Goal: Task Accomplishment & Management: Manage account settings

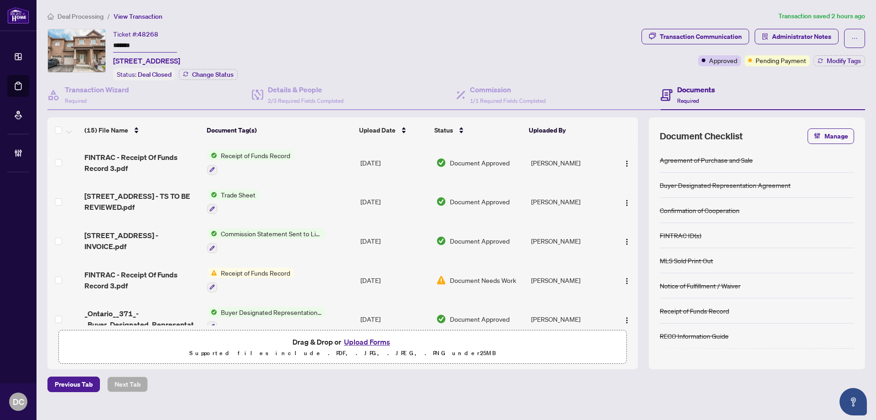
click at [79, 11] on li "Deal Processing" at bounding box center [75, 16] width 56 height 10
click at [90, 16] on span "Deal Processing" at bounding box center [81, 16] width 46 height 8
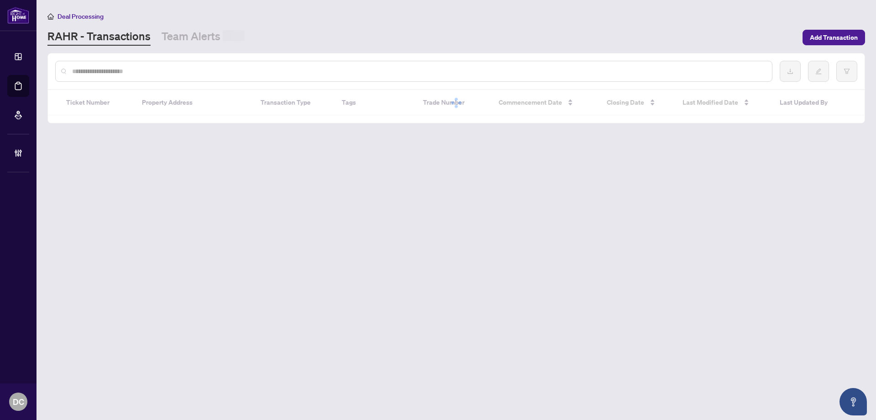
click at [222, 73] on input "text" at bounding box center [418, 71] width 693 height 10
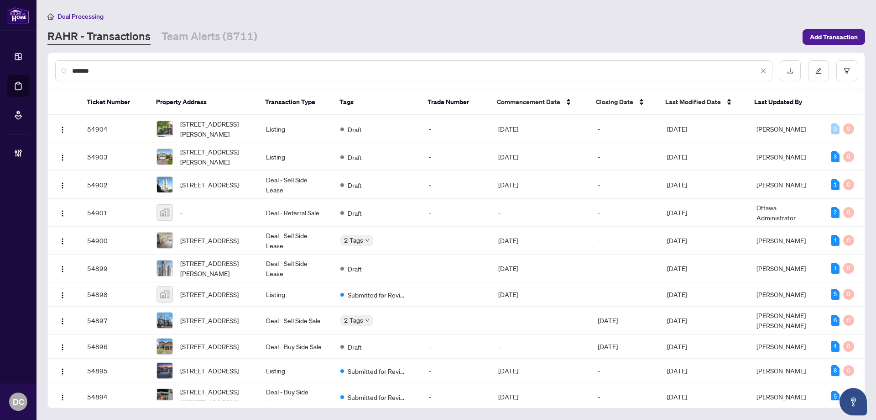
type input "*******"
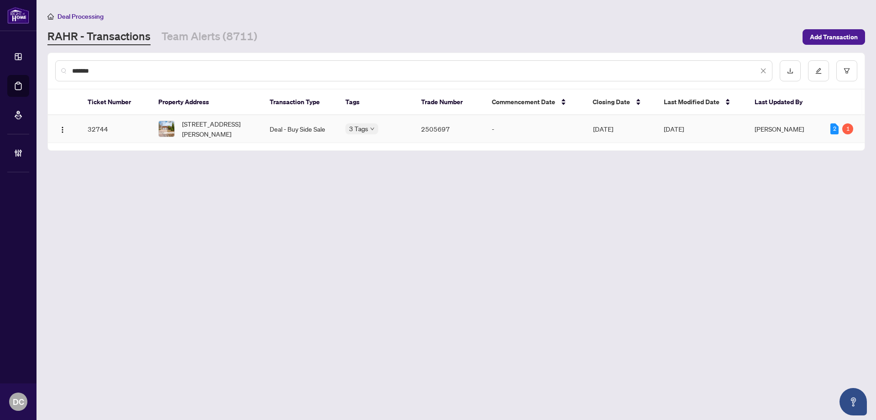
click at [302, 128] on td "Deal - Buy Side Sale" at bounding box center [300, 129] width 76 height 28
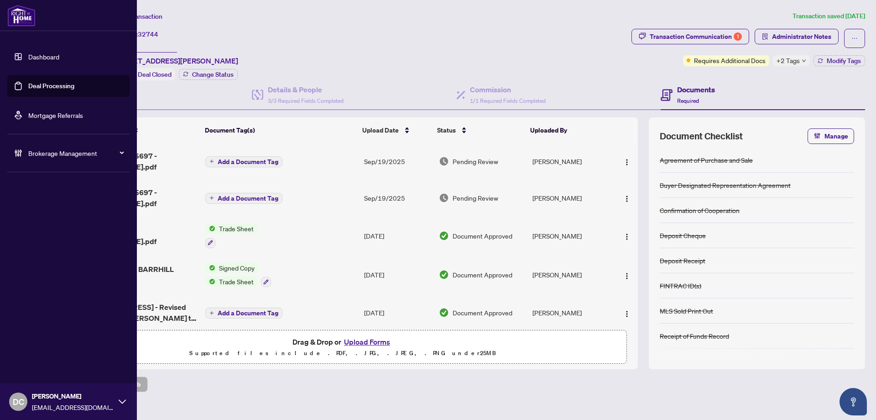
drag, startPoint x: 152, startPoint y: 44, endPoint x: 36, endPoint y: 44, distance: 116.0
click at [36, 44] on div "Dashboard Deal Processing Mortgage Referrals Brokerage Management DC Dawn Chan …" at bounding box center [438, 210] width 876 height 420
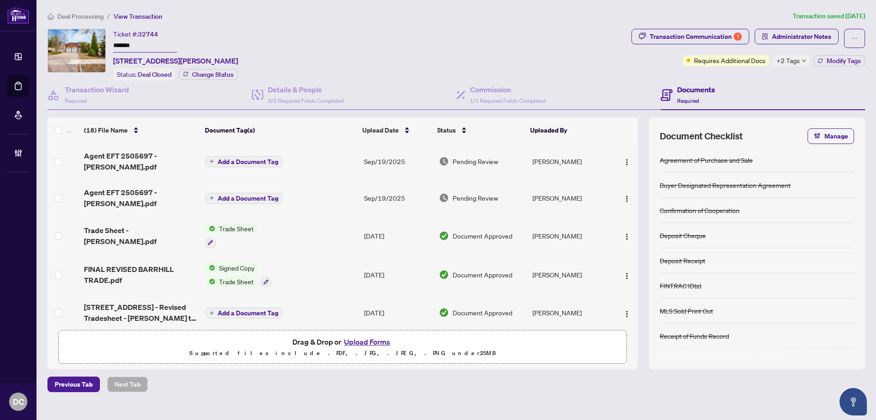
click at [42, 321] on main "Deal Processing / View Transaction Transaction saved 5 days ago Ticket #: 32744…" at bounding box center [457, 210] width 840 height 420
click at [486, 87] on h4 "Commission" at bounding box center [508, 89] width 76 height 11
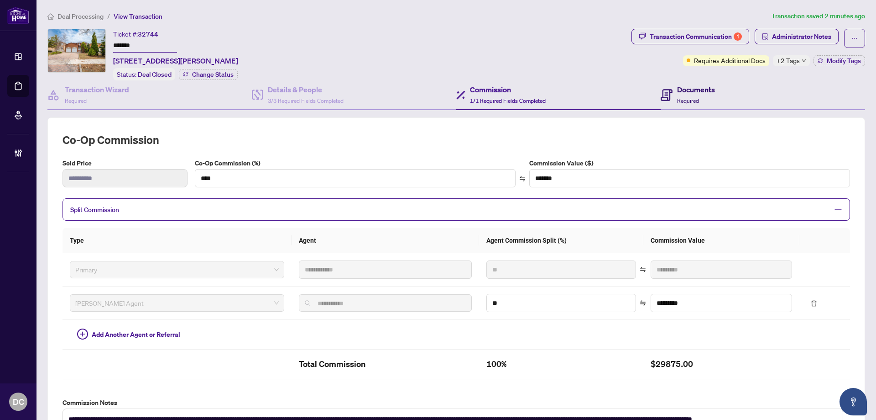
click at [677, 90] on h4 "Documents" at bounding box center [696, 89] width 38 height 11
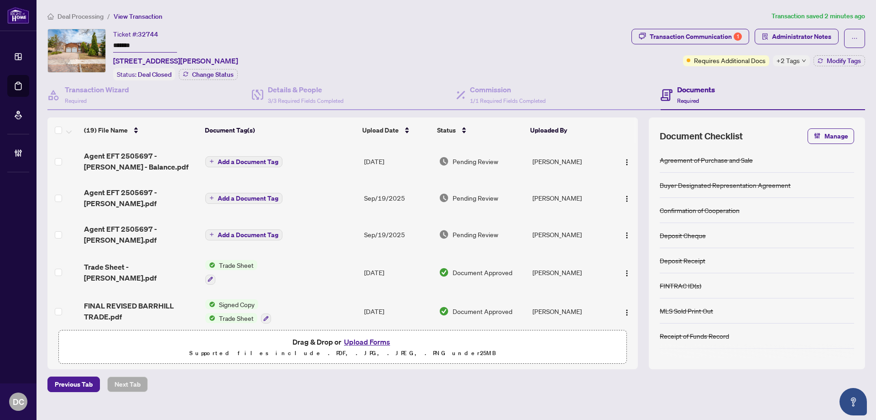
click at [345, 163] on td "Add a Document Tag" at bounding box center [281, 161] width 159 height 37
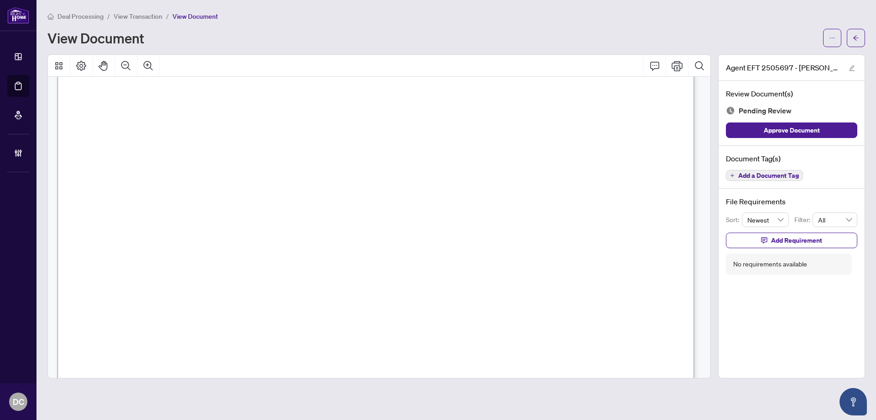
scroll to position [228, 0]
click at [853, 306] on div "Agent EFT 2505697 - Vera - Balance.pdf Review Document(s) Pending Review Approv…" at bounding box center [792, 216] width 147 height 324
click at [860, 39] on button "button" at bounding box center [856, 38] width 18 height 18
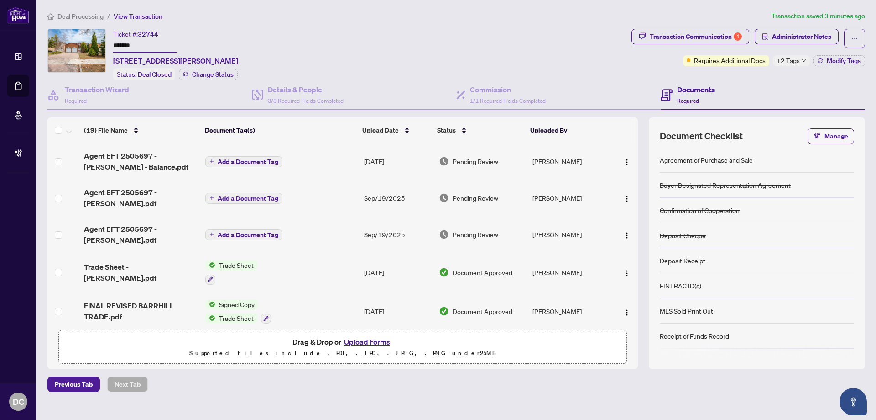
click at [797, 61] on span "+2 Tags" at bounding box center [788, 60] width 23 height 10
click at [620, 73] on div "Ticket #: 32744 ******* 222 Barrhill Rd, Vaughan, Ontario L6A 1L2, Canada Statu…" at bounding box center [337, 55] width 581 height 52
click at [93, 16] on span "Deal Processing" at bounding box center [81, 16] width 46 height 8
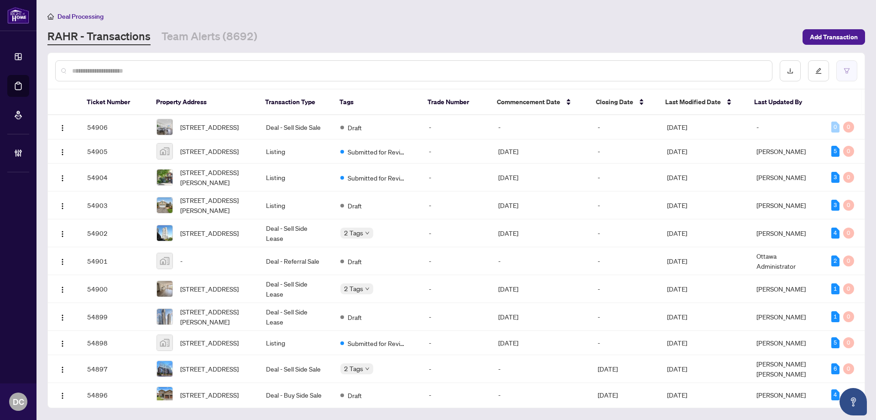
click at [843, 72] on button "button" at bounding box center [847, 70] width 21 height 21
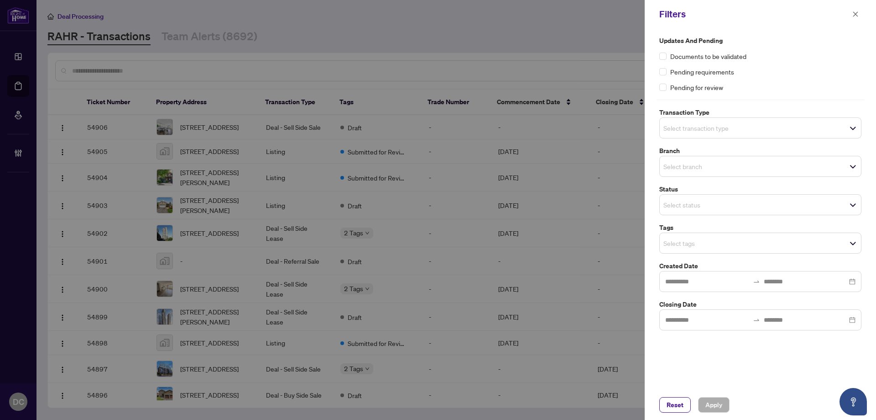
click at [720, 244] on input "search" at bounding box center [696, 242] width 64 height 11
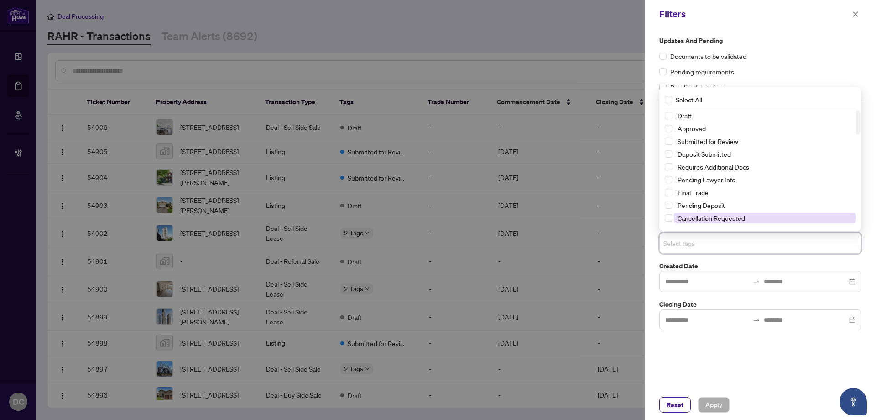
scroll to position [46, 0]
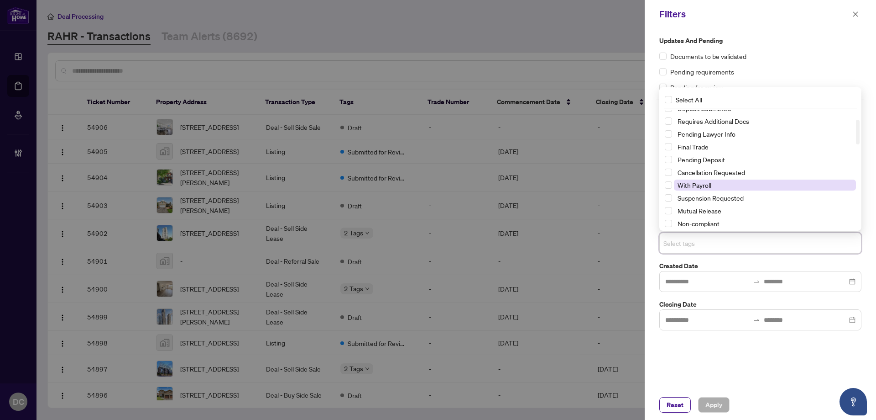
click at [729, 186] on span "With Payroll" at bounding box center [765, 184] width 182 height 11
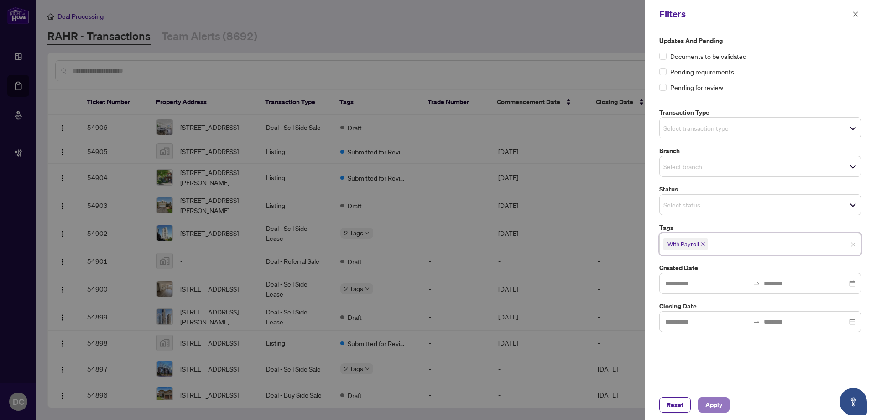
click at [714, 397] on button "Apply" at bounding box center [713, 405] width 31 height 16
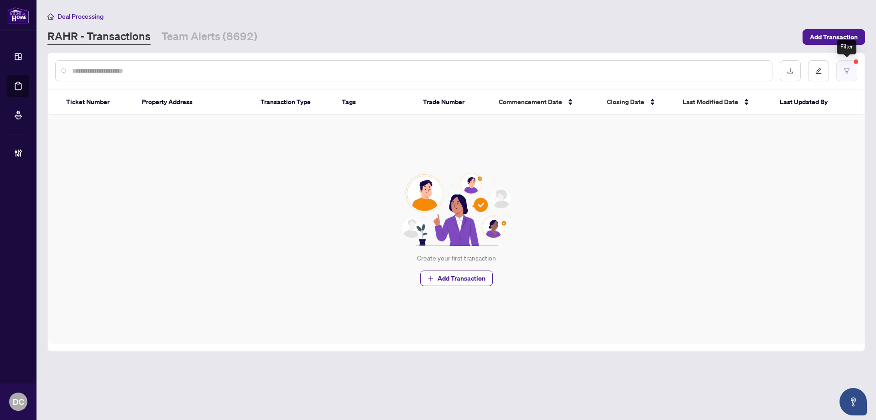
click at [852, 72] on button "button" at bounding box center [847, 70] width 21 height 21
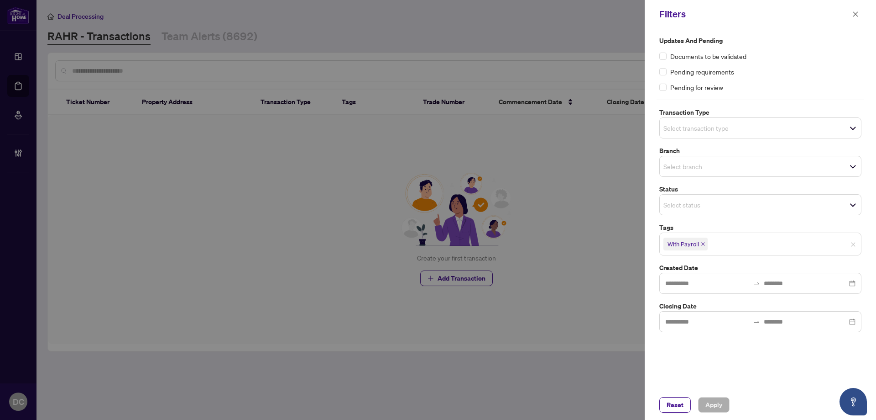
click at [704, 244] on icon "close" at bounding box center [703, 243] width 5 height 5
click at [719, 406] on span "Apply" at bounding box center [714, 404] width 17 height 15
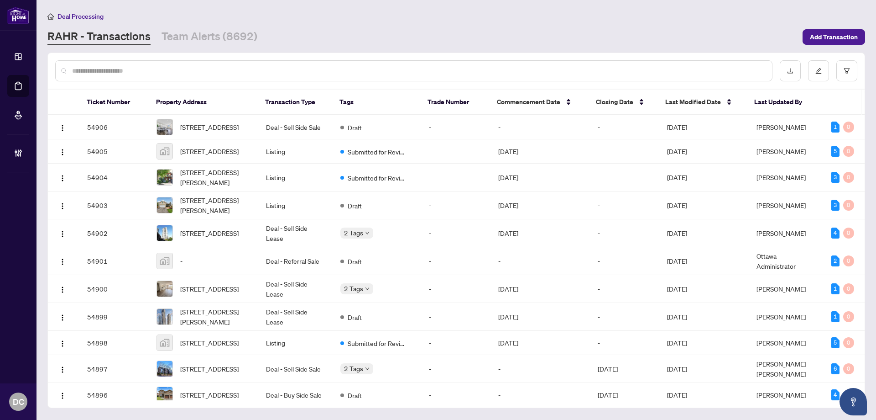
click at [255, 72] on input "text" at bounding box center [418, 71] width 693 height 10
paste input "*******"
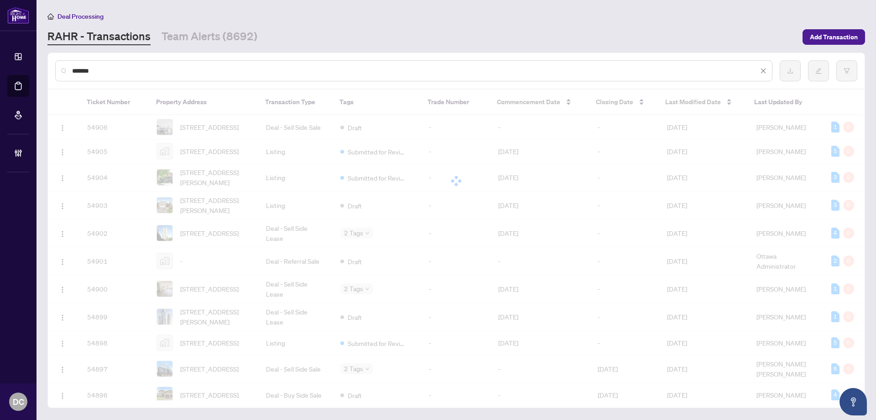
type input "*******"
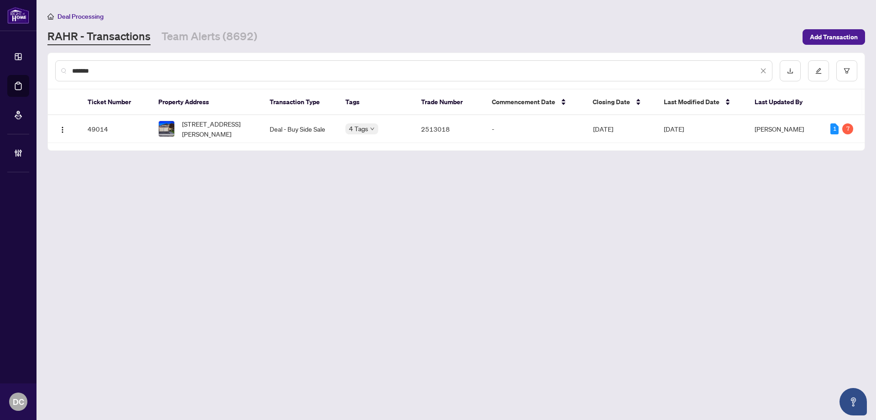
drag, startPoint x: 111, startPoint y: 72, endPoint x: 47, endPoint y: 74, distance: 63.5
click at [47, 74] on div "******* Ticket Number Property Address Transaction Type Tags Trade Number Comme…" at bounding box center [456, 101] width 818 height 98
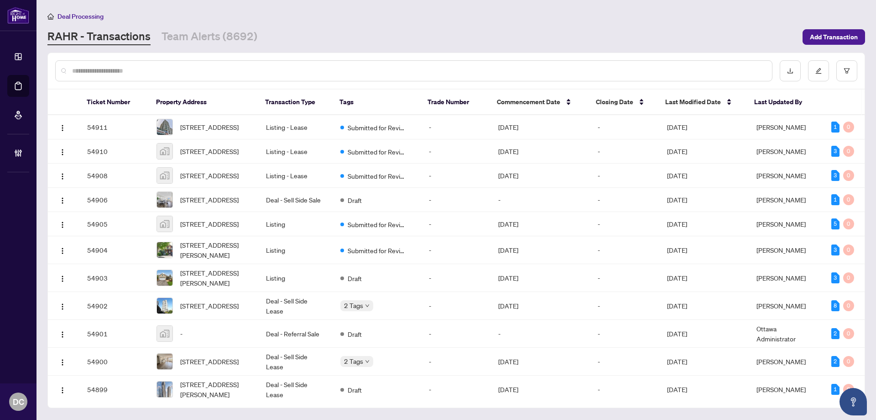
click at [220, 71] on input "text" at bounding box center [418, 71] width 693 height 10
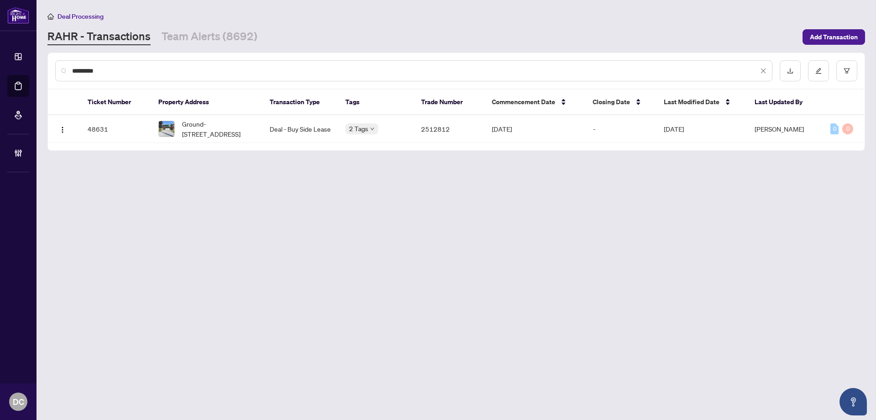
type input "*********"
click at [821, 210] on main "Deal Processing RAHR - Transactions Team Alerts (8692) Add Transaction ********…" at bounding box center [457, 210] width 840 height 420
click at [245, 136] on span "Ground-276 Kingsdale Ave, Toronto, Ontario M2N 3X4, Canada" at bounding box center [218, 129] width 73 height 20
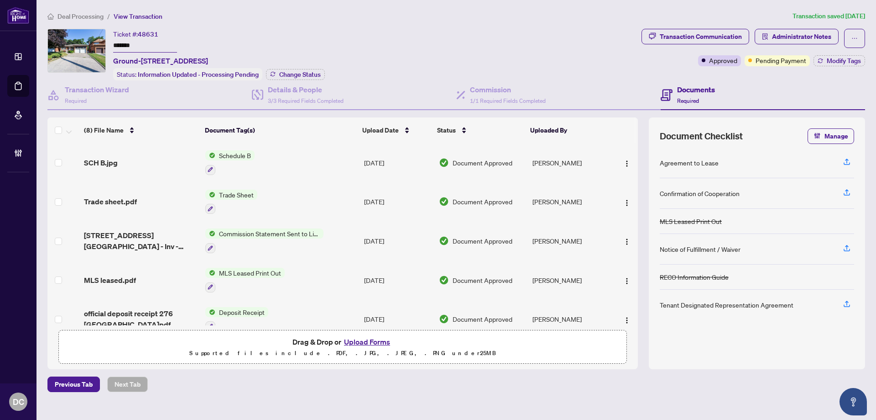
click at [93, 15] on span "Deal Processing" at bounding box center [81, 16] width 46 height 8
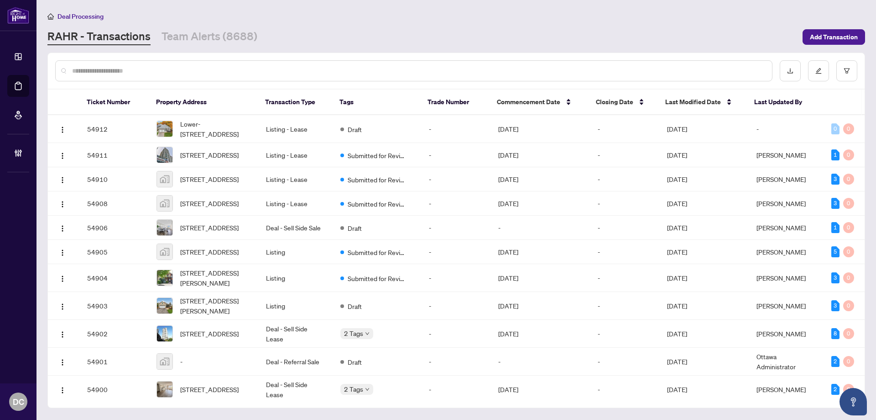
click at [178, 69] on input "text" at bounding box center [418, 71] width 693 height 10
paste input "*******"
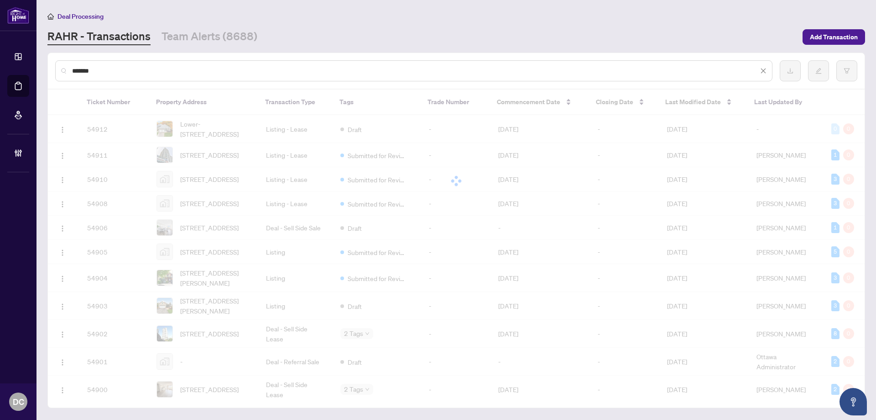
type input "*******"
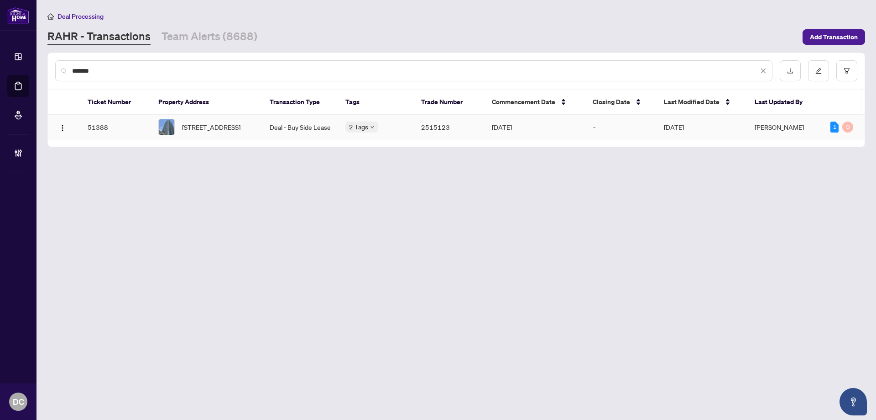
click at [216, 132] on span "3603-2191 Yonge St, Toronto, Ontario M4S 2B1, Canada" at bounding box center [211, 127] width 58 height 10
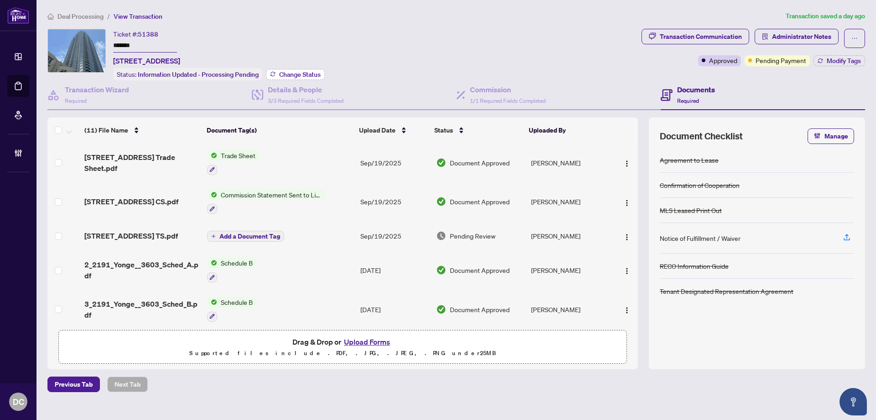
click at [277, 75] on button "Change Status" at bounding box center [295, 74] width 59 height 11
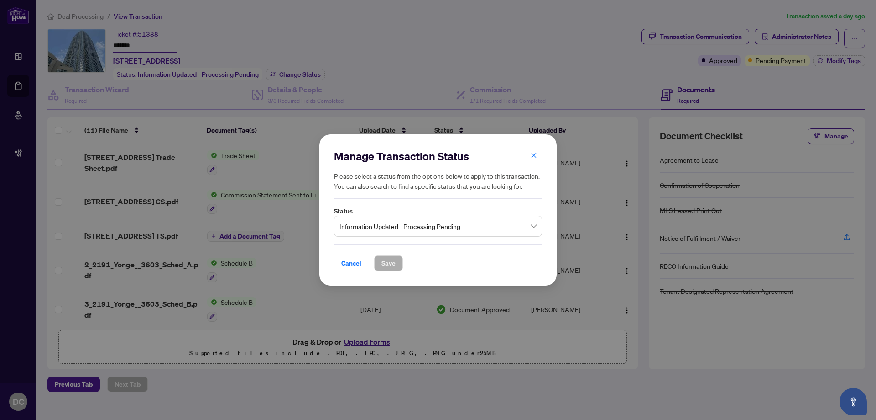
click at [422, 219] on span "Information Updated - Processing Pending" at bounding box center [438, 225] width 197 height 17
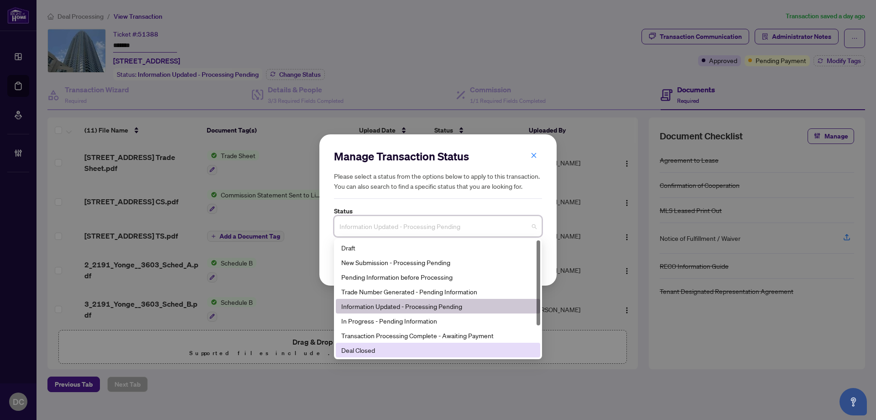
click at [383, 351] on div "Deal Closed" at bounding box center [438, 350] width 194 height 10
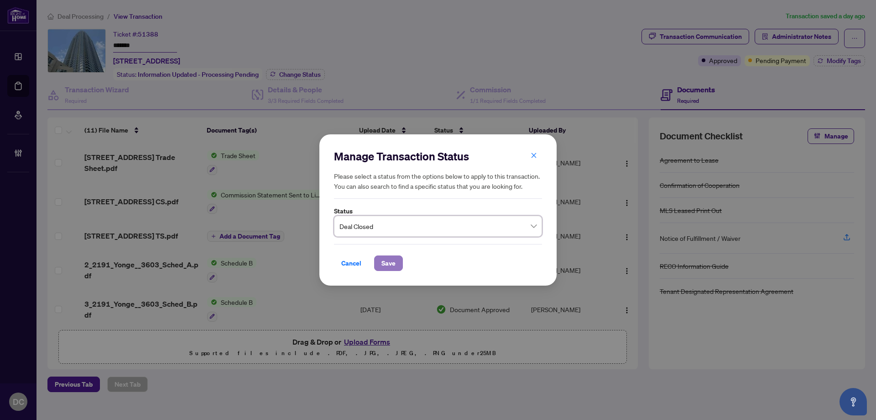
click at [399, 259] on button "Save" at bounding box center [388, 263] width 29 height 16
click at [816, 60] on div "Manage Transaction Status Please select a status from the options below to appl…" at bounding box center [438, 210] width 876 height 420
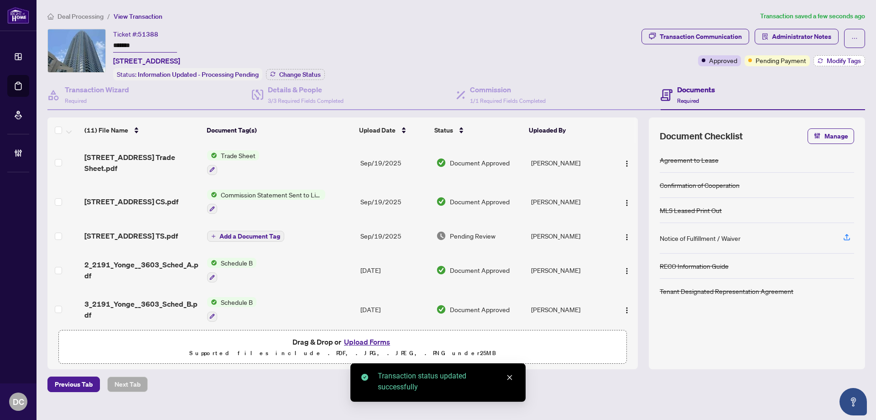
click at [827, 61] on span "Modify Tags" at bounding box center [844, 61] width 34 height 6
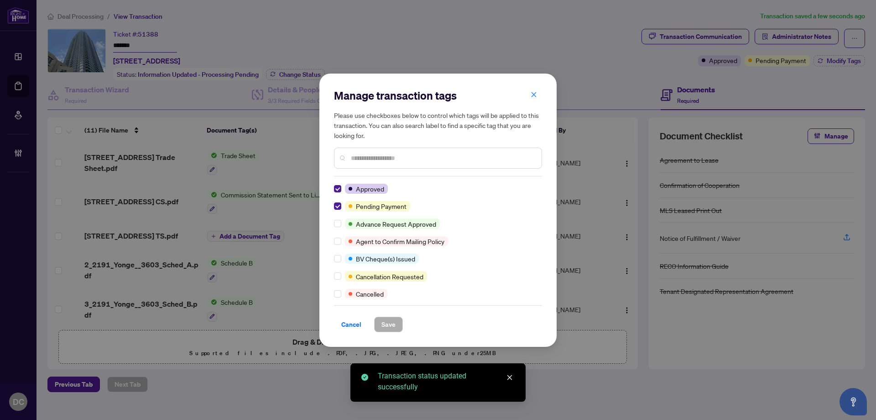
click at [336, 212] on div "Approved Pending Payment Advance Request Approved Agent to Confirm Mailing Poli…" at bounding box center [438, 241] width 208 height 114
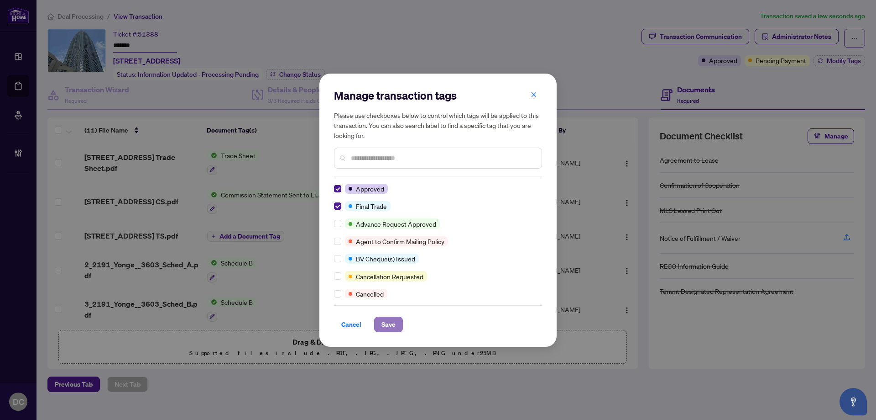
click at [388, 325] on span "Save" at bounding box center [389, 324] width 14 height 15
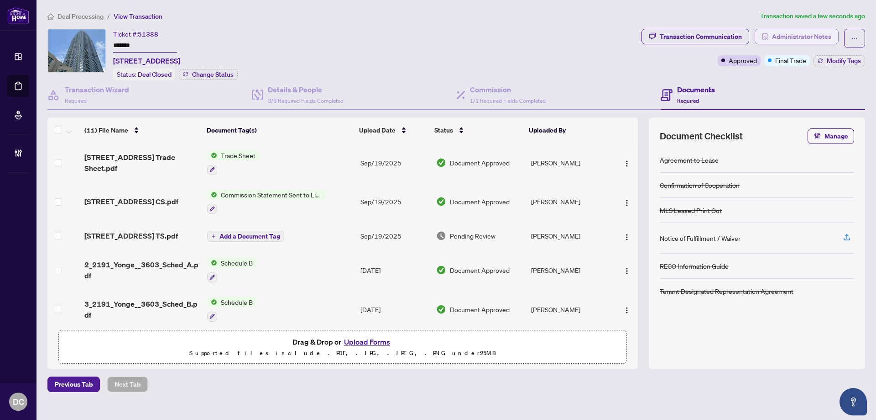
click at [794, 37] on span "Administrator Notes" at bounding box center [801, 36] width 59 height 15
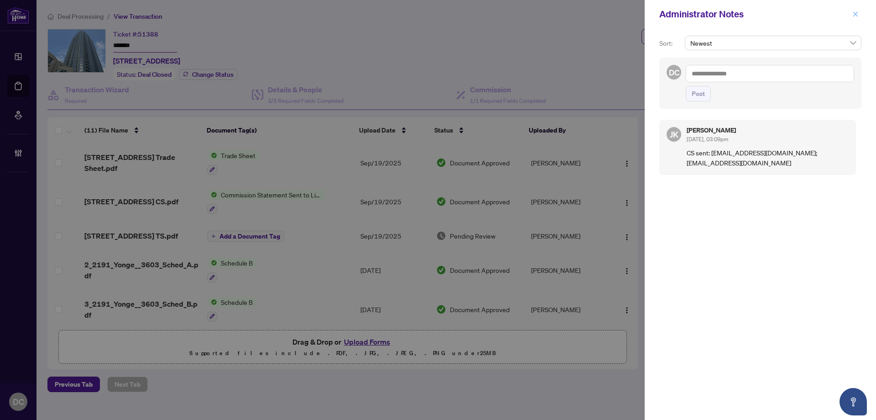
click at [856, 18] on span "button" at bounding box center [856, 14] width 6 height 15
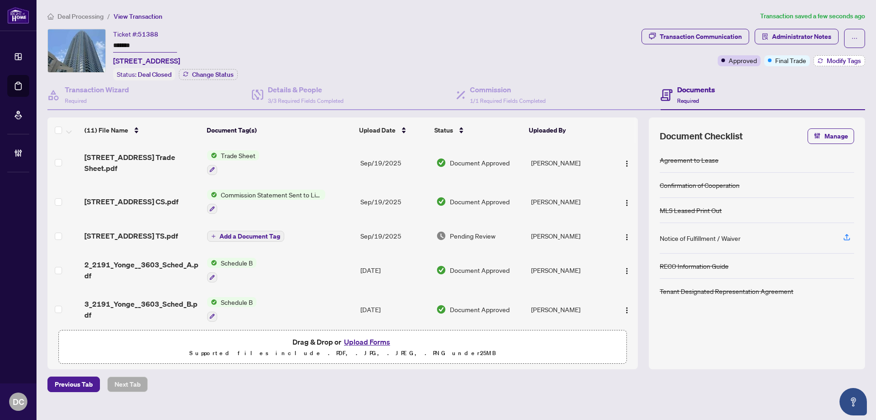
click at [818, 62] on icon "button" at bounding box center [820, 62] width 5 height 2
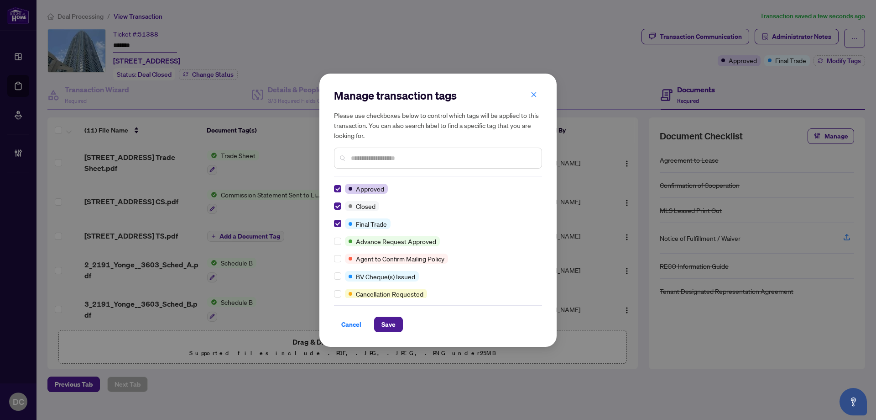
drag, startPoint x: 392, startPoint y: 327, endPoint x: 253, endPoint y: 370, distance: 145.4
click at [391, 327] on span "Save" at bounding box center [389, 324] width 14 height 15
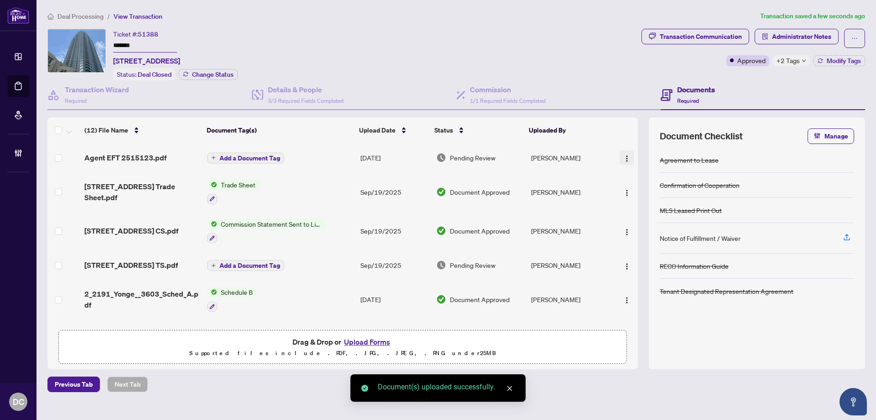
click at [624, 157] on img "button" at bounding box center [627, 158] width 7 height 7
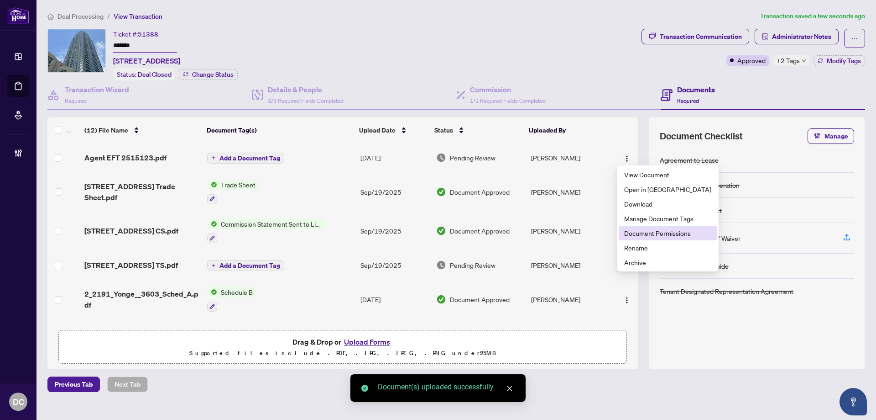
click at [627, 235] on span "Document Permissions" at bounding box center [667, 233] width 87 height 10
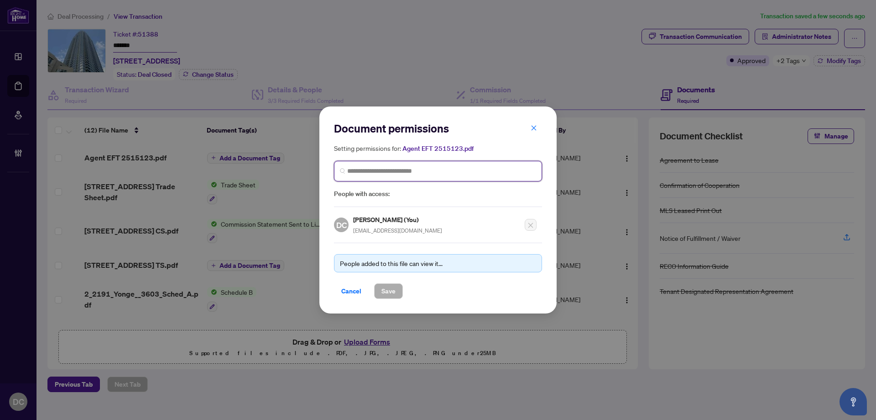
click at [480, 170] on input "search" at bounding box center [441, 171] width 189 height 10
type input "**********"
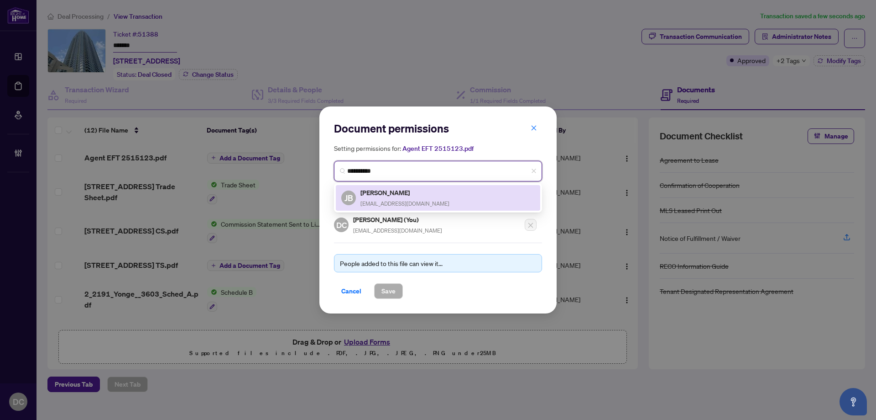
click at [424, 196] on div "JB Jodi Brasgold jodibrasgold@yahoo.com" at bounding box center [438, 197] width 194 height 21
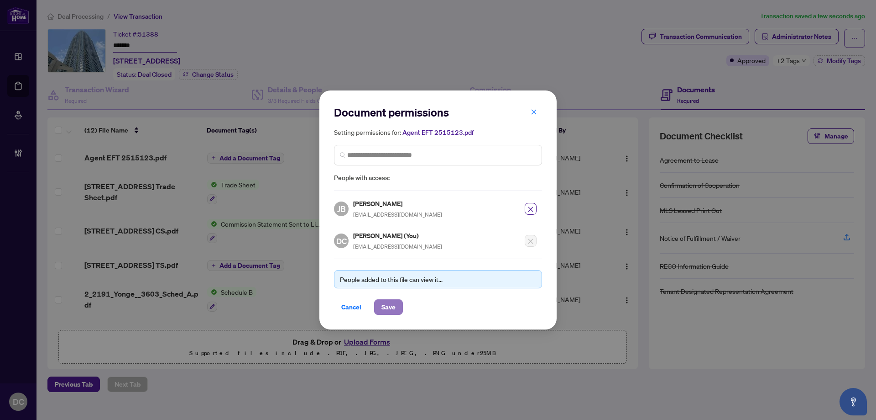
click at [382, 310] on span "Save" at bounding box center [389, 306] width 14 height 15
click at [129, 226] on div "Document permissions Setting permissions for: Agent EFT 2515123.pdf 5631 JB Jod…" at bounding box center [438, 210] width 876 height 420
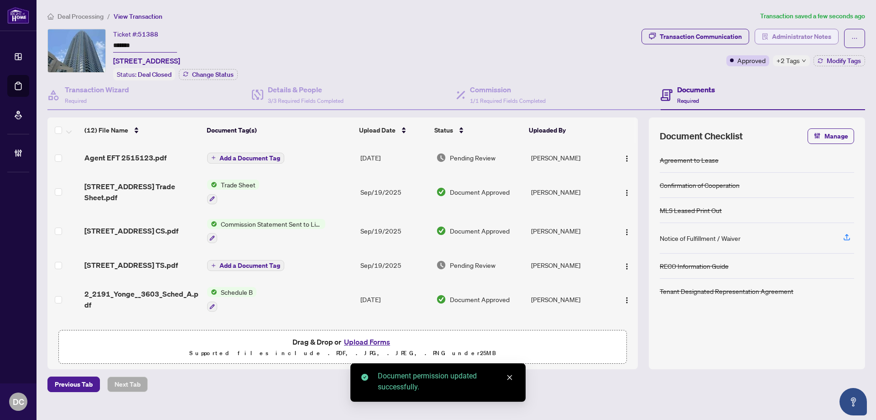
click at [808, 42] on span "Administrator Notes" at bounding box center [801, 36] width 59 height 15
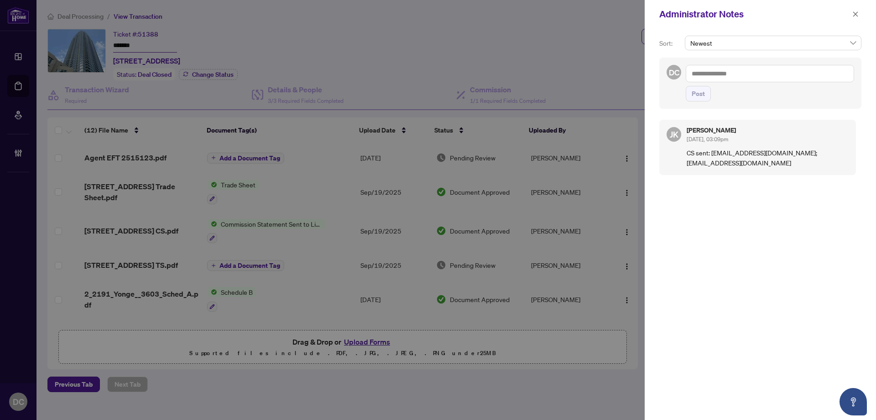
click at [757, 78] on textarea at bounding box center [770, 73] width 168 height 17
paste textarea "**********"
type textarea "**********"
click at [699, 100] on span "Post" at bounding box center [698, 93] width 13 height 15
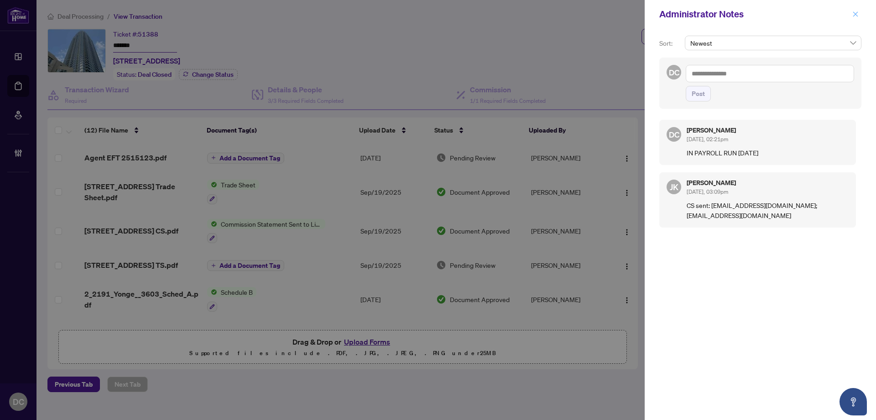
click at [852, 16] on button "button" at bounding box center [856, 14] width 12 height 11
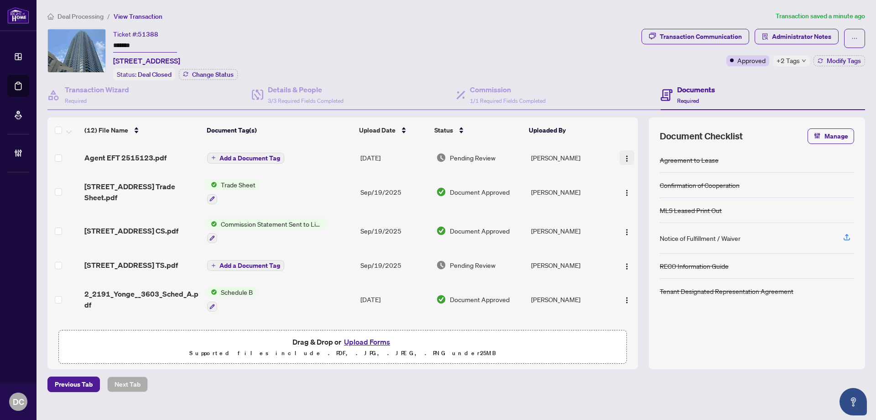
click at [620, 153] on button "button" at bounding box center [627, 157] width 15 height 15
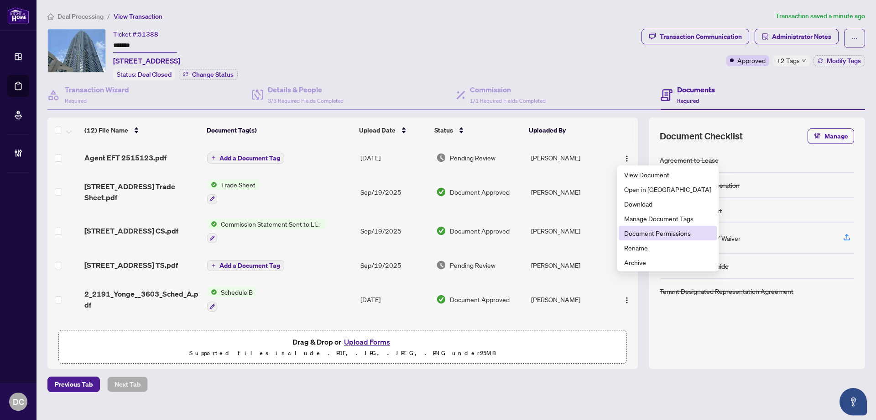
click at [629, 235] on span "Document Permissions" at bounding box center [667, 233] width 87 height 10
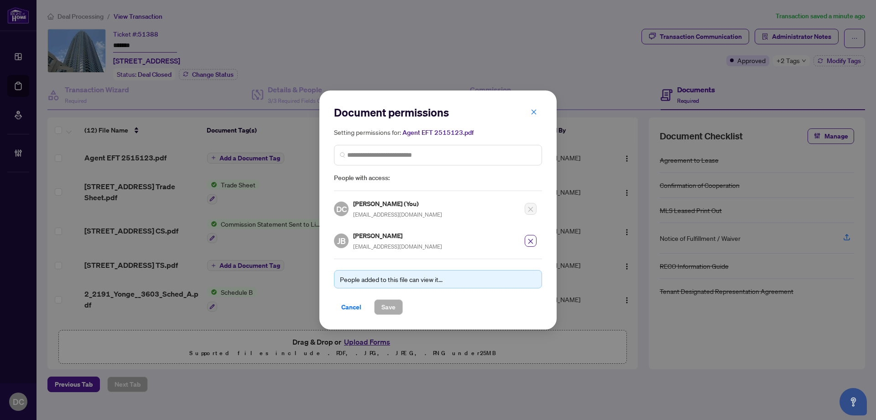
click at [353, 310] on span "Cancel" at bounding box center [351, 306] width 20 height 15
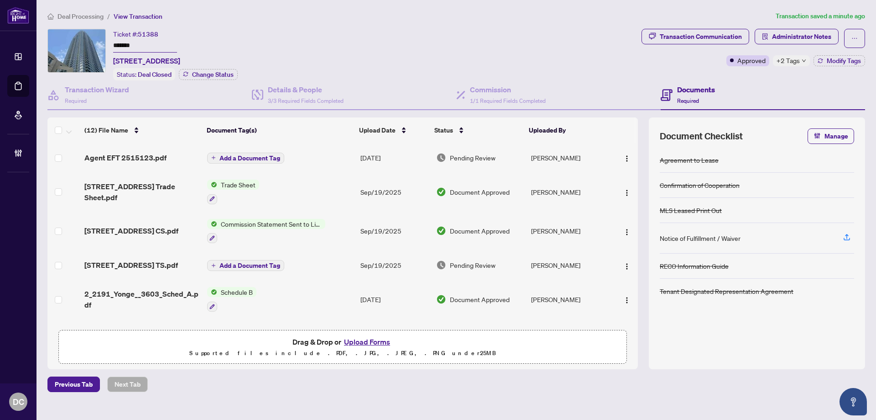
click at [70, 14] on span "Deal Processing" at bounding box center [81, 16] width 46 height 8
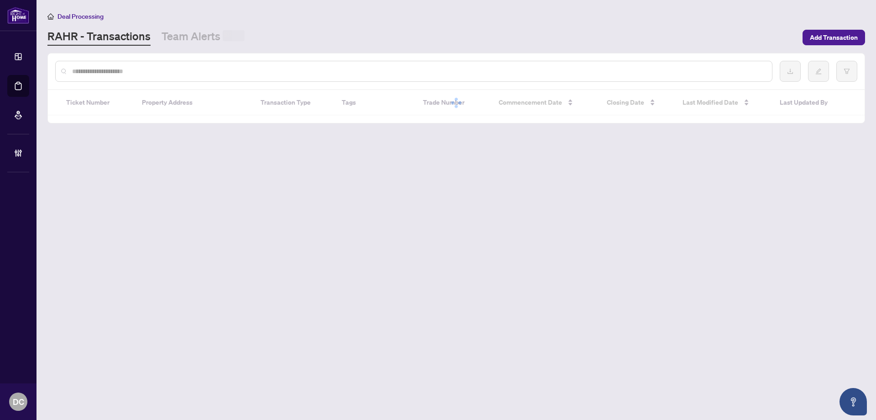
click at [146, 69] on input "text" at bounding box center [418, 71] width 693 height 10
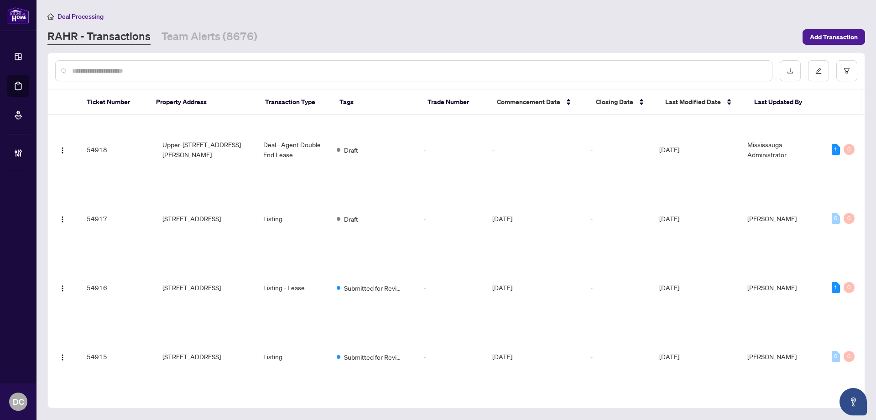
paste input "*******"
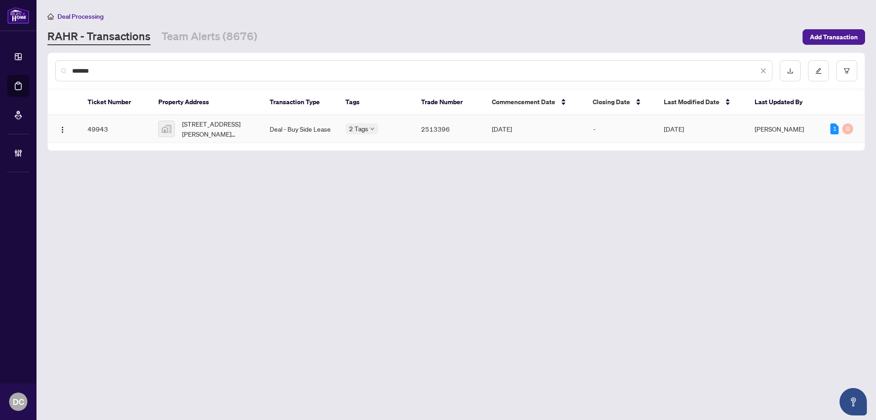
type input "*******"
click at [208, 128] on span "[STREET_ADDRESS][PERSON_NAME][PERSON_NAME][PERSON_NAME]" at bounding box center [218, 129] width 73 height 20
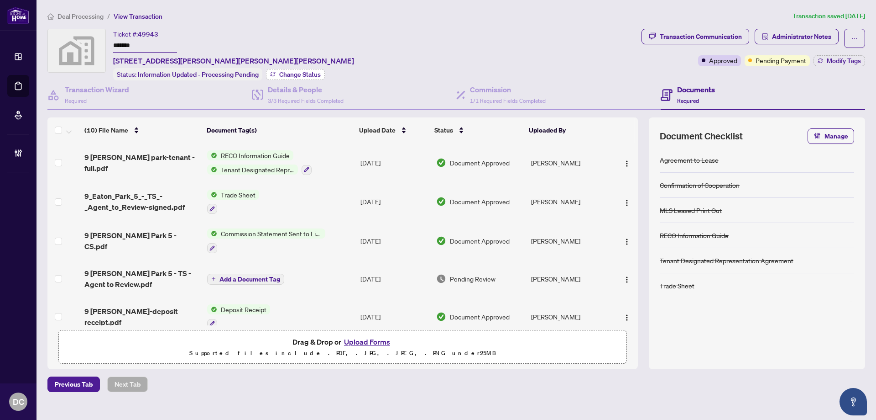
click at [293, 73] on span "Change Status" at bounding box center [300, 74] width 42 height 6
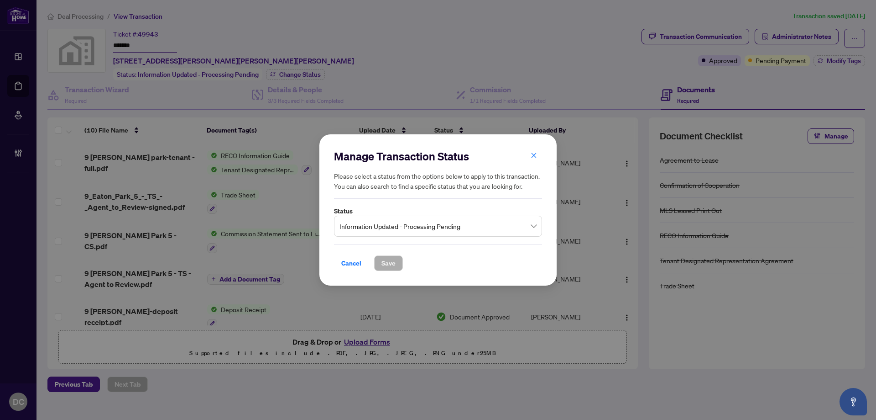
click at [391, 225] on span "Information Updated - Processing Pending" at bounding box center [438, 225] width 197 height 17
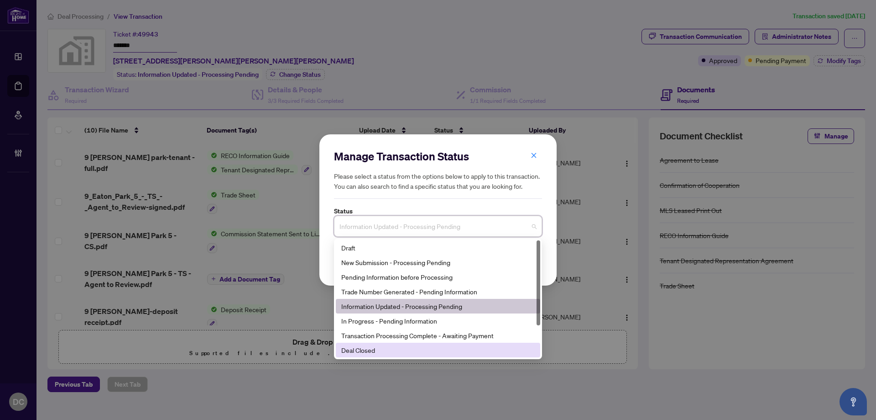
click at [380, 353] on div "Deal Closed" at bounding box center [438, 350] width 194 height 10
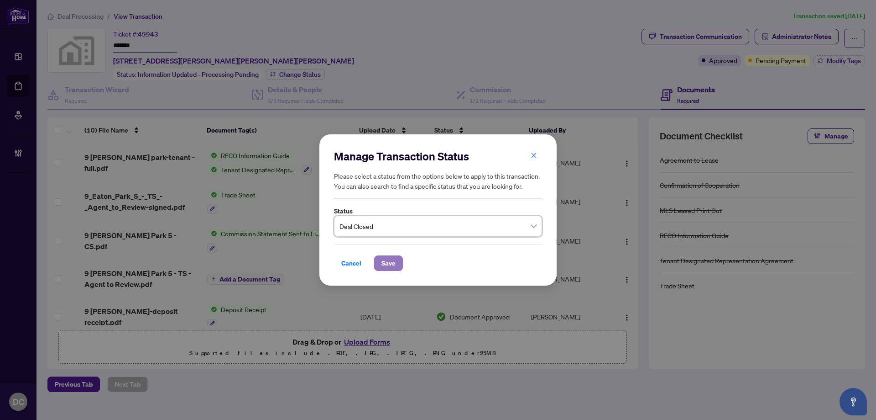
click at [382, 259] on span "Save" at bounding box center [389, 263] width 14 height 15
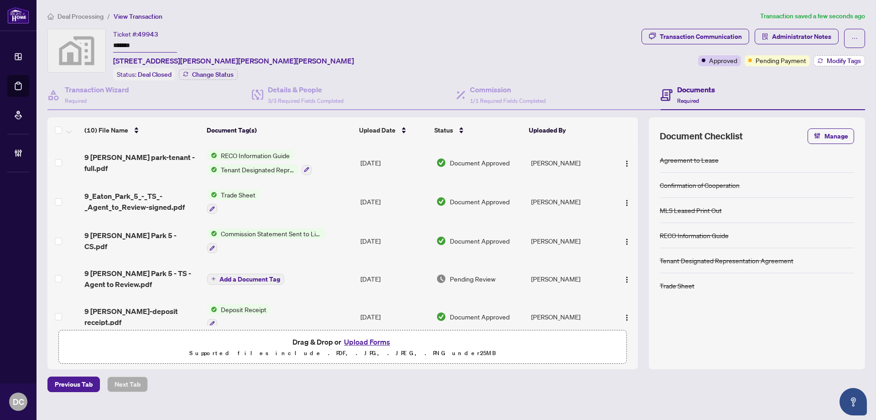
click at [848, 62] on span "Modify Tags" at bounding box center [844, 61] width 34 height 6
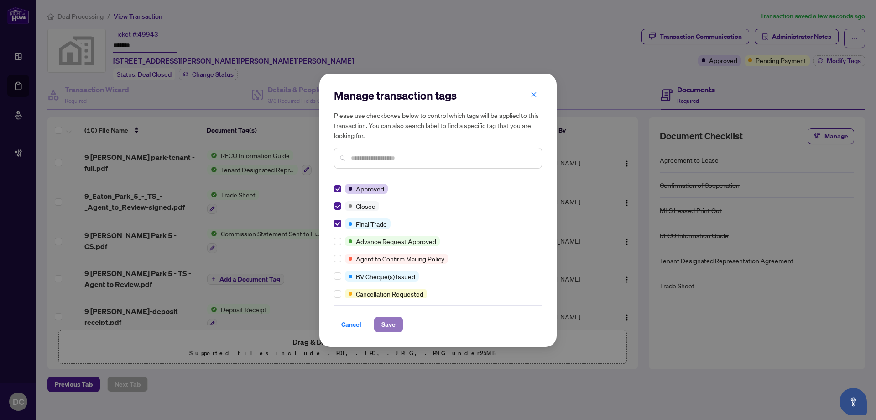
click at [381, 320] on button "Save" at bounding box center [388, 324] width 29 height 16
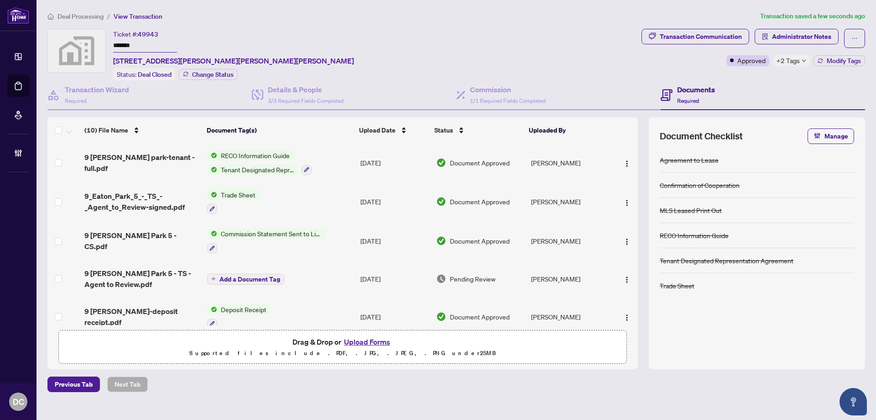
click at [799, 55] on span "+2 Tags" at bounding box center [788, 60] width 23 height 10
click at [770, 71] on div "Transaction Communication Administrator Notes Approved +2 Tags Modify Tags" at bounding box center [753, 55] width 227 height 52
click at [770, 34] on button "Administrator Notes" at bounding box center [797, 37] width 84 height 16
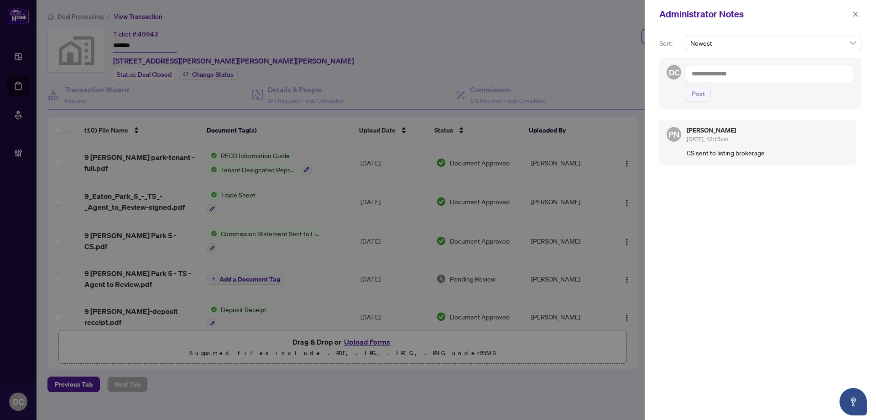
click at [793, 76] on textarea at bounding box center [770, 73] width 168 height 17
paste textarea "**********"
type textarea "**********"
click at [699, 94] on span "Post" at bounding box center [698, 93] width 13 height 15
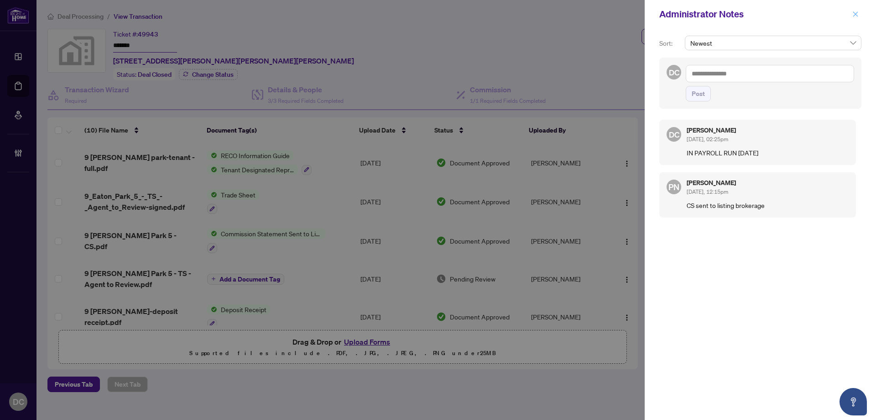
click at [854, 15] on icon "close" at bounding box center [856, 14] width 6 height 6
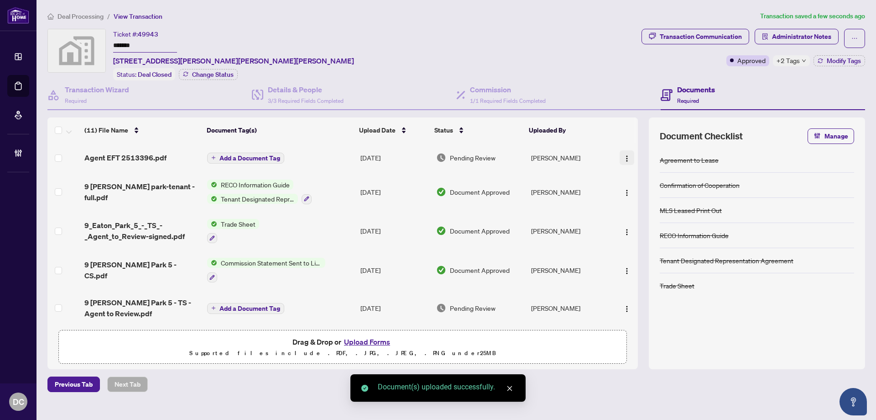
click at [624, 156] on img "button" at bounding box center [627, 158] width 7 height 7
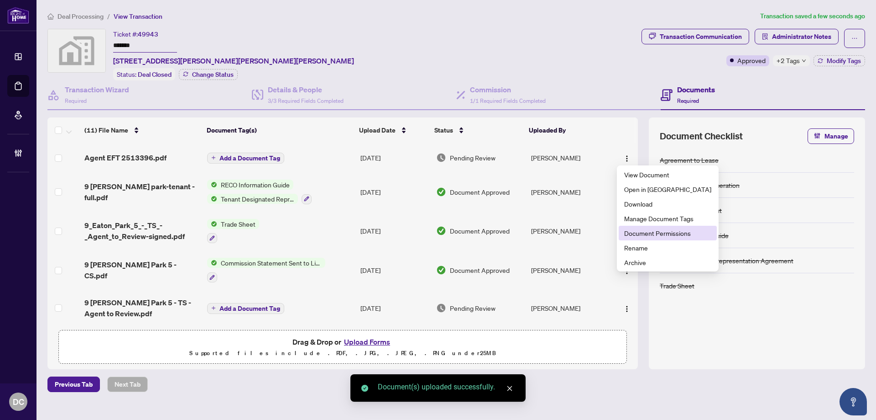
click at [650, 229] on span "Document Permissions" at bounding box center [667, 233] width 87 height 10
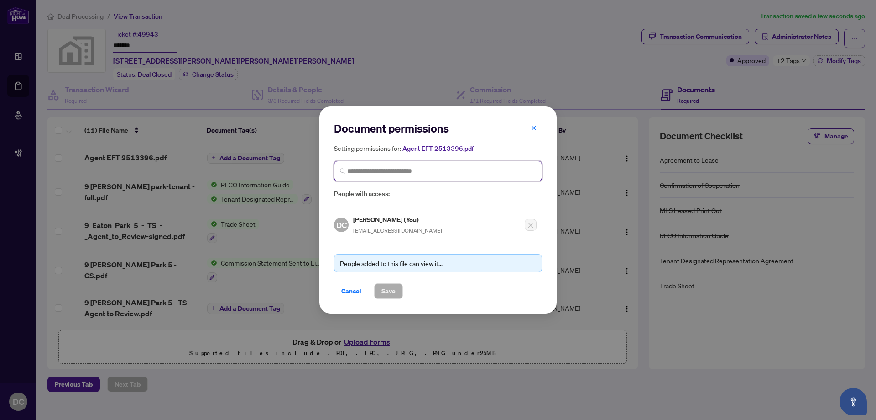
click at [515, 174] on input "search" at bounding box center [441, 171] width 189 height 10
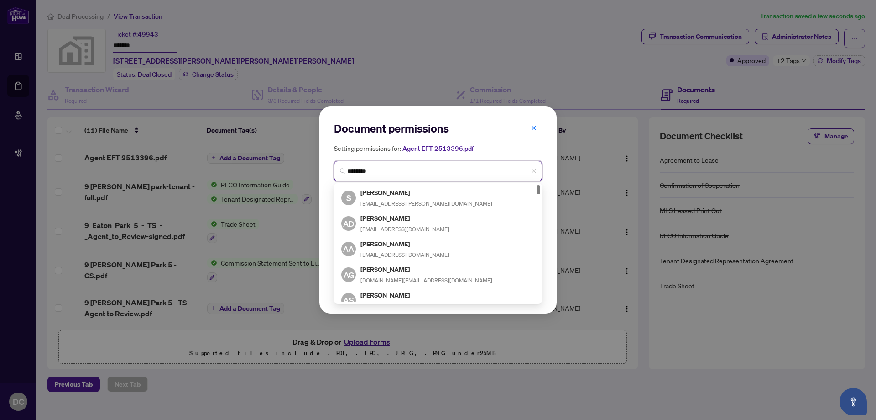
type input "*********"
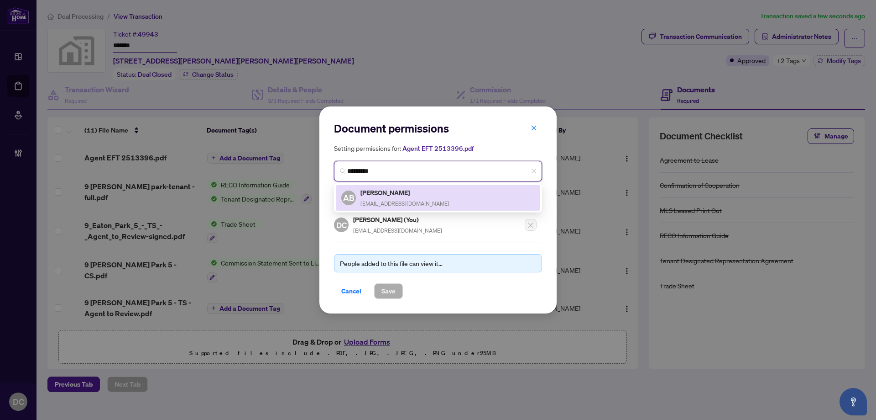
click at [501, 186] on div "AB Alfia Babaian babaianalla@gmail.com" at bounding box center [438, 198] width 205 height 26
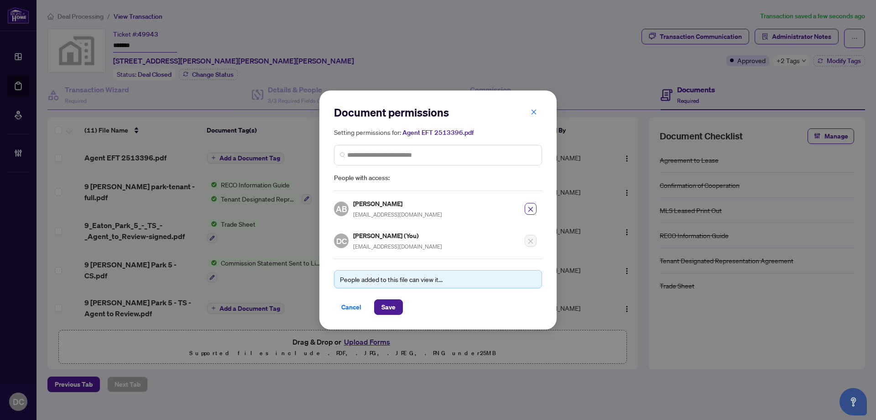
click at [404, 304] on div "Cancel Save" at bounding box center [438, 307] width 208 height 16
click at [396, 307] on button "Save" at bounding box center [388, 307] width 29 height 16
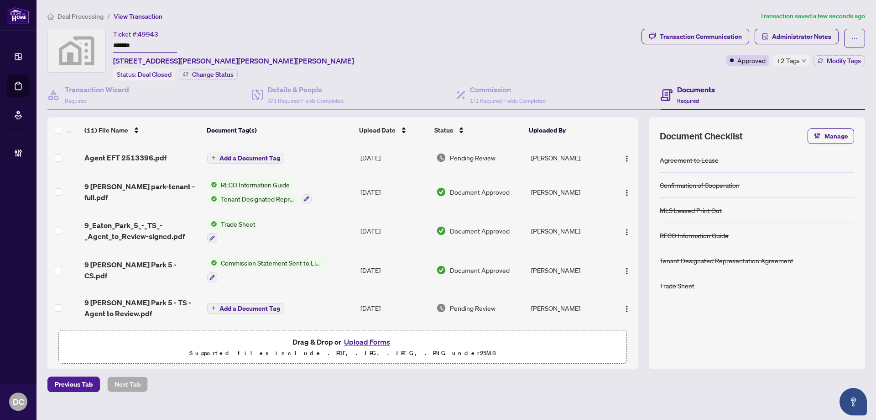
click at [93, 17] on span "Deal Processing" at bounding box center [81, 16] width 46 height 8
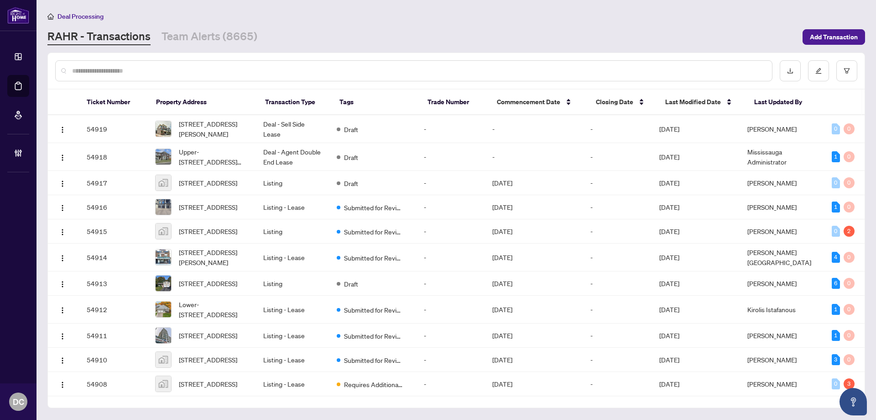
click at [158, 65] on div at bounding box center [414, 70] width 718 height 21
click at [162, 68] on input "text" at bounding box center [418, 71] width 693 height 10
paste input "*******"
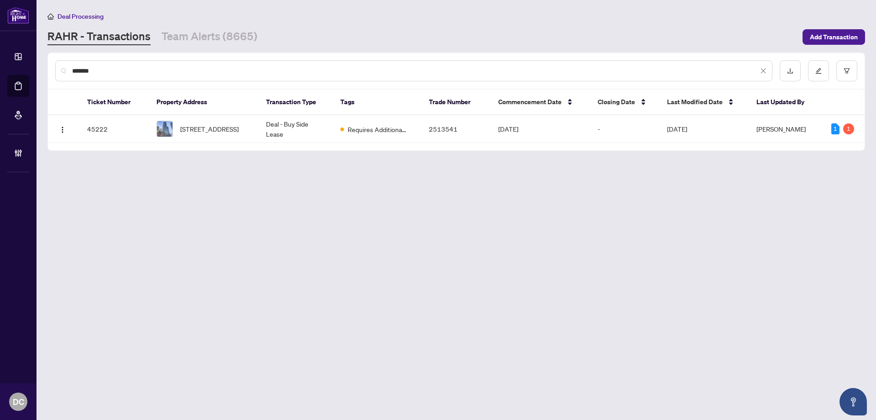
type input "*******"
click at [186, 128] on span "1609-39 Roehampton Ave, Toronto, Ontario M4P 1P9, Canada" at bounding box center [209, 129] width 58 height 10
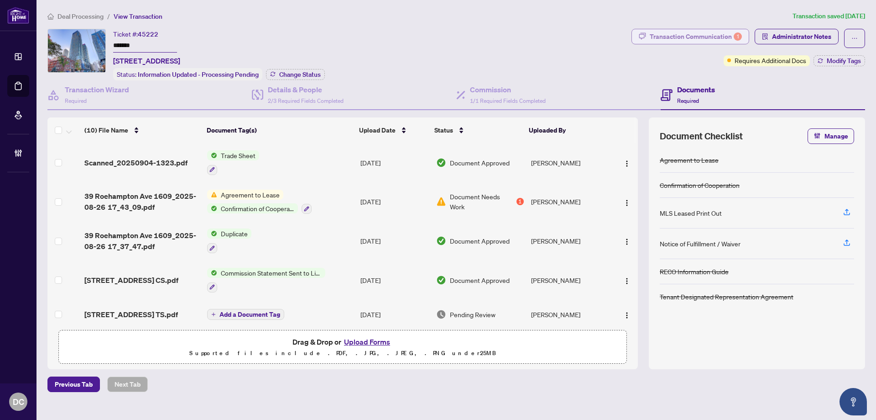
click at [653, 32] on div "Transaction Communication 1" at bounding box center [696, 36] width 92 height 15
type textarea "**********"
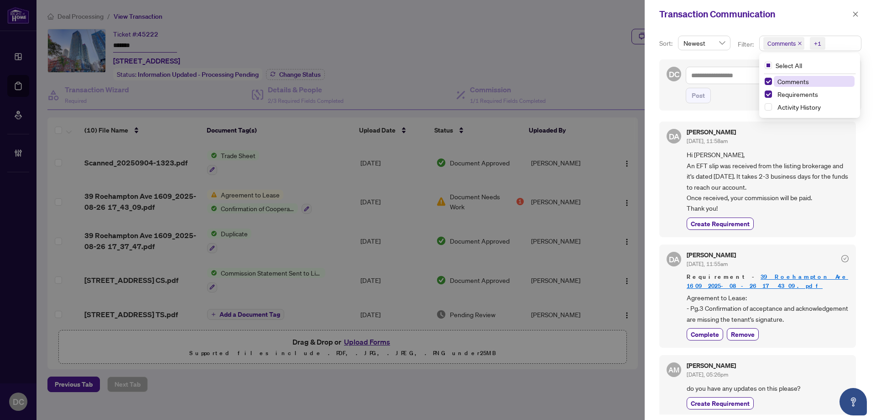
click at [832, 45] on span "Comments +1" at bounding box center [810, 43] width 101 height 15
click at [810, 82] on span "Comments" at bounding box center [814, 81] width 81 height 11
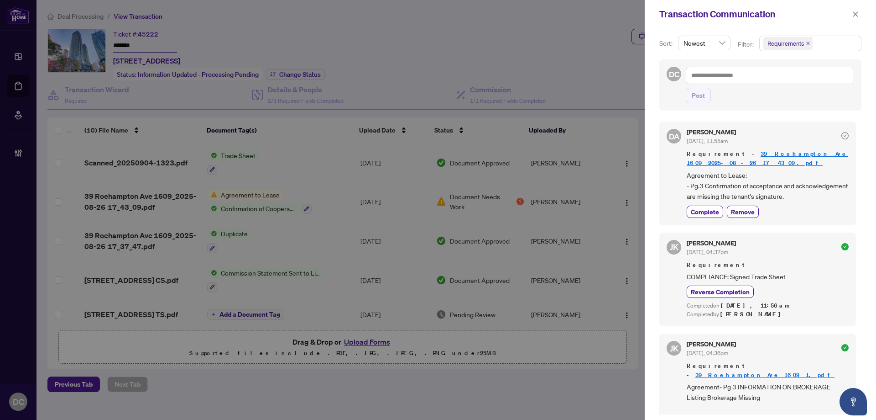
click at [849, 15] on div "Transaction Communication" at bounding box center [755, 14] width 190 height 14
click at [856, 15] on icon "close" at bounding box center [856, 13] width 5 height 5
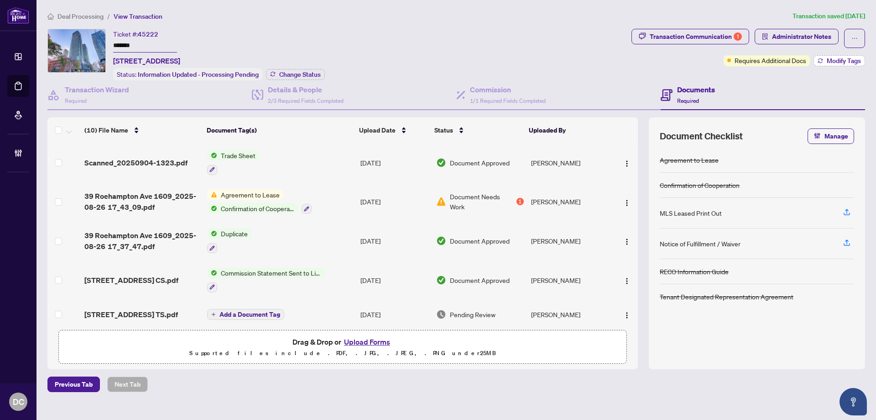
click at [845, 60] on span "Modify Tags" at bounding box center [844, 61] width 34 height 6
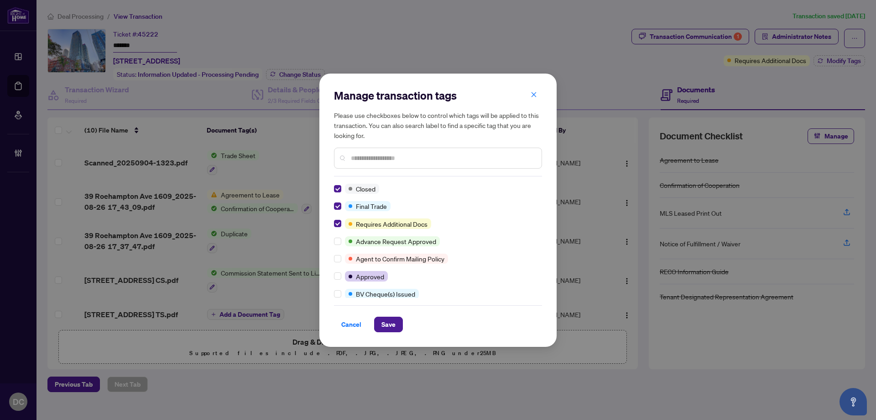
click at [387, 315] on div "Cancel Save" at bounding box center [438, 318] width 208 height 27
drag, startPoint x: 382, startPoint y: 327, endPoint x: 364, endPoint y: 334, distance: 18.9
click at [382, 327] on span "Save" at bounding box center [389, 324] width 14 height 15
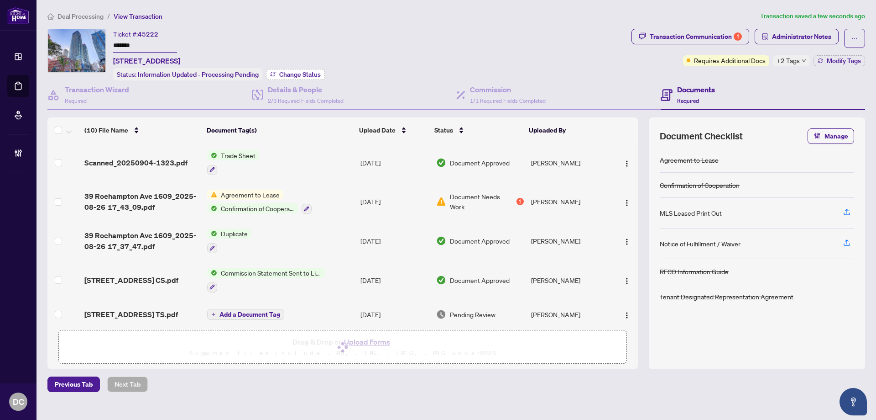
click at [313, 72] on span "Change Status" at bounding box center [300, 74] width 42 height 6
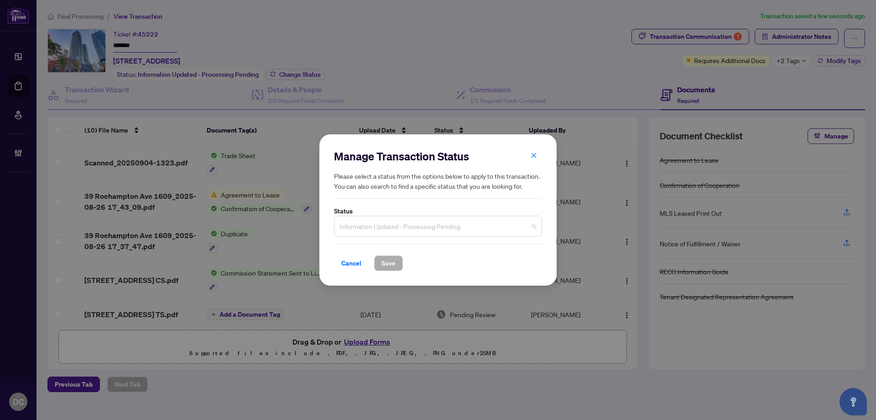
click at [429, 221] on span "Information Updated - Processing Pending" at bounding box center [438, 225] width 197 height 17
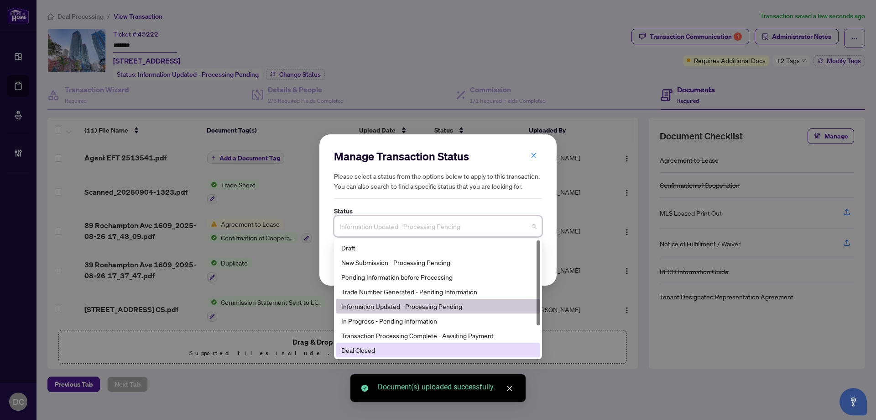
click at [396, 354] on div "Deal Closed" at bounding box center [438, 350] width 194 height 10
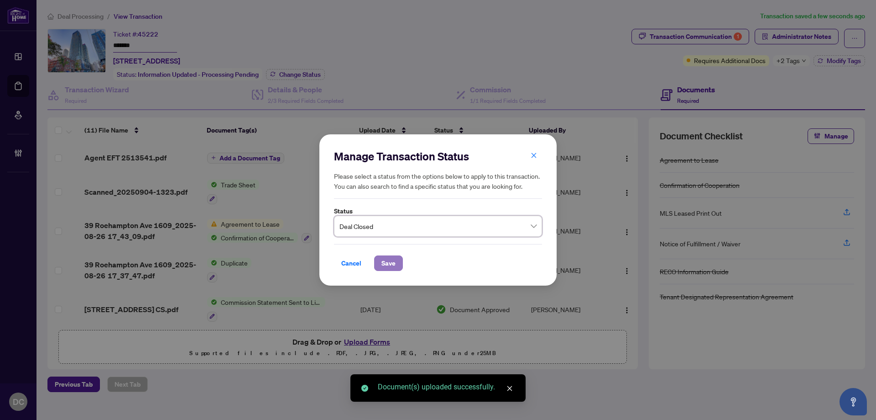
click at [392, 264] on span "Save" at bounding box center [389, 263] width 14 height 15
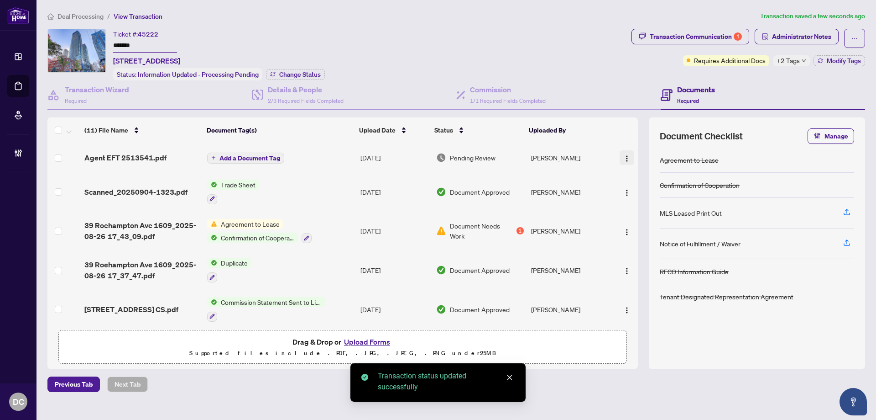
click at [624, 157] on img "button" at bounding box center [627, 158] width 7 height 7
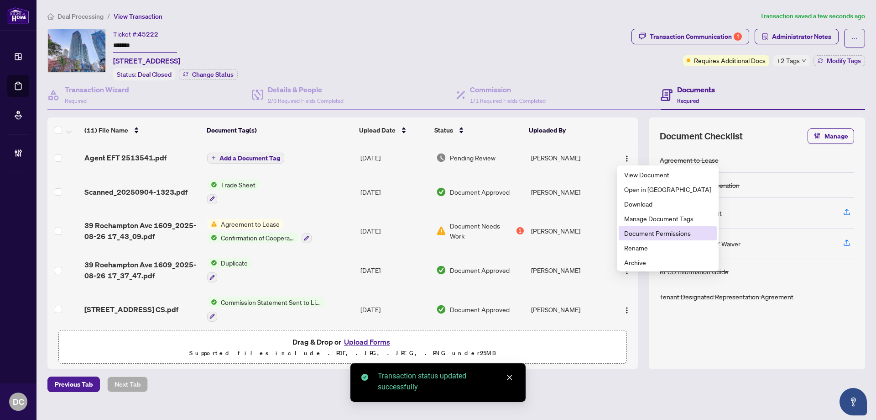
click at [639, 237] on span "Document Permissions" at bounding box center [667, 233] width 87 height 10
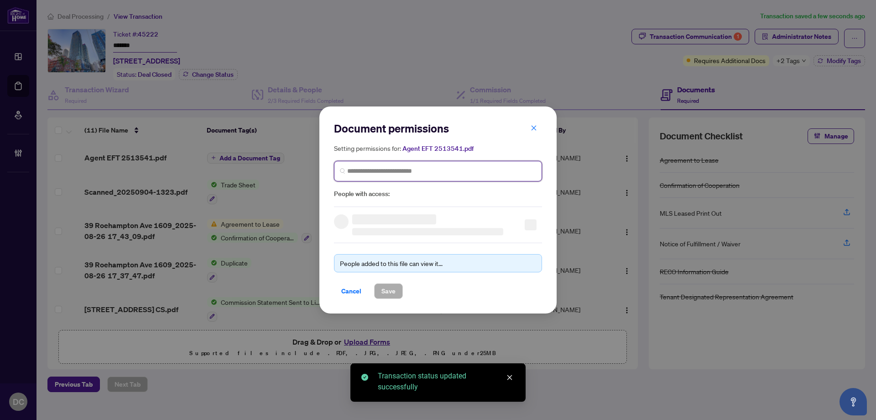
click at [514, 169] on input "search" at bounding box center [441, 171] width 189 height 10
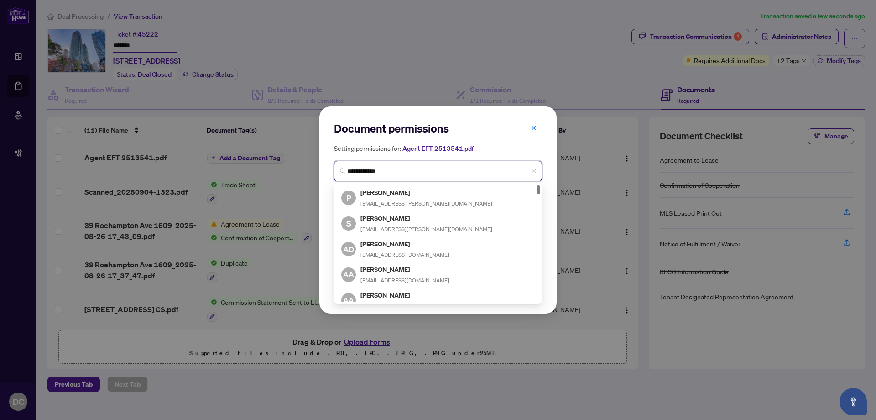
type input "**********"
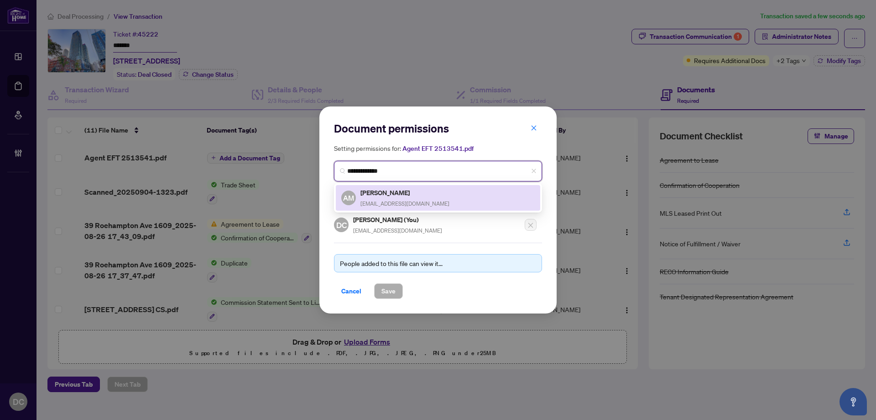
click at [474, 192] on div "AM Andrew McLoughlin andrewrichardmcloughlin@gmail.com" at bounding box center [438, 197] width 194 height 21
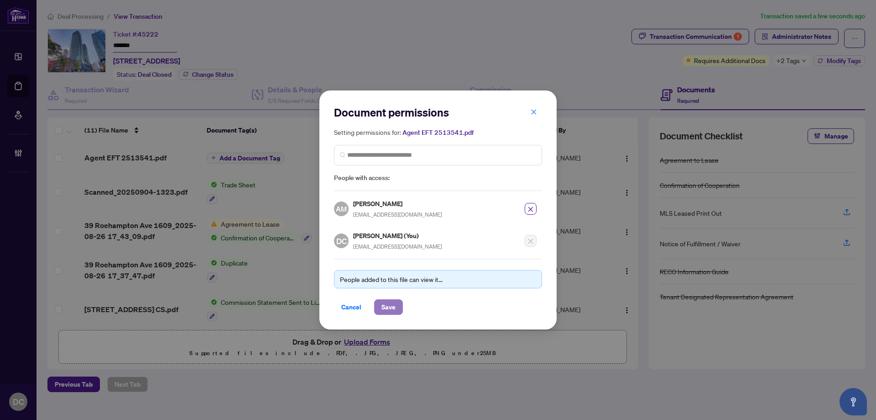
click at [389, 309] on span "Save" at bounding box center [389, 306] width 14 height 15
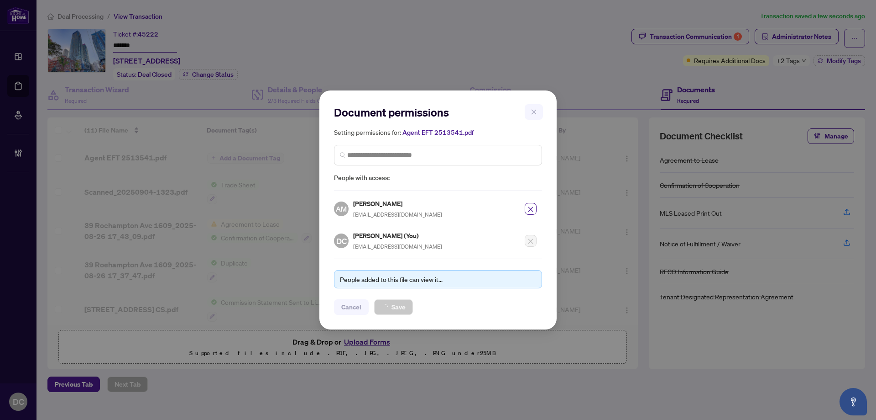
click at [796, 57] on div "Document permissions Setting permissions for: Agent EFT 2513541.pdf 6139 AM And…" at bounding box center [438, 210] width 876 height 420
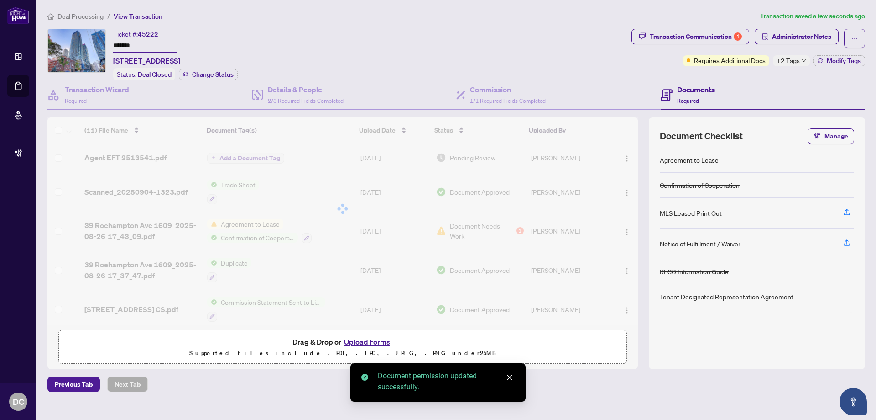
click at [798, 62] on span "+2 Tags" at bounding box center [788, 60] width 23 height 10
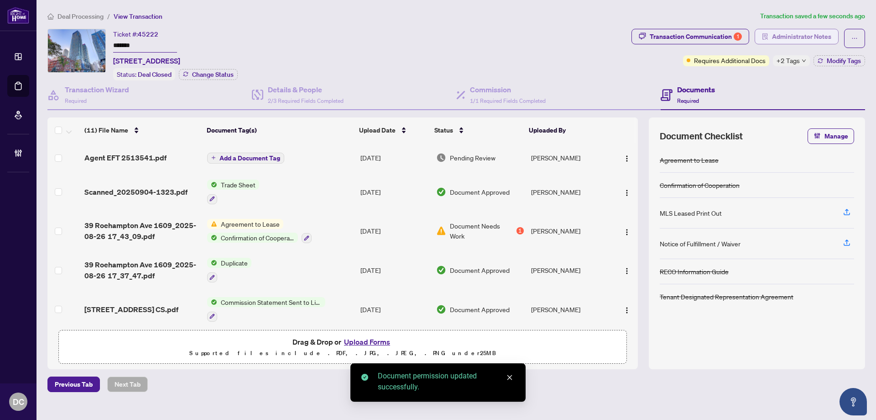
click at [807, 34] on span "Administrator Notes" at bounding box center [801, 36] width 59 height 15
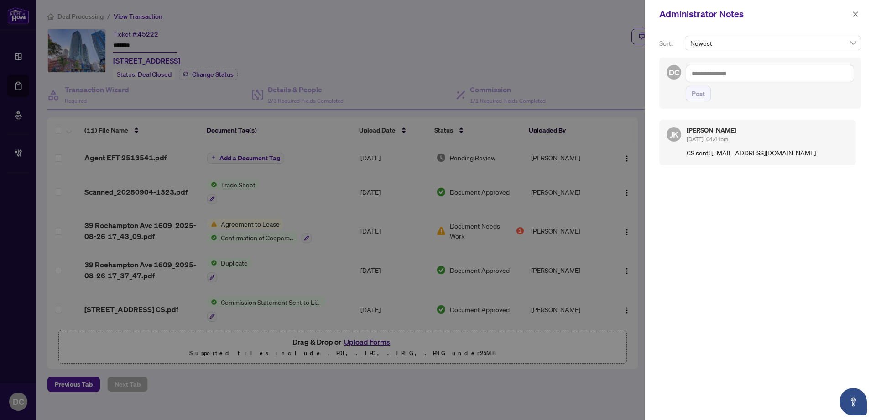
click at [717, 73] on textarea at bounding box center [770, 73] width 168 height 17
paste textarea "**********"
type textarea "**********"
click at [703, 95] on span "Post" at bounding box center [698, 93] width 13 height 15
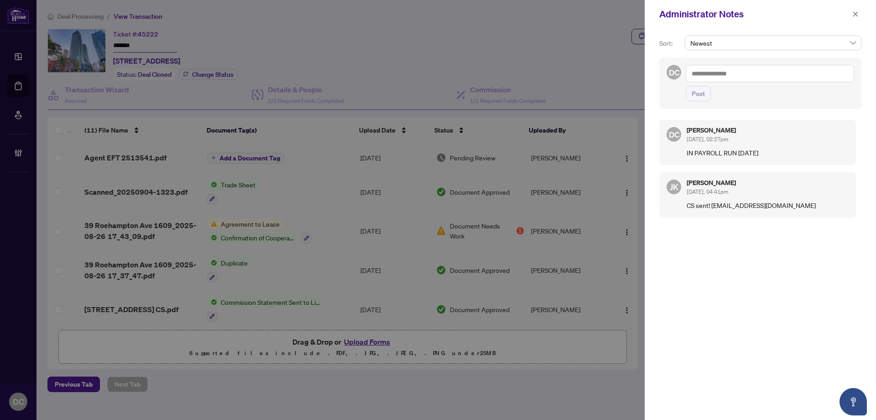
drag, startPoint x: 855, startPoint y: 17, endPoint x: 830, endPoint y: 16, distance: 24.7
click at [855, 16] on icon "close" at bounding box center [856, 14] width 6 height 6
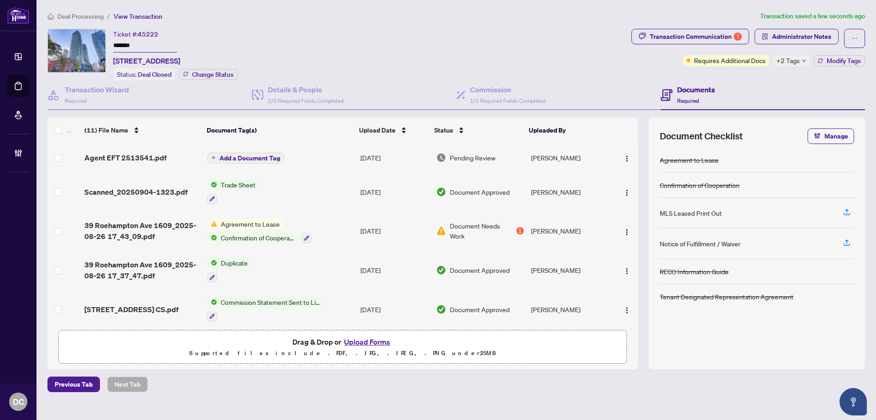
click at [90, 18] on span "Deal Processing" at bounding box center [81, 16] width 46 height 8
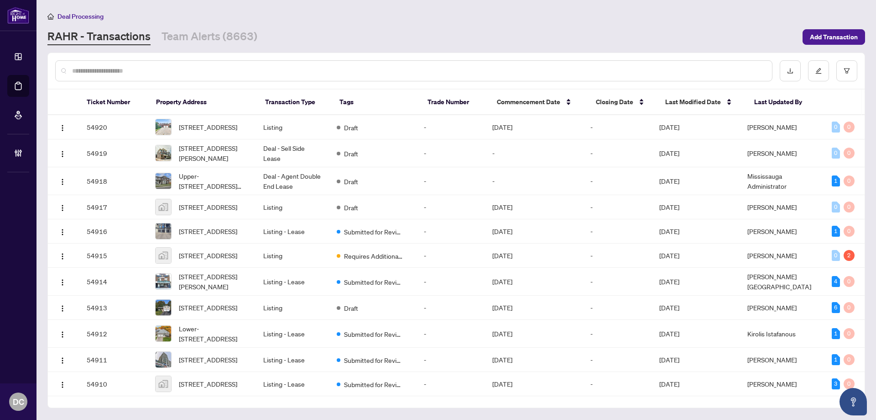
click at [135, 73] on input "text" at bounding box center [418, 71] width 693 height 10
paste input "*******"
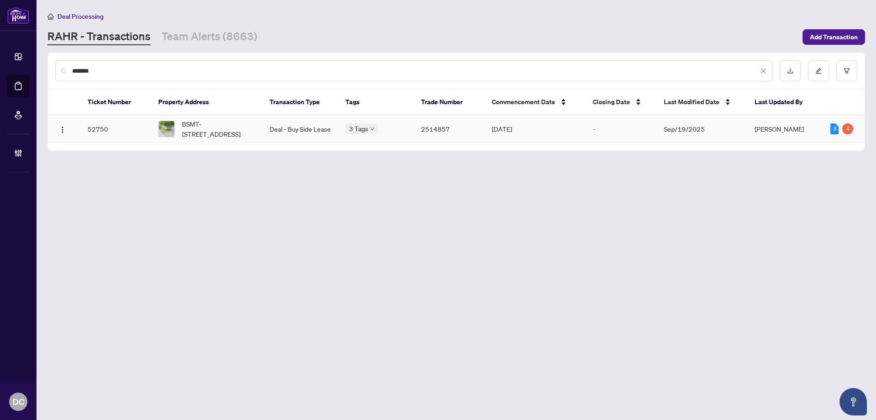
type input "*******"
click at [299, 136] on td "Deal - Buy Side Lease" at bounding box center [300, 129] width 76 height 28
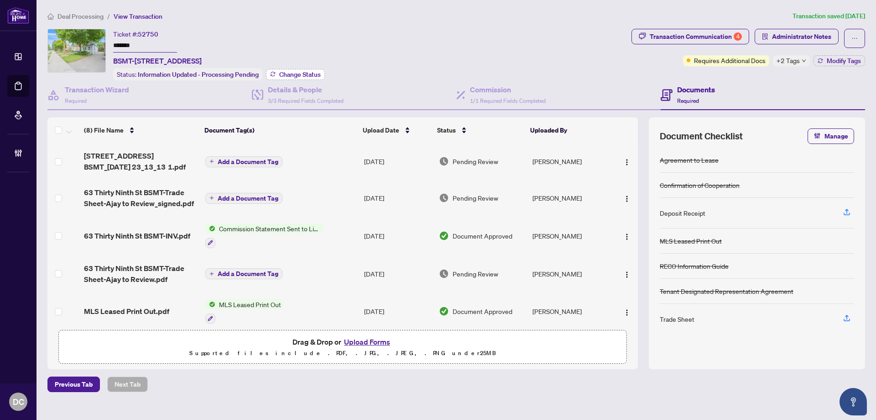
click at [294, 75] on span "Change Status" at bounding box center [300, 74] width 42 height 6
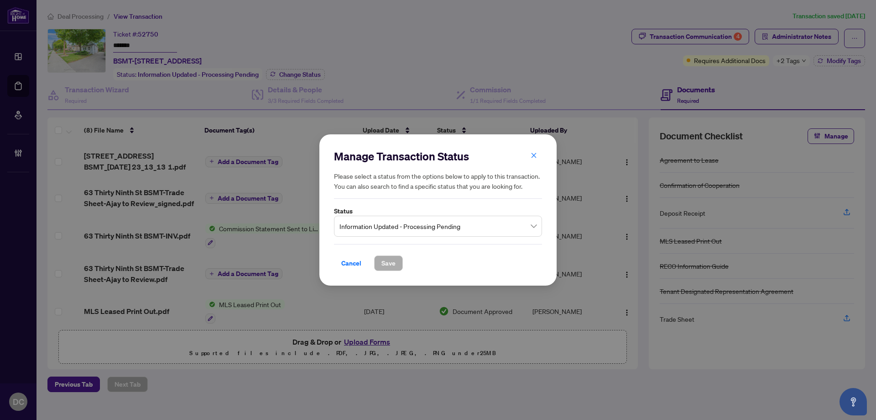
click at [470, 220] on span "Information Updated - Processing Pending" at bounding box center [438, 225] width 197 height 17
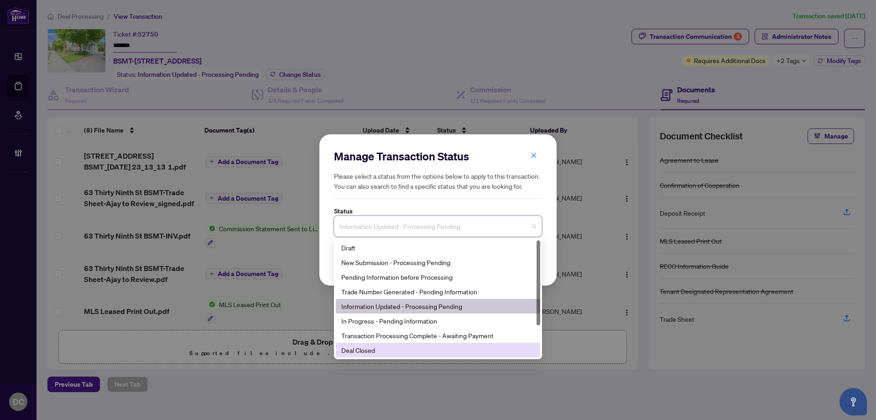
click at [385, 346] on div "Deal Closed" at bounding box center [438, 350] width 194 height 10
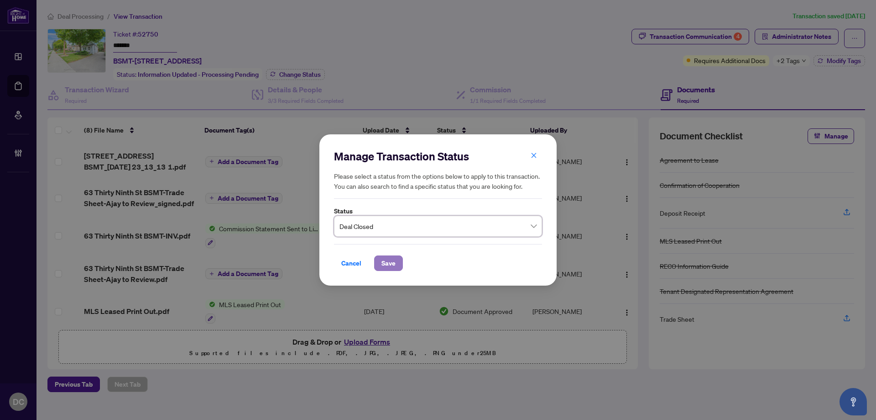
click at [392, 264] on span "Save" at bounding box center [389, 263] width 14 height 15
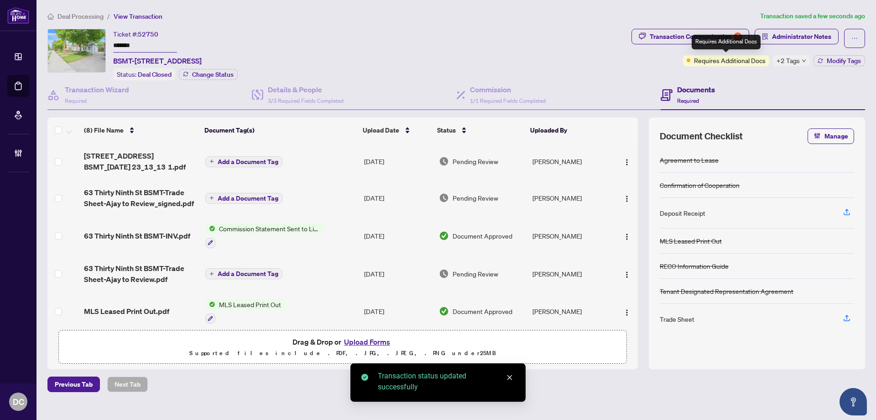
click at [728, 42] on div "Requires Additional Docs" at bounding box center [726, 42] width 69 height 15
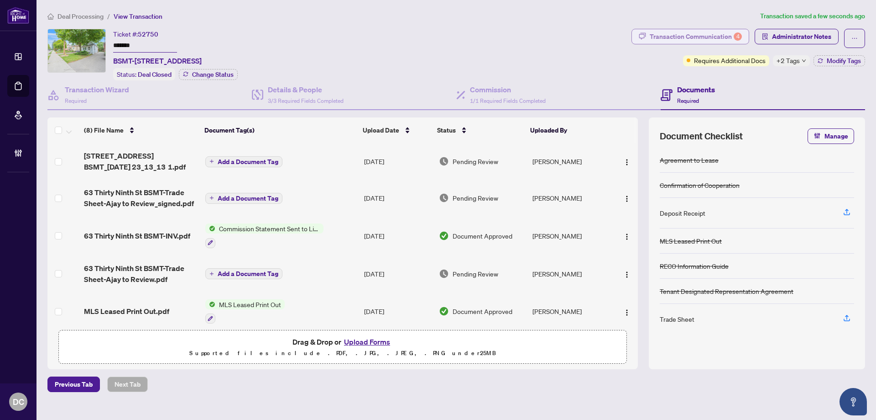
click at [710, 32] on div "Transaction Communication 4" at bounding box center [696, 36] width 92 height 15
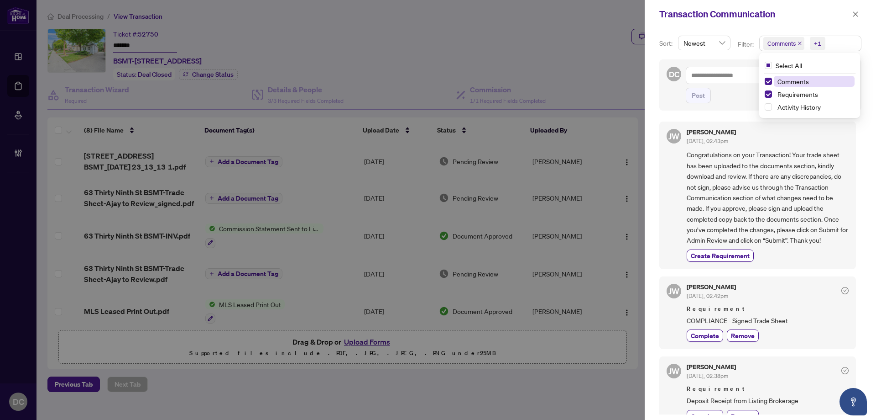
click at [850, 41] on span "Comments +1" at bounding box center [810, 43] width 101 height 15
click at [806, 84] on span "Comments" at bounding box center [793, 81] width 31 height 8
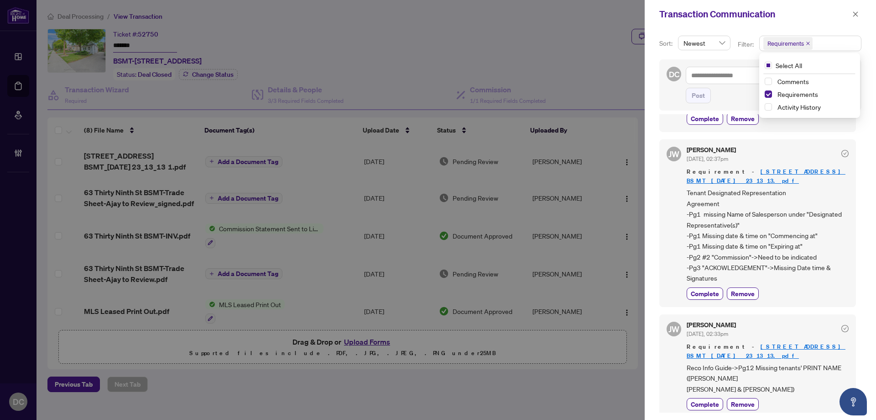
scroll to position [146, 0]
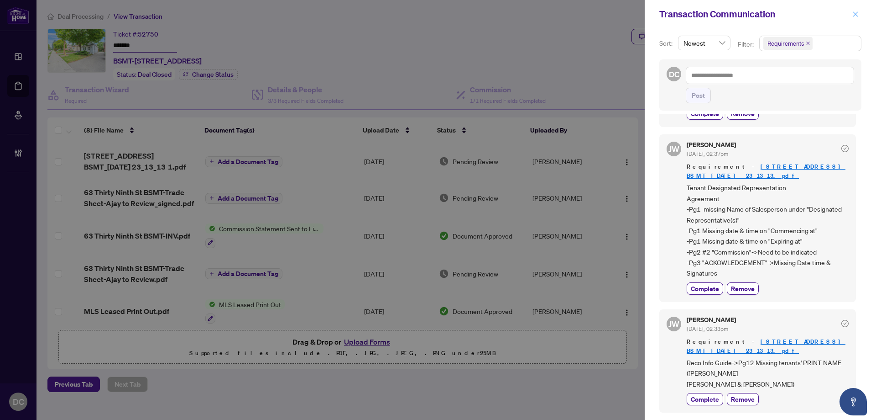
drag, startPoint x: 854, startPoint y: 11, endPoint x: 315, endPoint y: 31, distance: 539.9
click at [854, 11] on icon "close" at bounding box center [856, 14] width 6 height 6
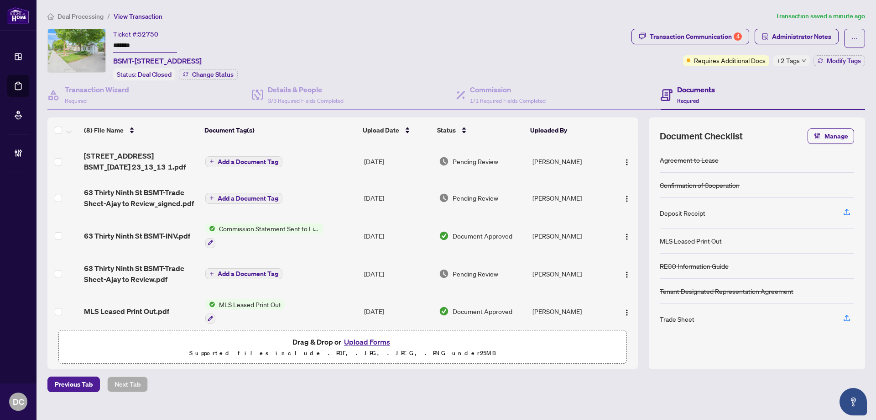
drag, startPoint x: 144, startPoint y: 42, endPoint x: 103, endPoint y: 46, distance: 41.2
click at [103, 46] on div "Ticket #: 52750 ******* BSMT-63 Thirty Ninth St, Toronto, Ontario M8W 3M6, Cana…" at bounding box center [337, 55] width 581 height 52
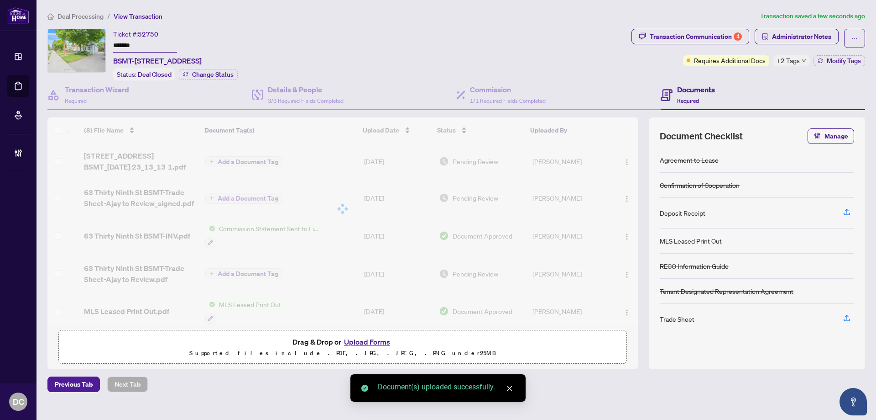
click at [624, 163] on div at bounding box center [342, 208] width 591 height 183
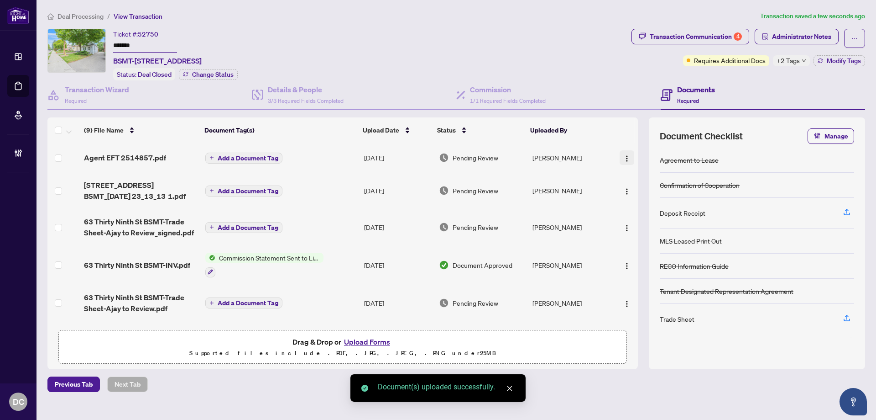
click at [625, 157] on img "button" at bounding box center [627, 158] width 7 height 7
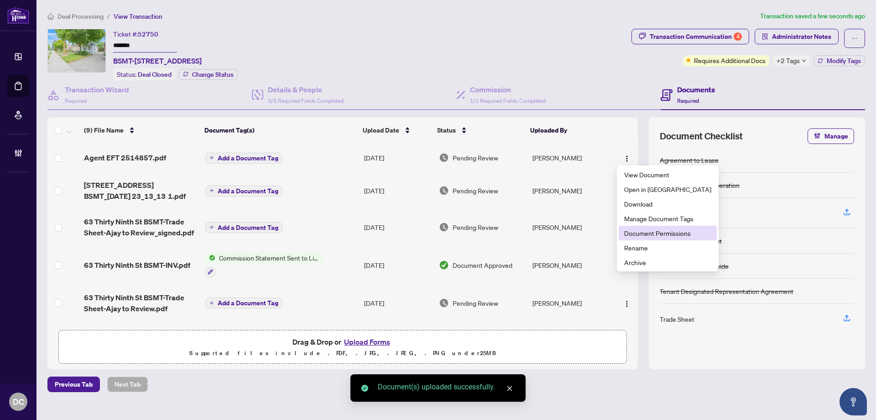
click at [661, 232] on span "Document Permissions" at bounding box center [667, 233] width 87 height 10
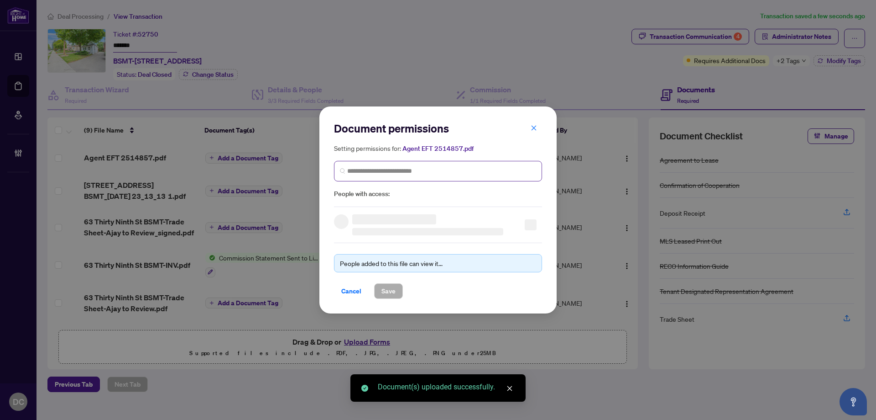
drag, startPoint x: 463, startPoint y: 159, endPoint x: 464, endPoint y: 169, distance: 9.6
click at [463, 162] on div "Setting permissions for: Agent EFT 2514857.pdf People with access:" at bounding box center [438, 171] width 208 height 56
click at [465, 169] on input "search" at bounding box center [441, 171] width 189 height 10
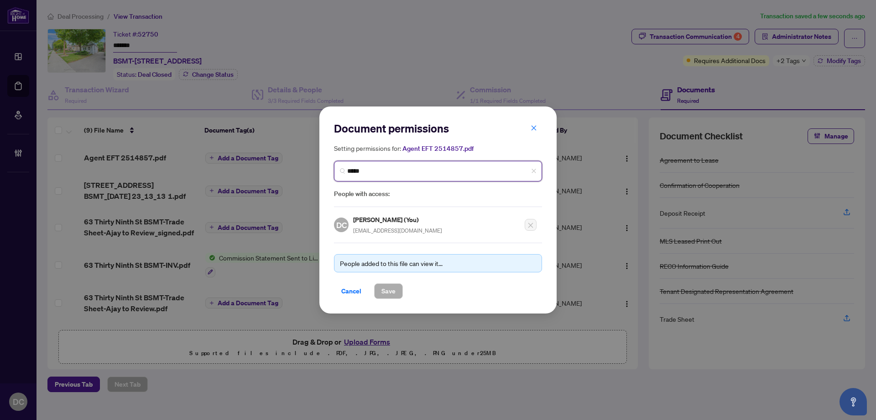
click at [421, 172] on input "****" at bounding box center [441, 171] width 189 height 10
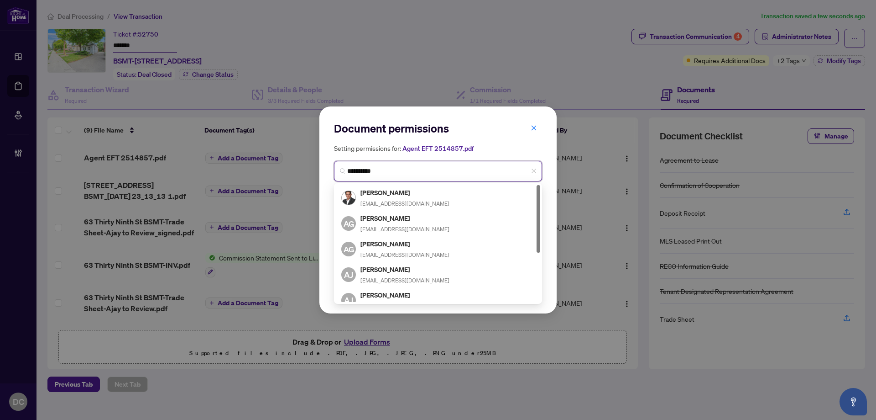
type input "**********"
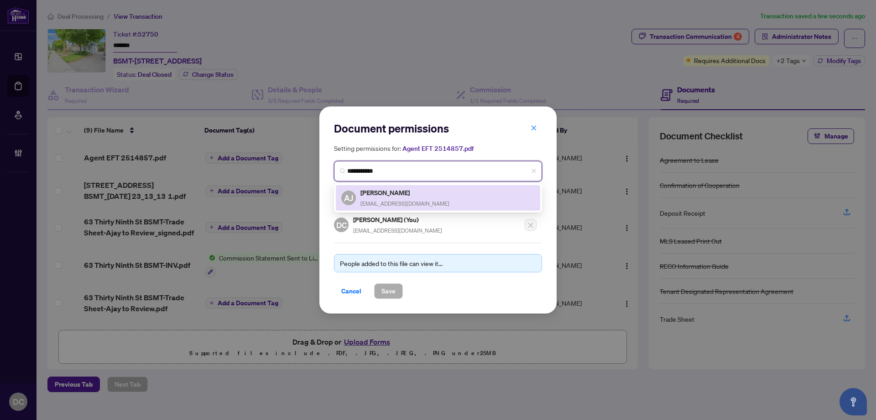
click at [458, 194] on div "AJ Ajay Joseph ajay@teama.ca" at bounding box center [438, 197] width 194 height 21
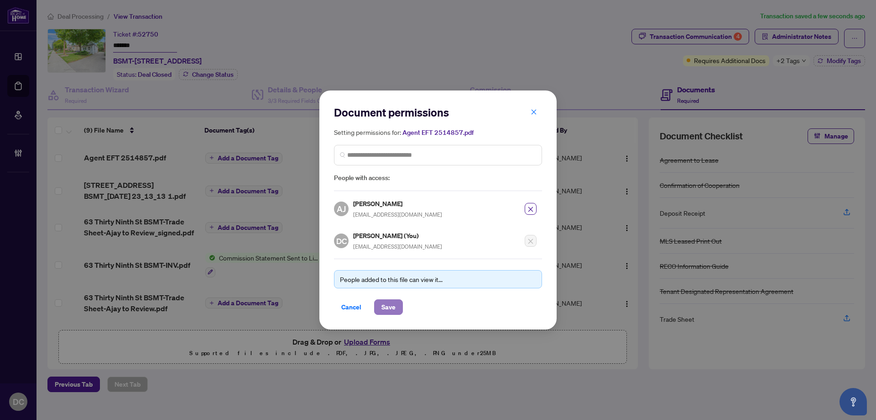
click at [389, 302] on span "Save" at bounding box center [389, 306] width 14 height 15
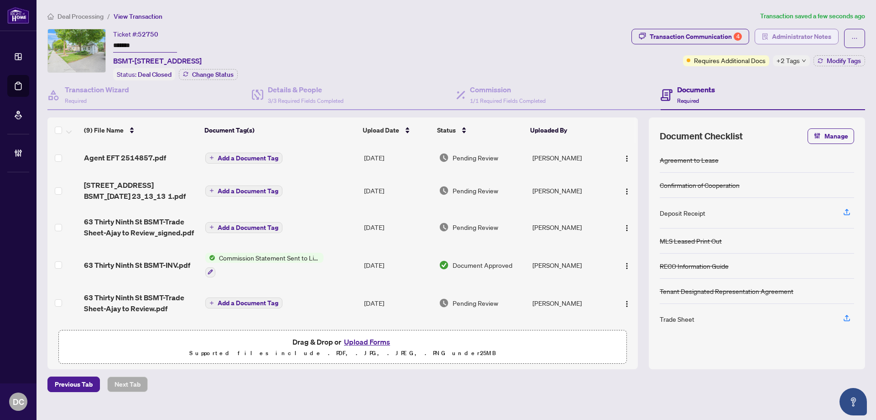
click at [801, 36] on span "Administrator Notes" at bounding box center [801, 36] width 59 height 15
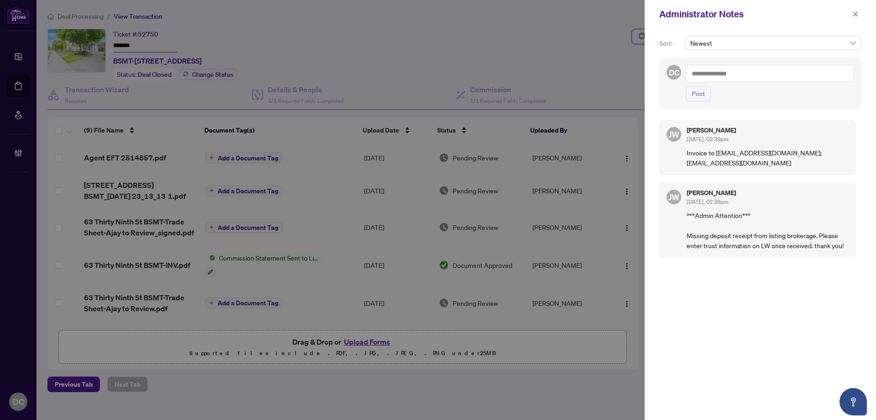
click at [813, 100] on span "Post" at bounding box center [770, 94] width 168 height 16
click at [755, 68] on textarea at bounding box center [770, 73] width 168 height 17
paste textarea "**********"
type textarea "**********"
click at [702, 98] on span "Post" at bounding box center [698, 93] width 13 height 15
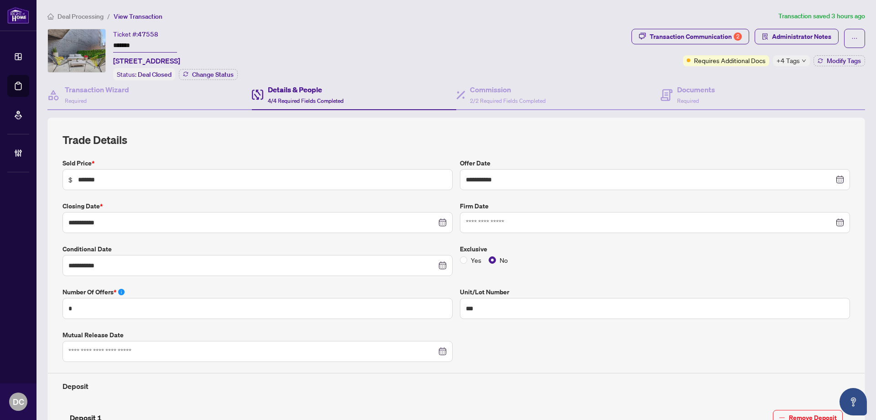
drag, startPoint x: 157, startPoint y: 46, endPoint x: 81, endPoint y: 43, distance: 75.8
click at [81, 43] on div "Ticket #: 47558 ******* 312-478 king St, Toronto, Ontario M5V 0A8, Canada Statu…" at bounding box center [337, 55] width 581 height 52
drag, startPoint x: 81, startPoint y: 16, endPoint x: 226, endPoint y: 31, distance: 145.9
click at [115, 86] on h4 "Transaction Wizard" at bounding box center [97, 89] width 64 height 11
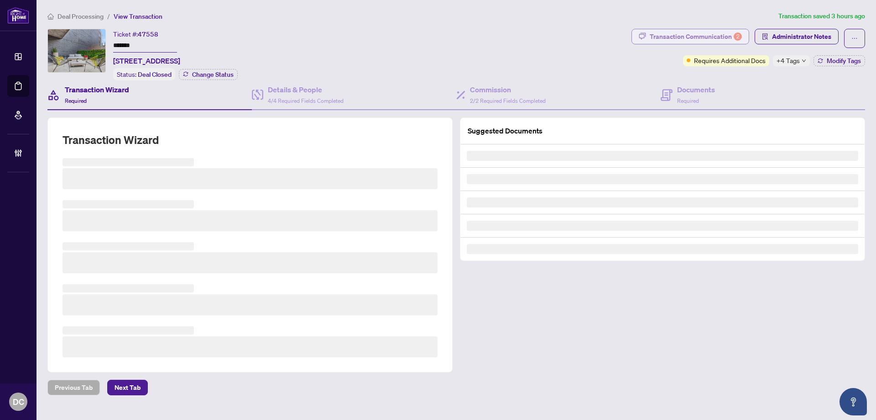
click at [726, 35] on div "Transaction Communication 2" at bounding box center [696, 36] width 92 height 15
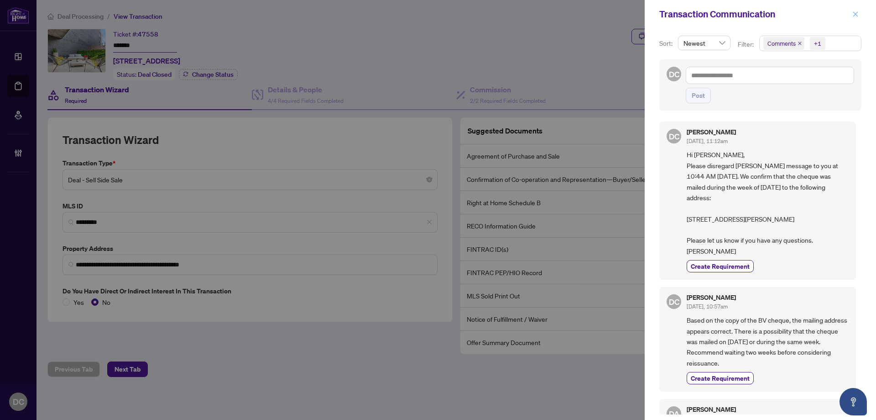
click at [859, 13] on icon "close" at bounding box center [856, 14] width 6 height 6
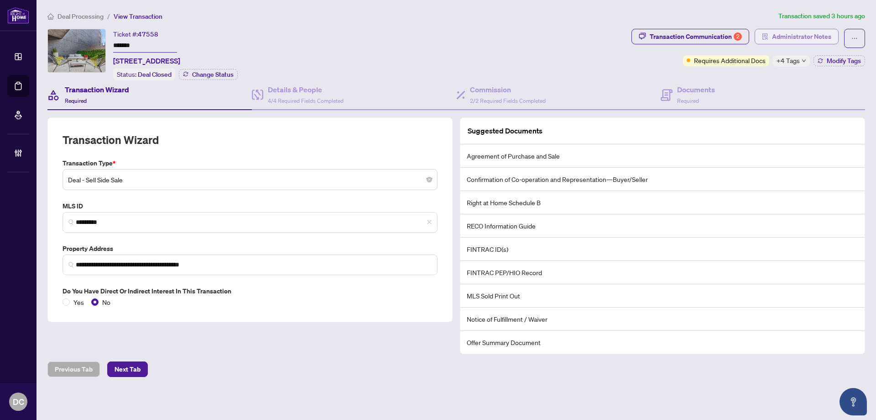
click at [801, 37] on span "Administrator Notes" at bounding box center [801, 36] width 59 height 15
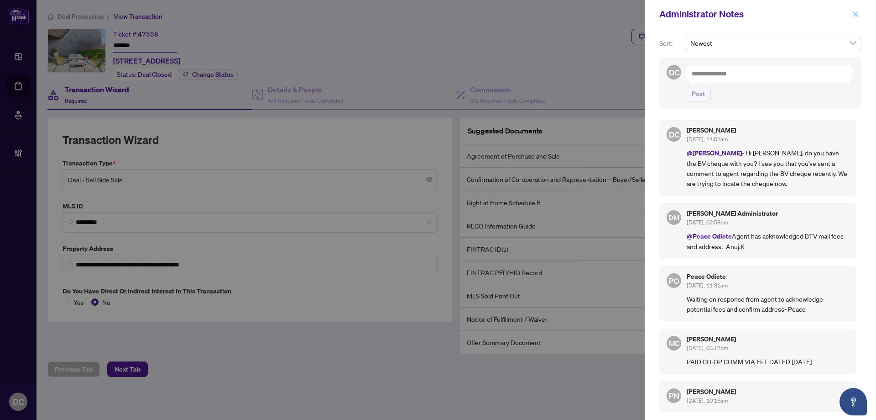
click at [855, 12] on icon "close" at bounding box center [856, 14] width 6 height 6
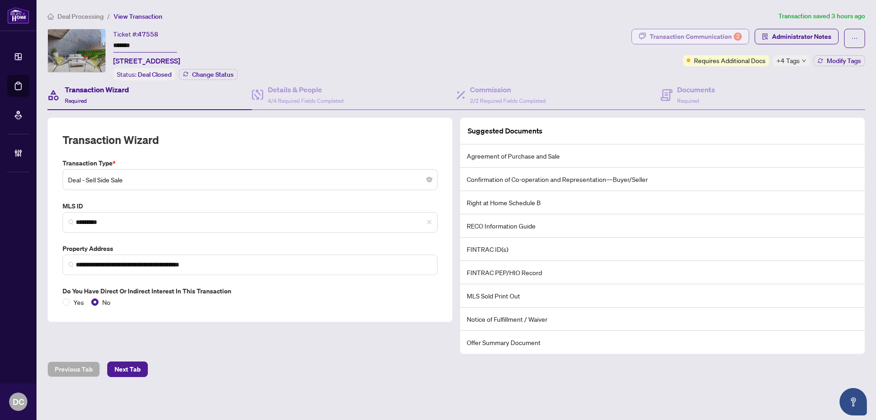
click at [673, 35] on div "Transaction Communication 2" at bounding box center [696, 36] width 92 height 15
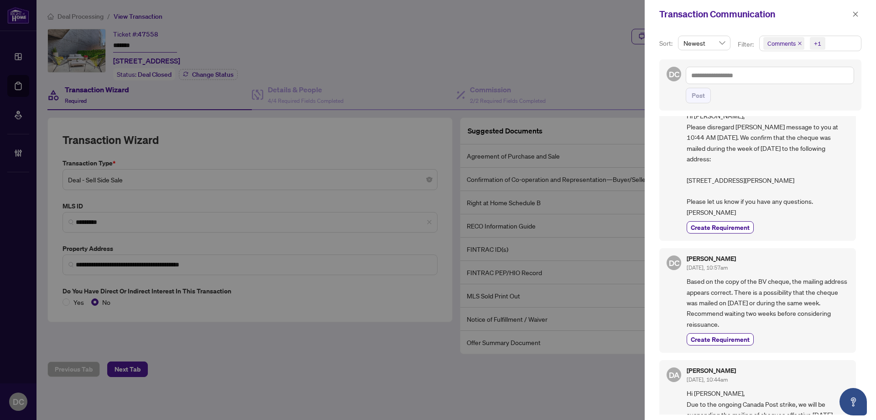
scroll to position [137, 0]
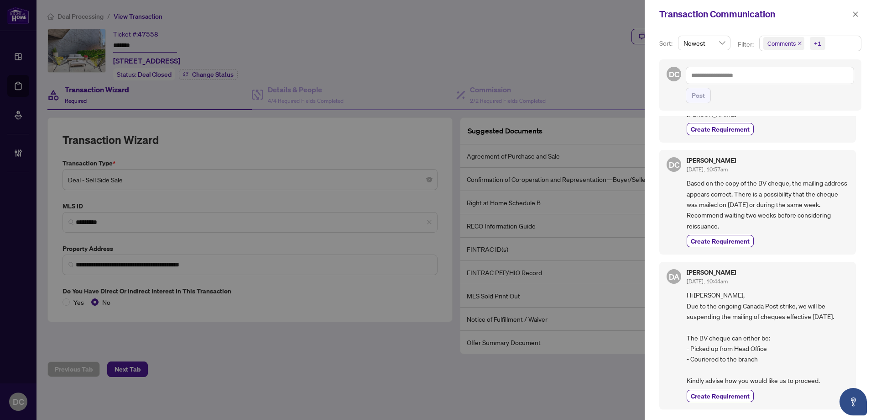
drag, startPoint x: 778, startPoint y: 228, endPoint x: 682, endPoint y: 185, distance: 105.4
click at [682, 185] on div "DC Dawn Chan Sep/26/2025, 10:57am Based on the copy of the BV cheque, the maili…" at bounding box center [758, 202] width 197 height 105
copy span "Based on the copy of the BV cheque, the mailing address appears correct. There …"
click at [855, 15] on icon "close" at bounding box center [856, 13] width 5 height 5
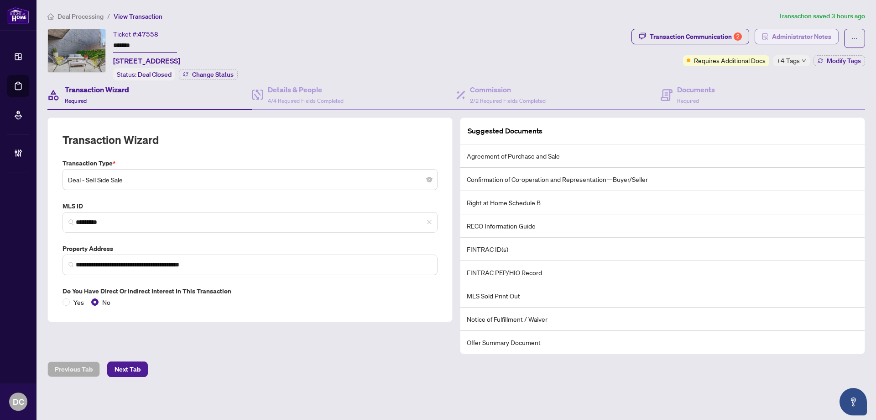
click at [827, 41] on span "Administrator Notes" at bounding box center [801, 36] width 59 height 15
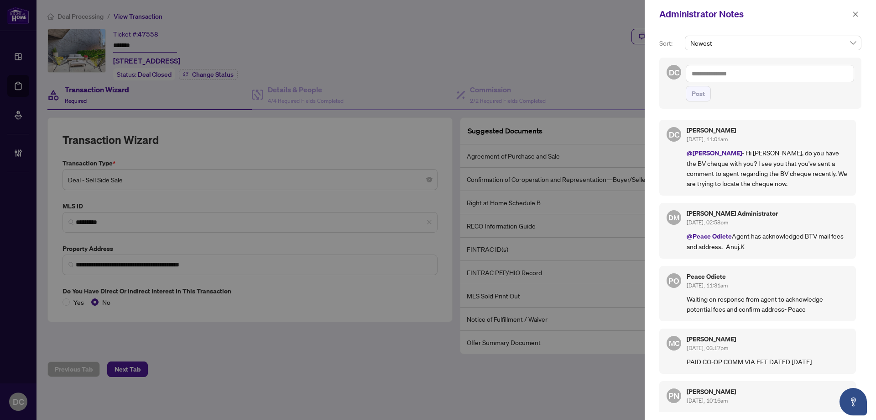
click at [790, 74] on textarea at bounding box center [770, 73] width 168 height 17
paste textarea "**********"
type textarea "**********"
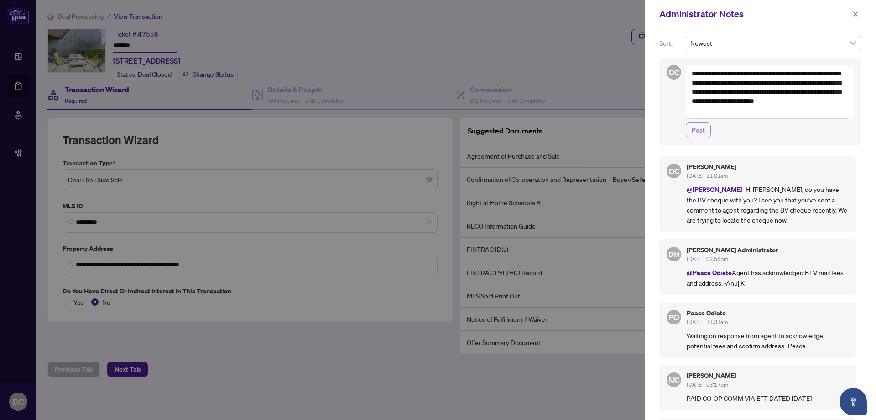
click at [701, 132] on span "Post" at bounding box center [698, 130] width 13 height 15
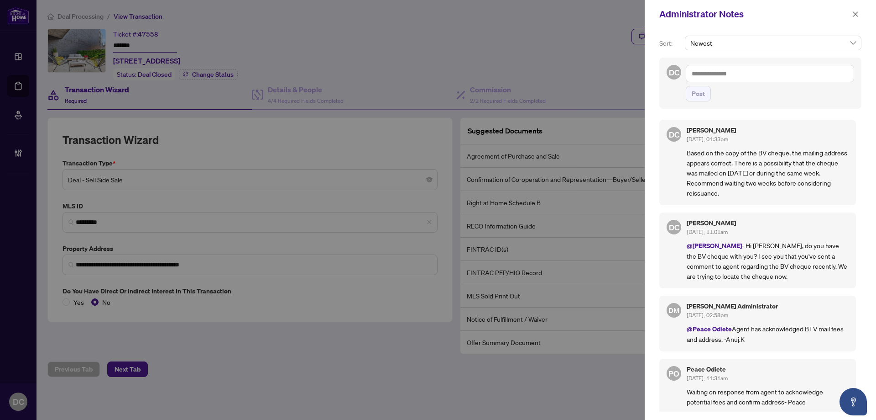
click at [863, 15] on div "Administrator Notes" at bounding box center [760, 14] width 231 height 28
click at [854, 13] on icon "close" at bounding box center [856, 13] width 5 height 5
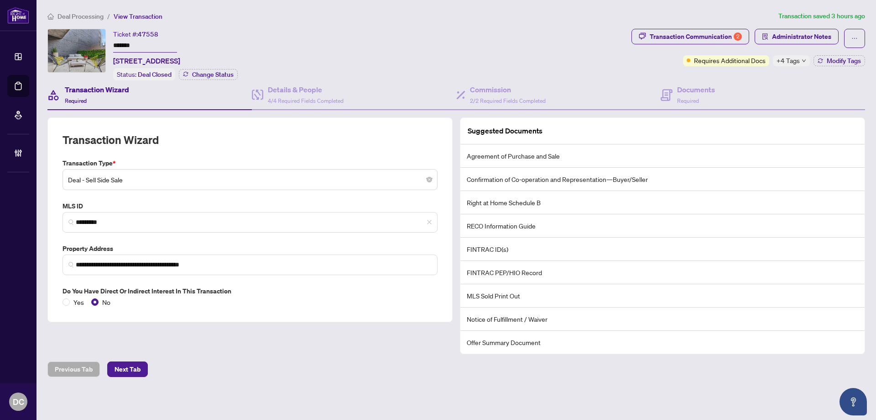
click at [79, 19] on span "Deal Processing" at bounding box center [81, 16] width 46 height 8
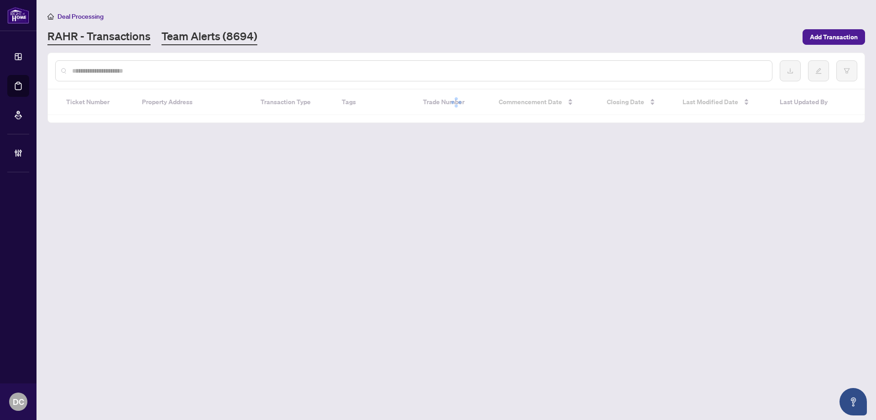
click at [197, 36] on link "Team Alerts (8694)" at bounding box center [210, 37] width 96 height 16
click at [135, 42] on link "RAHR - Transactions" at bounding box center [98, 37] width 103 height 16
click at [140, 67] on input "text" at bounding box center [418, 71] width 693 height 10
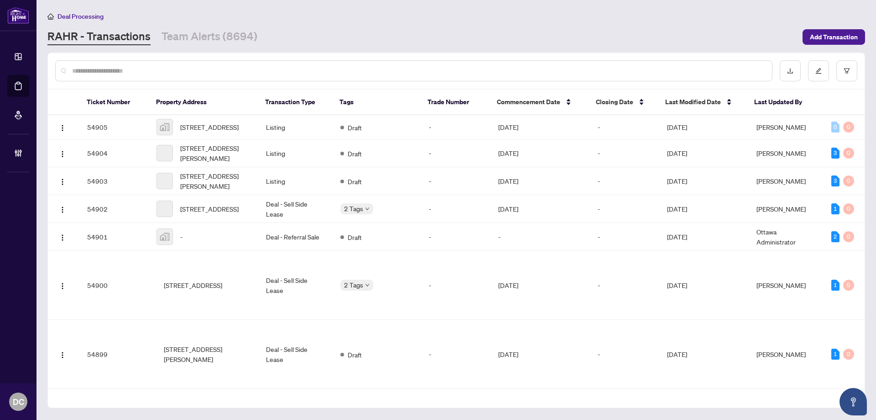
paste input "**********"
type input "**********"
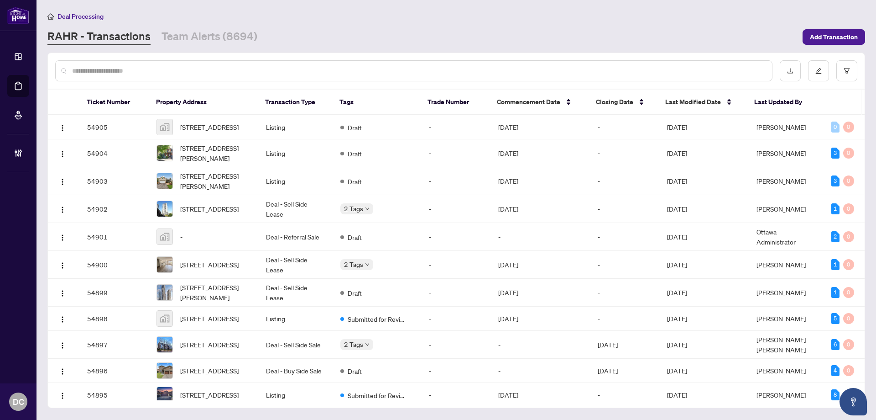
click at [147, 64] on div at bounding box center [414, 70] width 718 height 21
click at [147, 69] on input "text" at bounding box center [418, 71] width 693 height 10
paste input "*******"
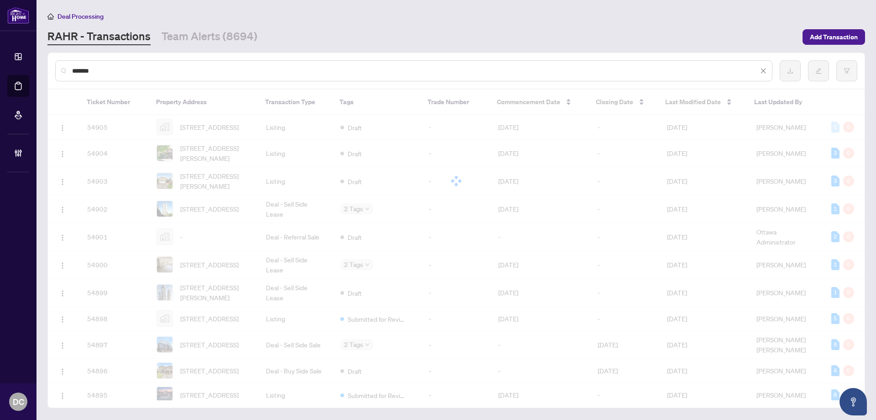
type input "*******"
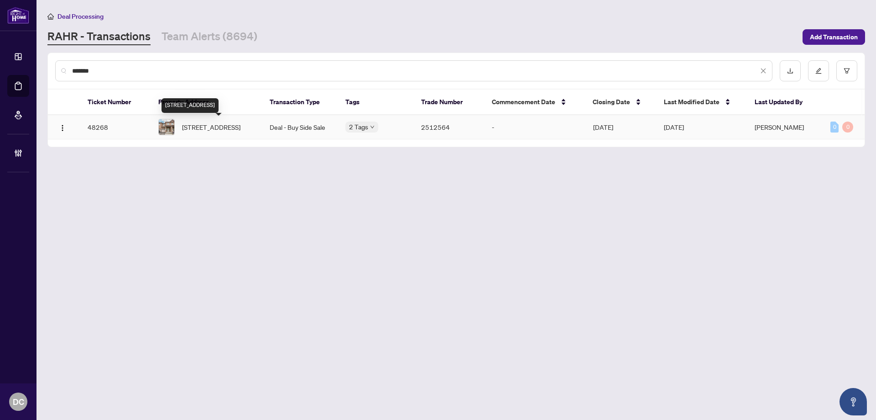
click at [209, 127] on span "617 Via Amalfi St, Ottawa, Ontario K2J 5X8, Canada" at bounding box center [211, 127] width 58 height 10
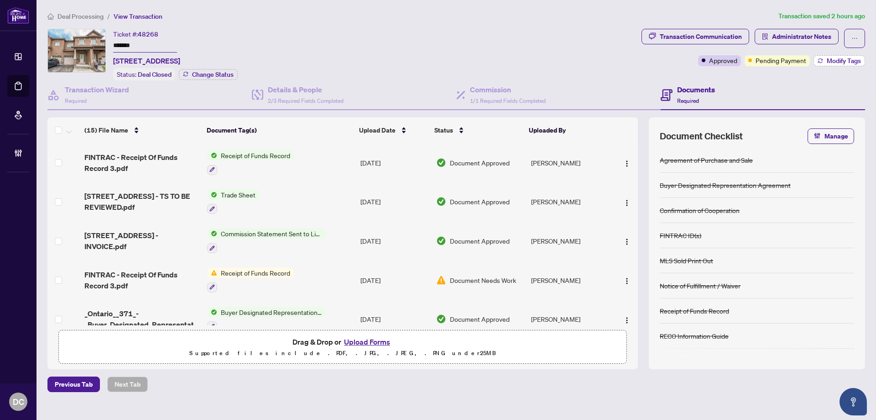
click at [843, 58] on span "Modify Tags" at bounding box center [844, 61] width 34 height 6
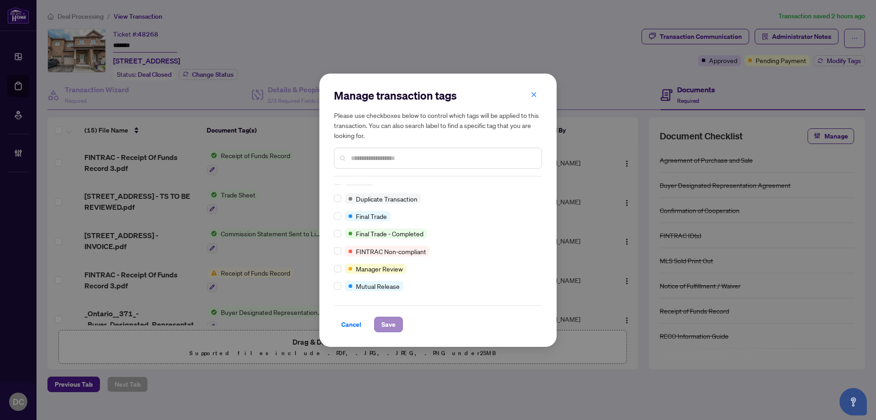
scroll to position [8, 0]
click at [383, 320] on span "Save" at bounding box center [389, 324] width 14 height 15
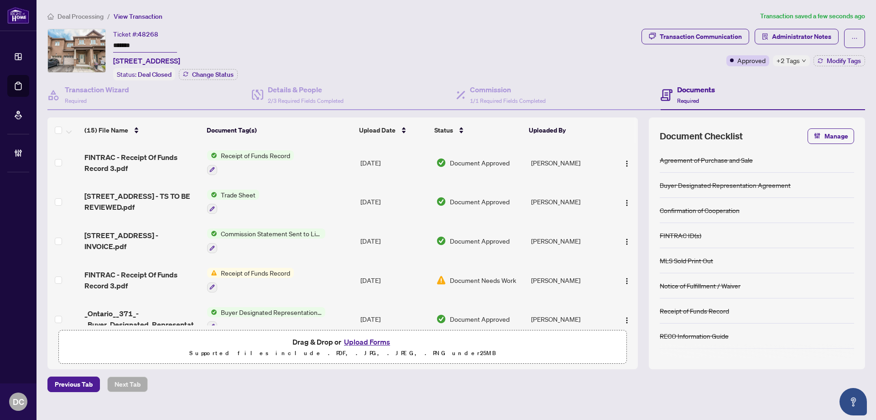
click at [267, 206] on td "Trade Sheet" at bounding box center [280, 201] width 153 height 39
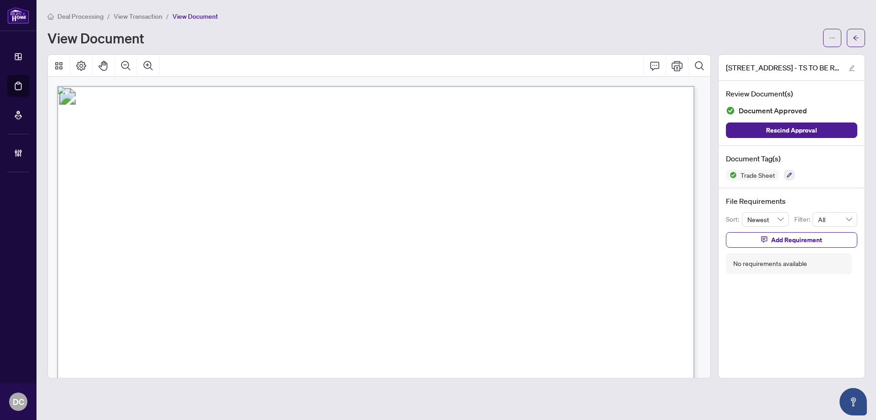
scroll to position [183, 0]
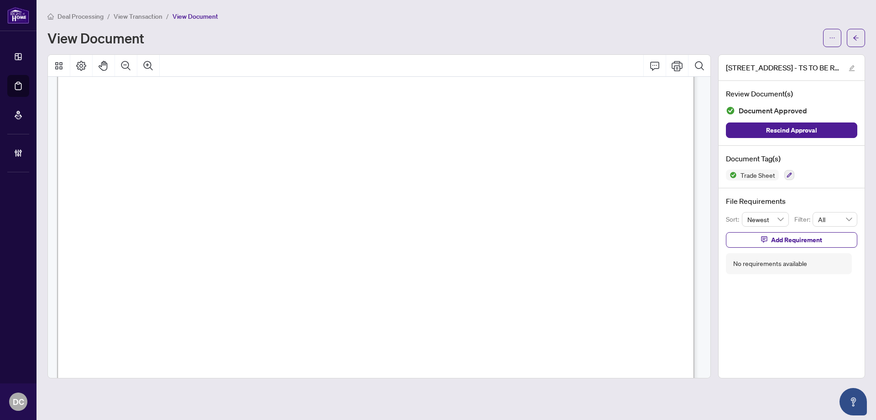
drag, startPoint x: 861, startPoint y: 37, endPoint x: 2, endPoint y: 210, distance: 876.3
click at [861, 37] on button "button" at bounding box center [856, 38] width 18 height 18
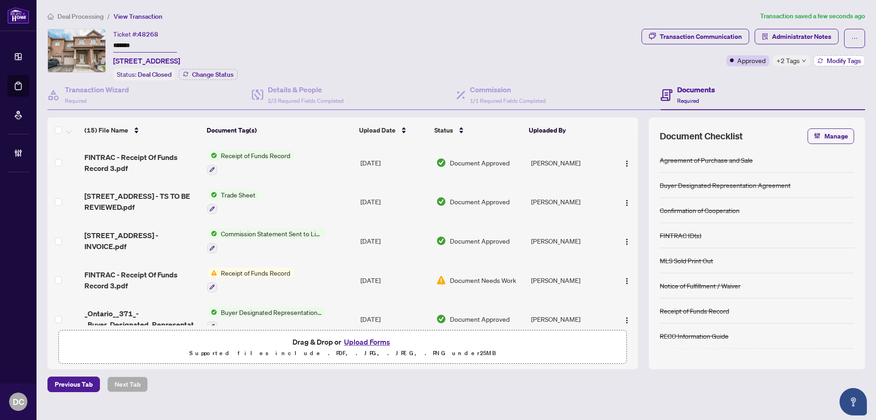
click at [820, 59] on icon "button" at bounding box center [820, 60] width 5 height 5
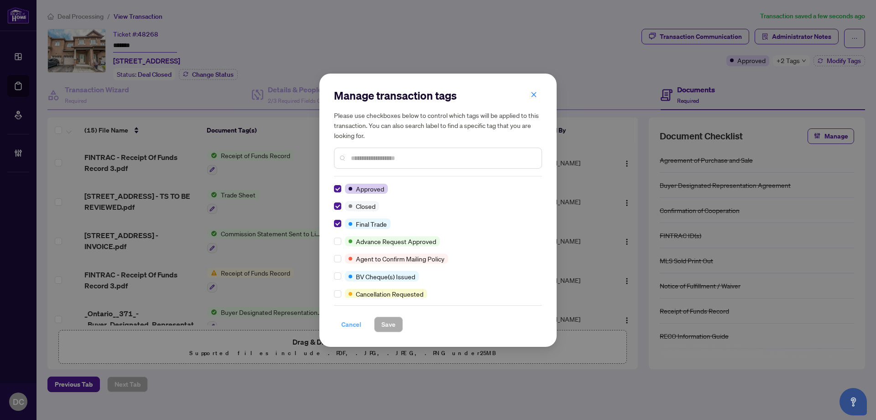
click at [348, 325] on span "Cancel" at bounding box center [351, 324] width 20 height 15
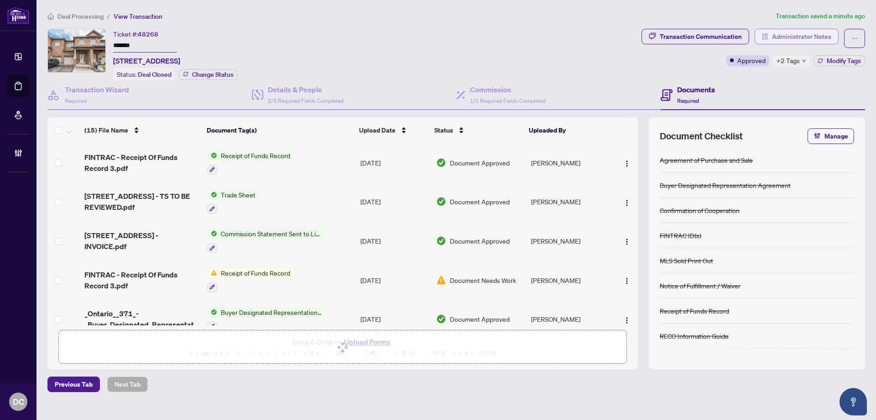
click at [804, 36] on span "Administrator Notes" at bounding box center [801, 36] width 59 height 15
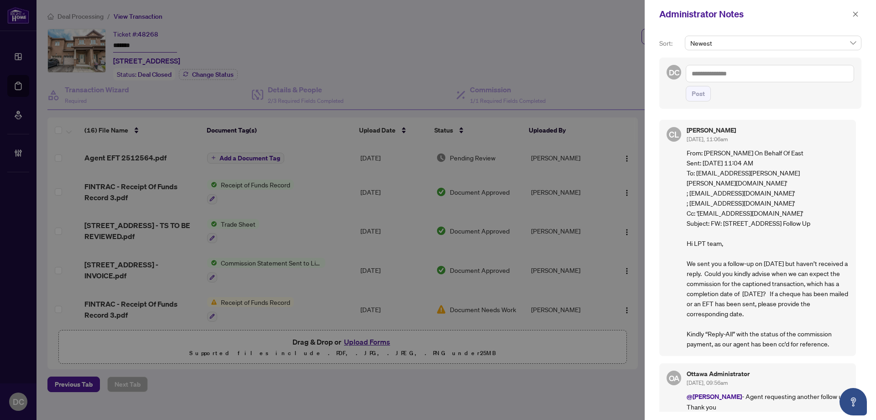
click at [822, 73] on textarea at bounding box center [770, 73] width 168 height 17
paste textarea "**********"
type textarea "**********"
click at [703, 94] on span "Post" at bounding box center [698, 93] width 13 height 15
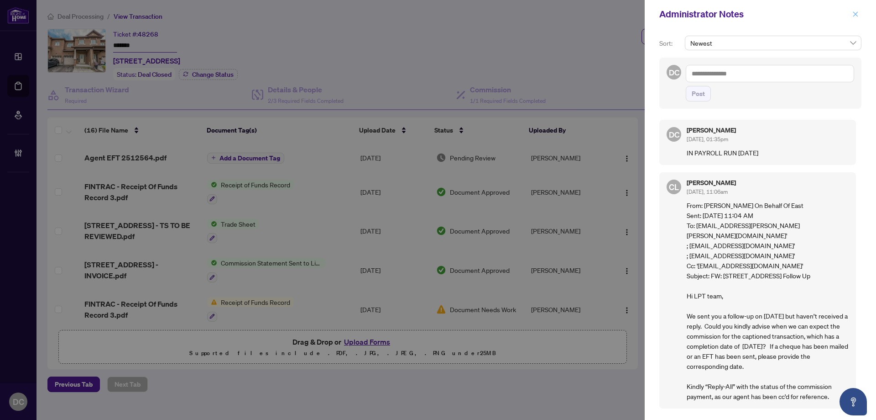
drag, startPoint x: 854, startPoint y: 15, endPoint x: 774, endPoint y: 2, distance: 81.0
click at [853, 15] on icon "close" at bounding box center [856, 14] width 6 height 6
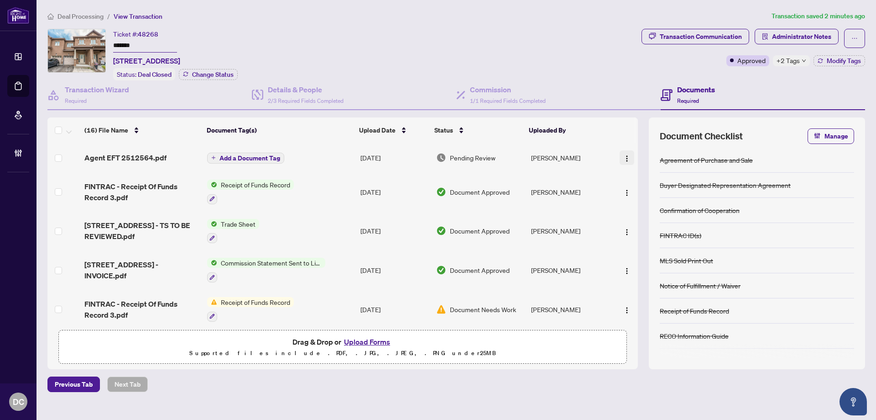
click at [626, 159] on img "button" at bounding box center [627, 158] width 7 height 7
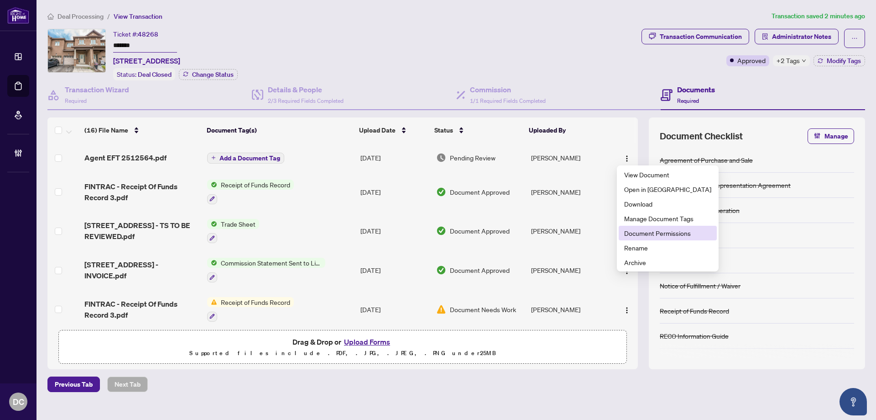
click at [645, 237] on span "Document Permissions" at bounding box center [667, 233] width 87 height 10
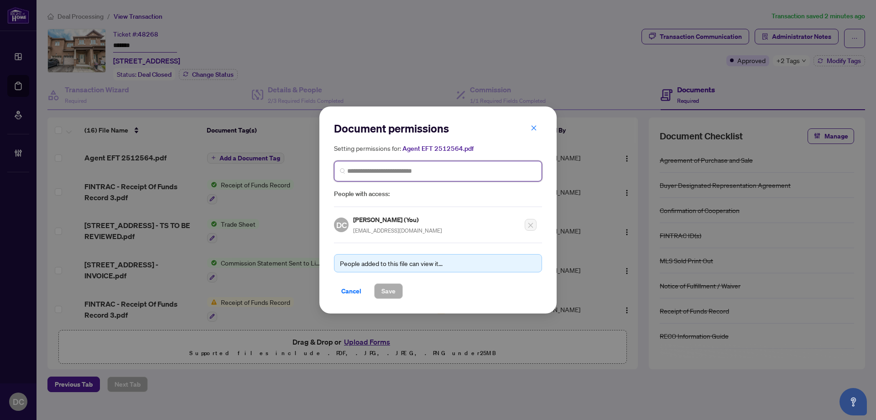
click at [379, 170] on input "search" at bounding box center [441, 171] width 189 height 10
type input "****"
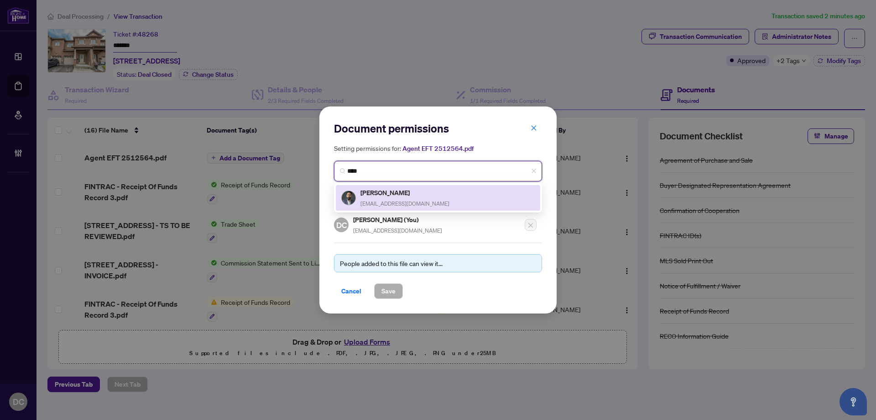
click at [379, 190] on h5 "Balkaran Bajwa" at bounding box center [405, 192] width 89 height 10
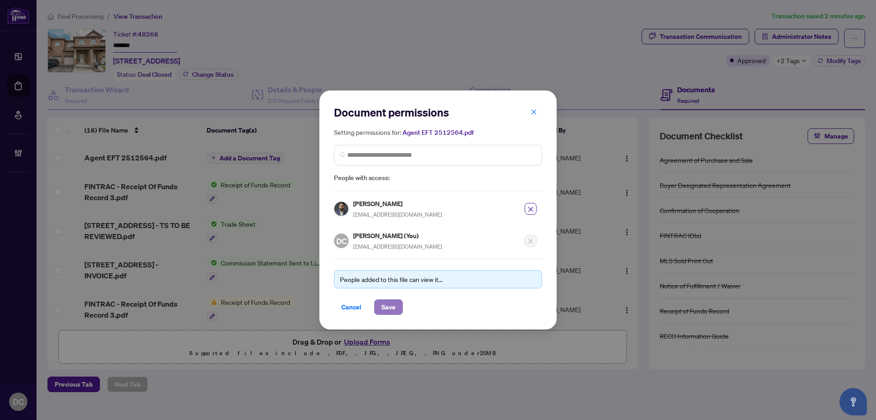
click at [391, 305] on span "Save" at bounding box center [389, 306] width 14 height 15
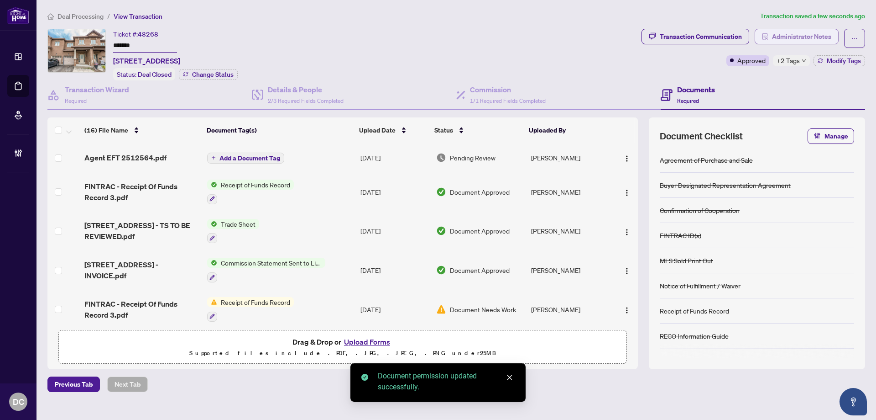
click at [783, 36] on span "Administrator Notes" at bounding box center [801, 36] width 59 height 15
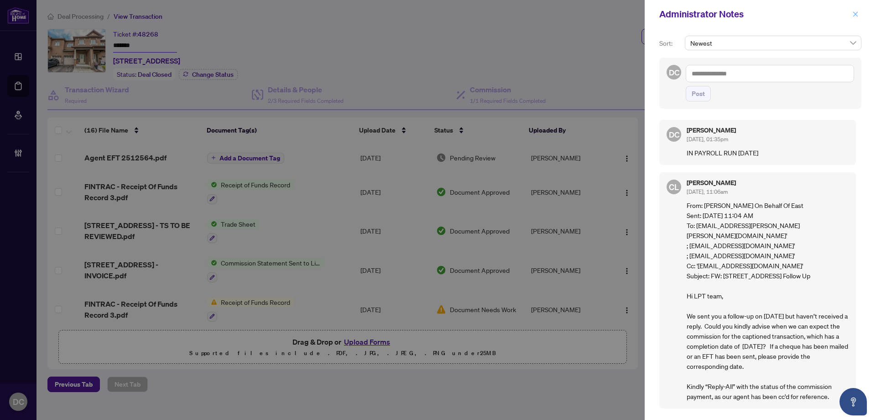
click at [858, 15] on icon "close" at bounding box center [856, 14] width 6 height 6
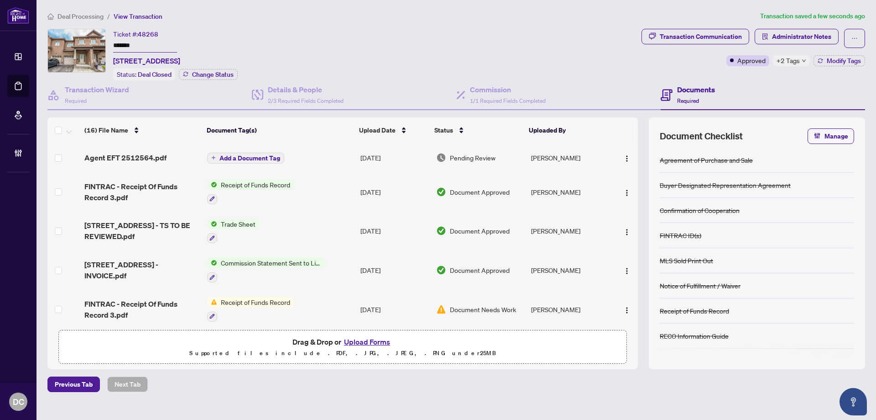
click at [94, 14] on span "Deal Processing" at bounding box center [81, 16] width 46 height 8
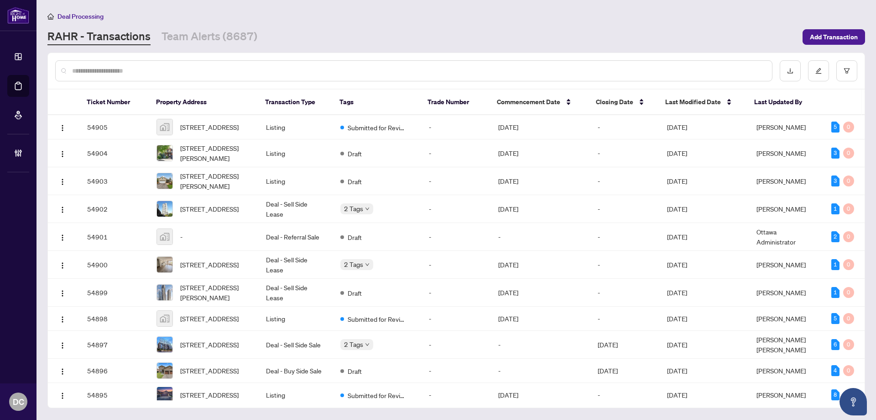
click at [161, 72] on input "text" at bounding box center [418, 71] width 693 height 10
paste input "*******"
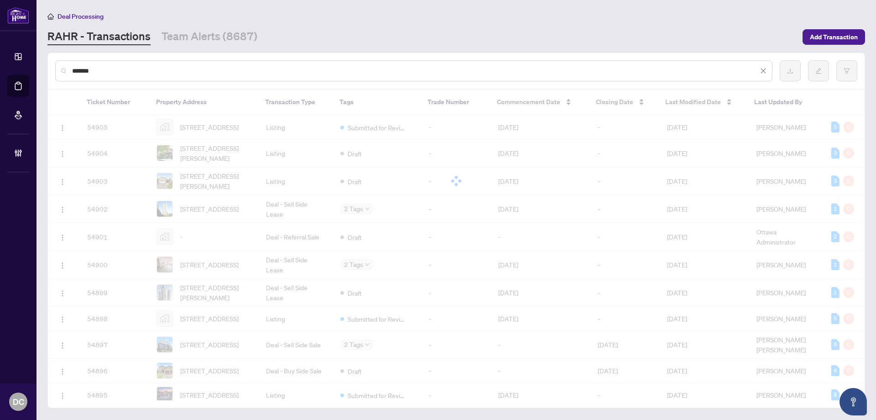
type input "*******"
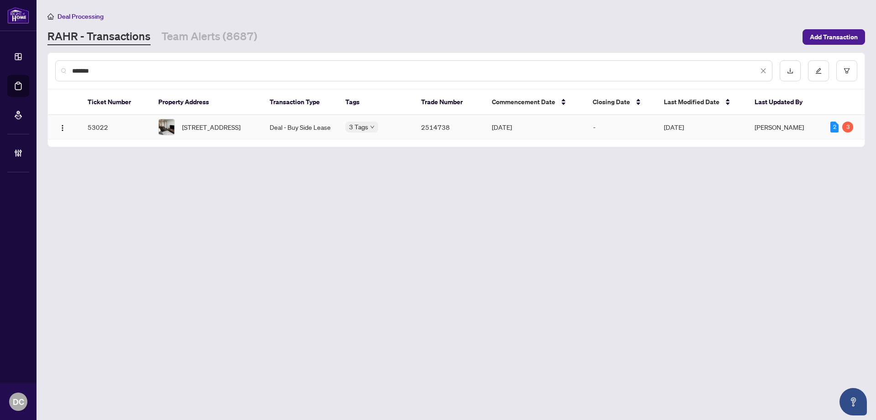
click at [223, 131] on span "1438-20 Inn on the Park Dr, Toronto, Ontario M3C 0P8, Canada" at bounding box center [211, 127] width 58 height 10
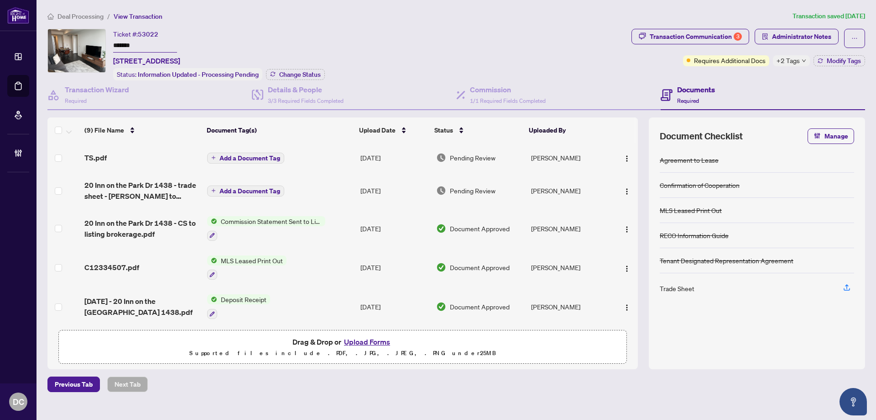
click at [276, 68] on div "Status: Information Updated - Processing Pending Change Status" at bounding box center [219, 74] width 212 height 12
click at [299, 71] on span "Change Status" at bounding box center [300, 74] width 42 height 6
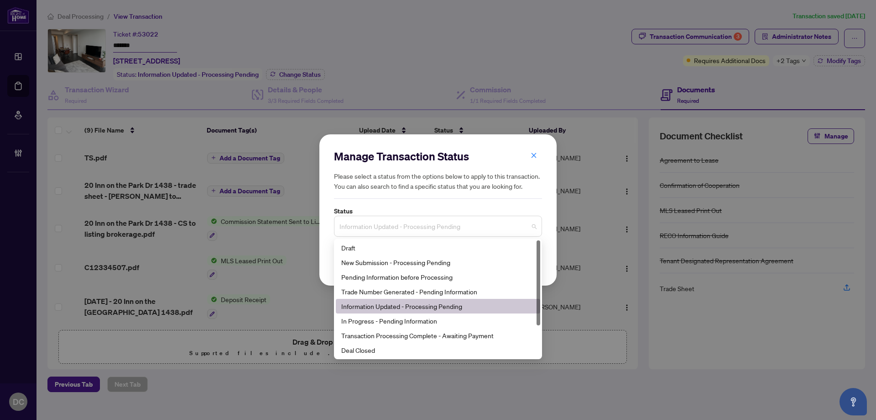
click at [408, 226] on span "Information Updated - Processing Pending" at bounding box center [438, 225] width 197 height 17
click at [371, 351] on div "Deal Closed" at bounding box center [438, 350] width 194 height 10
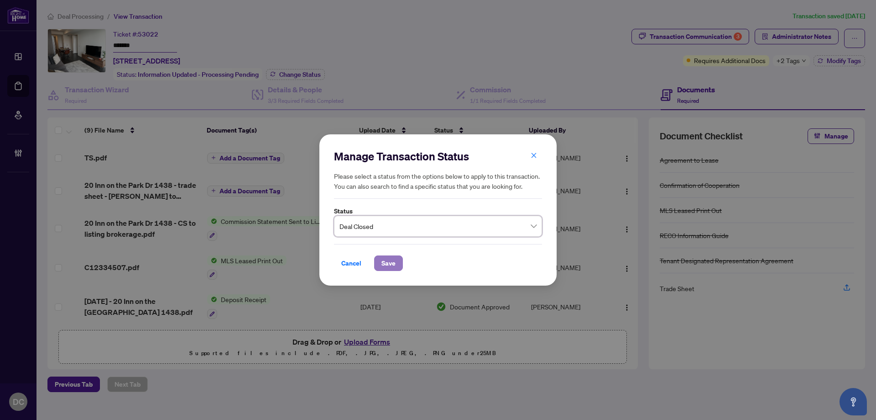
click at [391, 261] on span "Save" at bounding box center [389, 263] width 14 height 15
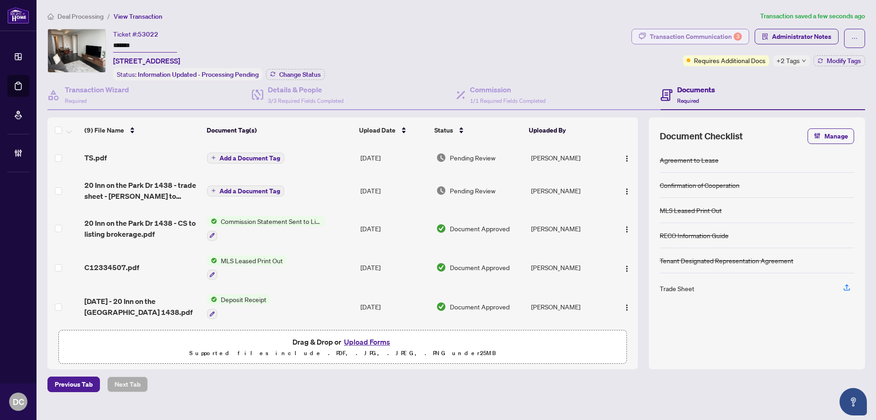
click at [722, 32] on div "Transaction Communication 3" at bounding box center [696, 36] width 92 height 15
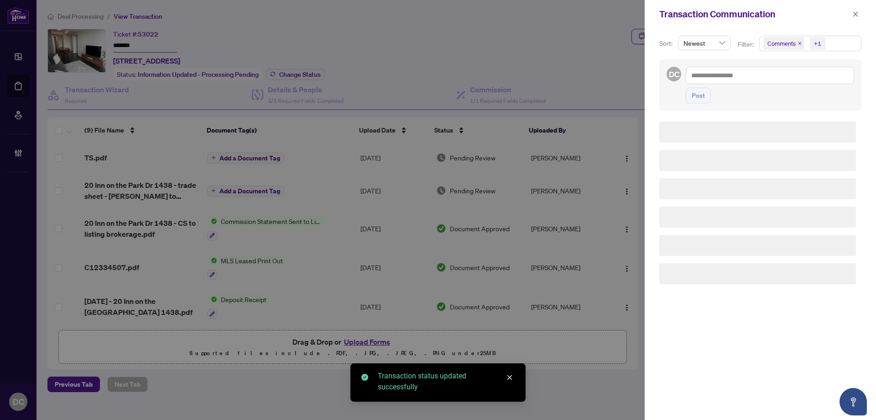
click at [629, 31] on div at bounding box center [438, 210] width 876 height 420
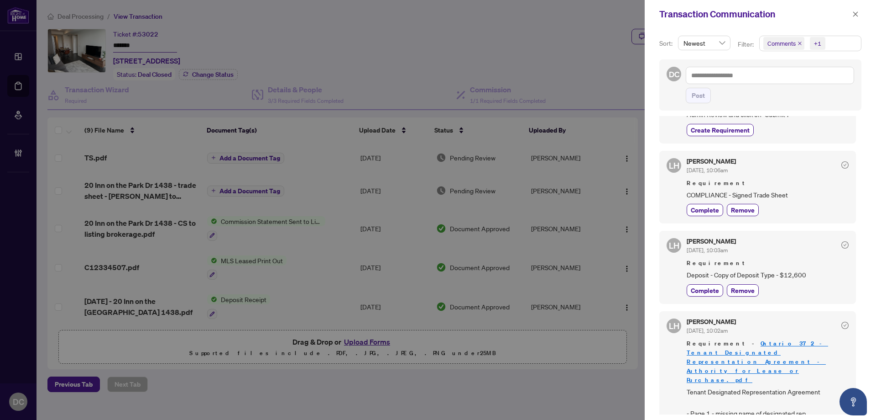
scroll to position [2, 0]
drag, startPoint x: 866, startPoint y: 13, endPoint x: 858, endPoint y: 13, distance: 7.8
click at [866, 13] on div "Transaction Communication" at bounding box center [760, 14] width 231 height 28
click at [845, 13] on div "Transaction Communication" at bounding box center [755, 14] width 190 height 14
click at [857, 12] on icon "close" at bounding box center [856, 14] width 6 height 6
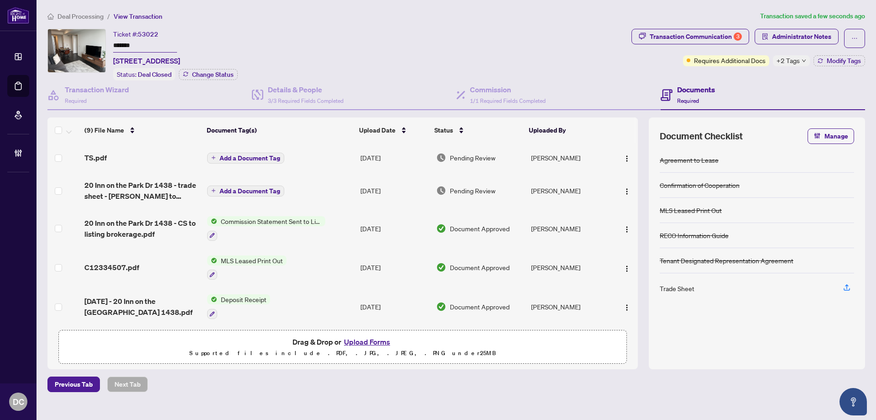
click at [338, 153] on td "Add a Document Tag" at bounding box center [280, 157] width 153 height 29
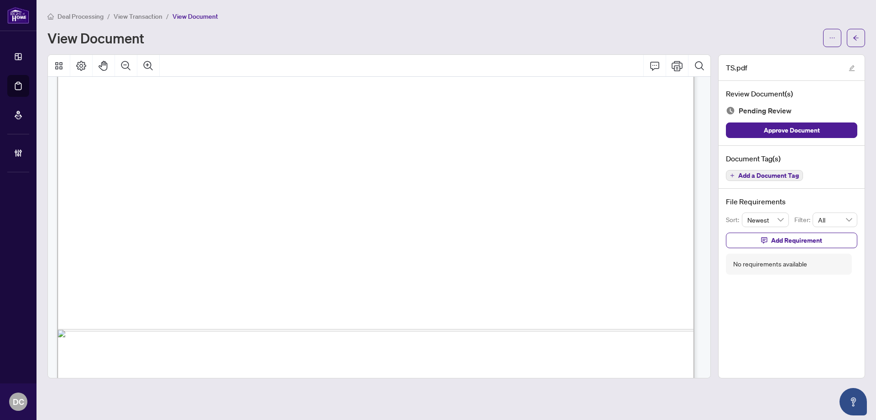
scroll to position [457, 0]
drag, startPoint x: 855, startPoint y: 43, endPoint x: 267, endPoint y: 414, distance: 695.1
click at [855, 43] on span "button" at bounding box center [856, 38] width 6 height 15
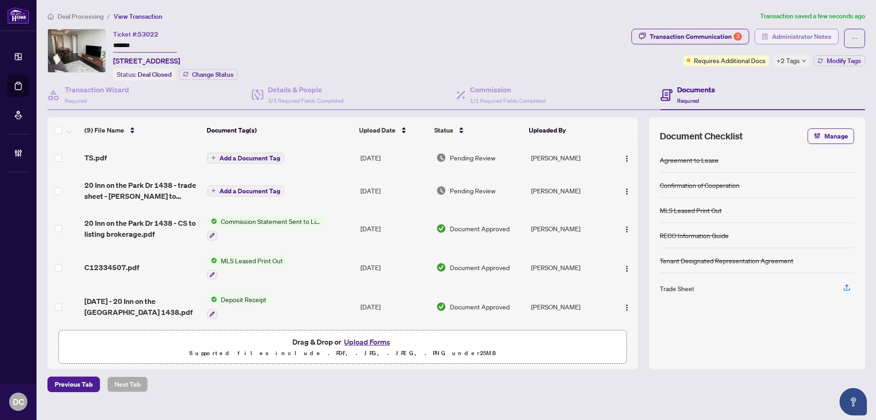
click at [806, 42] on span "Administrator Notes" at bounding box center [801, 36] width 59 height 15
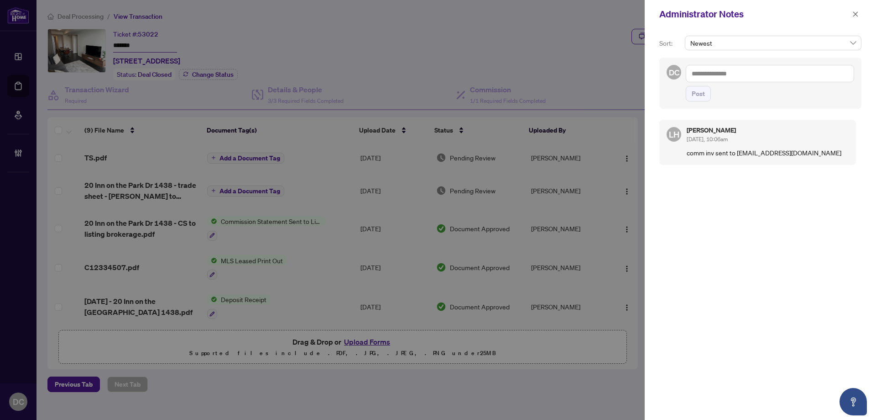
click at [758, 68] on textarea at bounding box center [770, 73] width 168 height 17
paste textarea "**********"
type textarea "**********"
click at [707, 98] on button "Post" at bounding box center [698, 94] width 25 height 16
click at [859, 20] on span "button" at bounding box center [856, 14] width 6 height 15
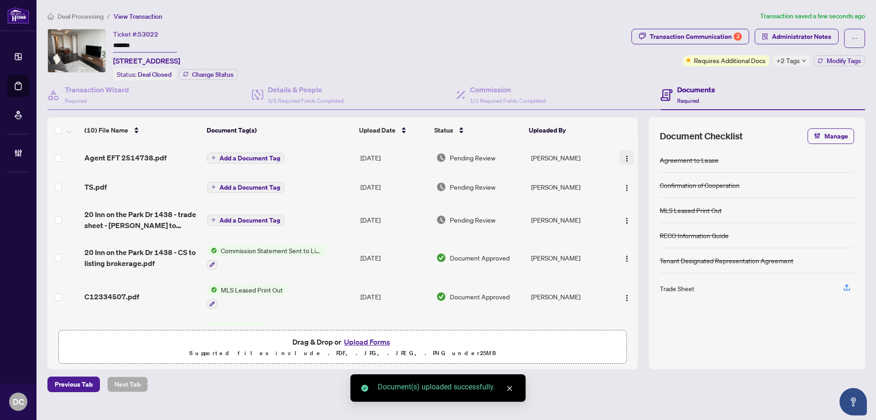
click at [626, 158] on img "button" at bounding box center [627, 158] width 7 height 7
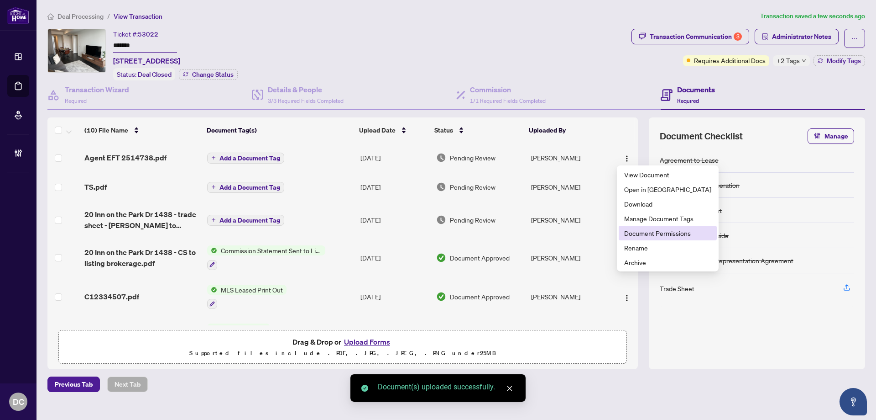
click at [653, 236] on span "Document Permissions" at bounding box center [667, 233] width 87 height 10
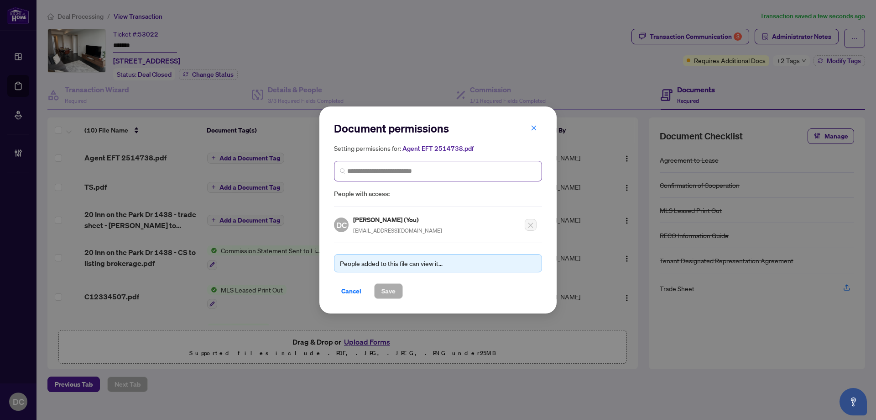
click at [392, 179] on span at bounding box center [438, 171] width 208 height 21
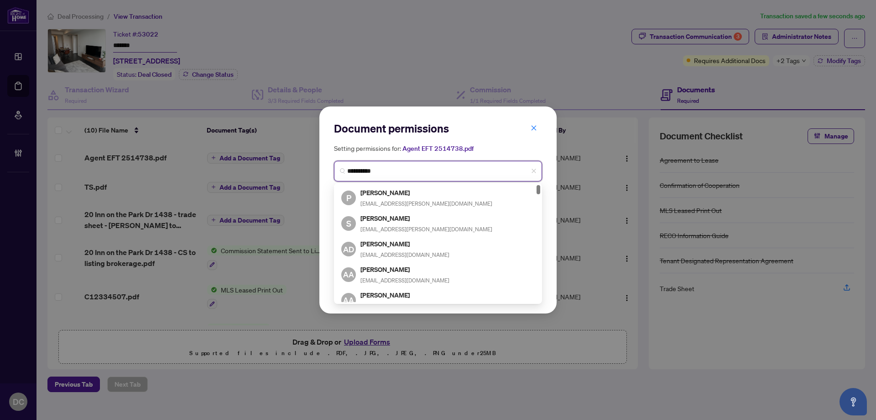
type input "**********"
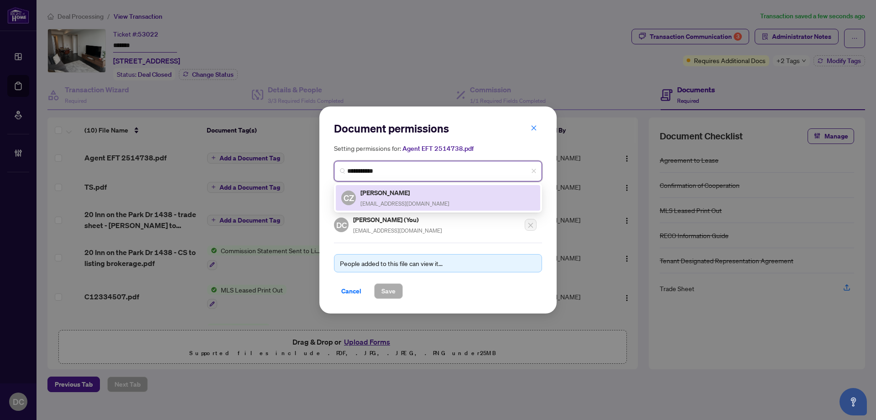
click at [386, 194] on h5 "Cindy Zhang" at bounding box center [405, 192] width 89 height 10
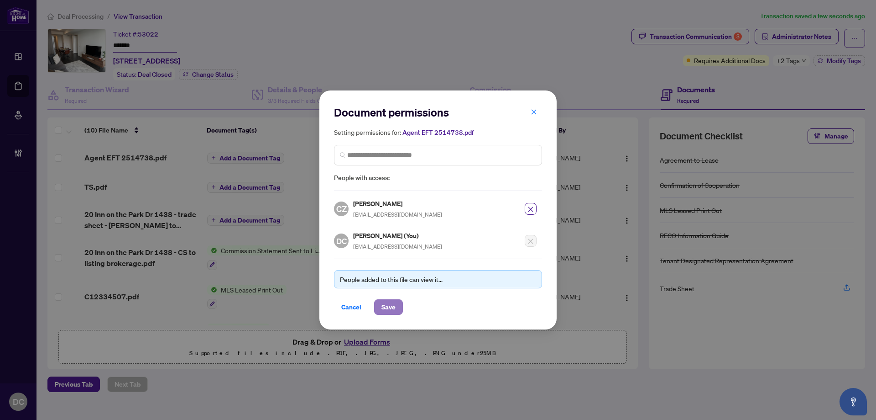
click at [398, 302] on button "Save" at bounding box center [388, 307] width 29 height 16
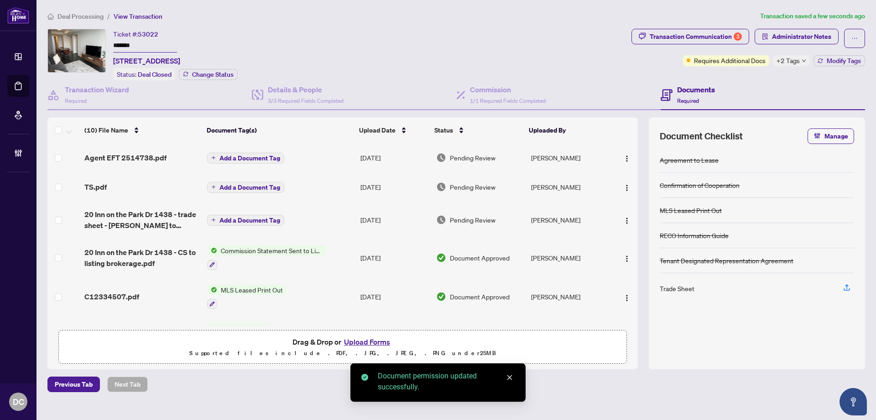
click at [800, 61] on div "+2 Tags" at bounding box center [791, 60] width 37 height 11
drag, startPoint x: 737, startPoint y: 88, endPoint x: 765, endPoint y: 79, distance: 28.7
click at [737, 87] on div "Documents Required" at bounding box center [763, 95] width 205 height 30
click at [853, 60] on span "Modify Tags" at bounding box center [844, 61] width 34 height 6
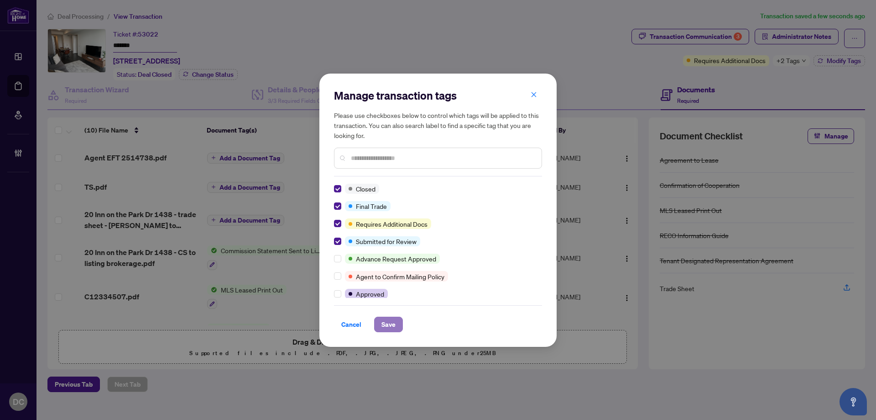
click at [389, 329] on span "Save" at bounding box center [389, 324] width 14 height 15
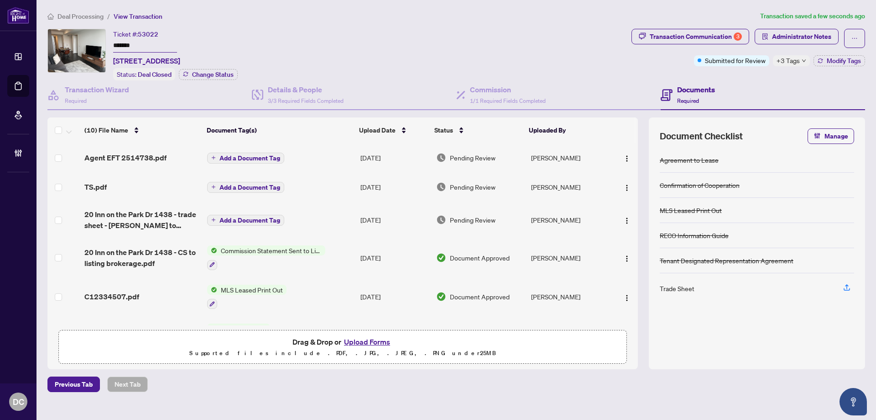
click at [97, 17] on span "Deal Processing" at bounding box center [81, 16] width 46 height 8
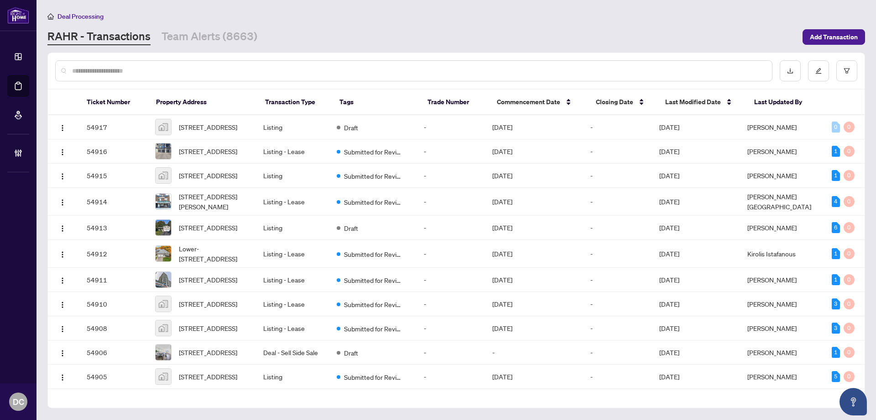
click at [162, 79] on div at bounding box center [414, 70] width 718 height 21
click at [163, 74] on input "text" at bounding box center [418, 71] width 693 height 10
paste input "******"
type input "******"
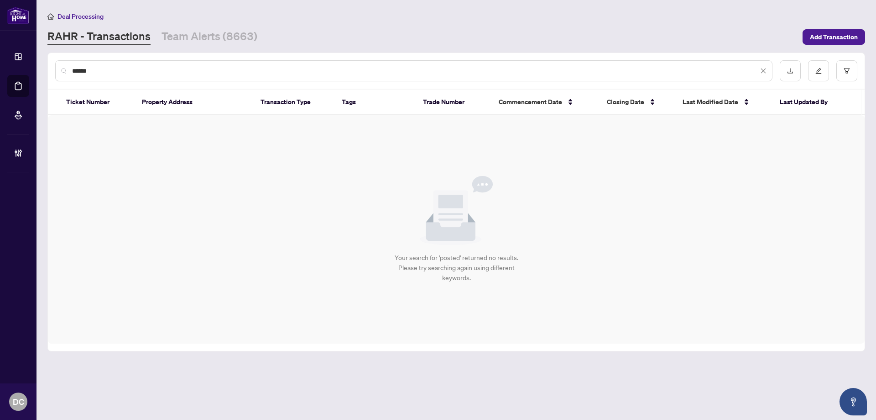
drag, startPoint x: 95, startPoint y: 66, endPoint x: -9, endPoint y: 67, distance: 103.6
click at [0, 67] on html "Dashboard Deal Processing Mortgage Referrals Brokerage Management DC Dawn Chan …" at bounding box center [438, 210] width 876 height 420
drag, startPoint x: 109, startPoint y: 72, endPoint x: 52, endPoint y: 73, distance: 57.1
click at [52, 73] on div "******" at bounding box center [456, 71] width 817 height 36
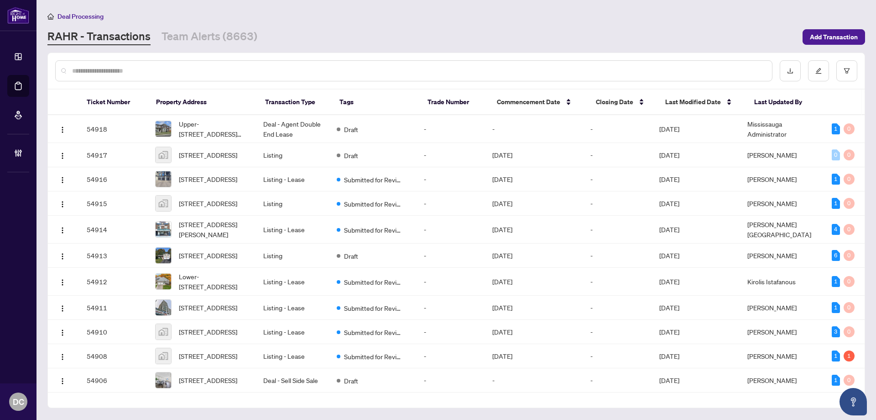
click at [199, 73] on input "text" at bounding box center [418, 71] width 693 height 10
paste input "*******"
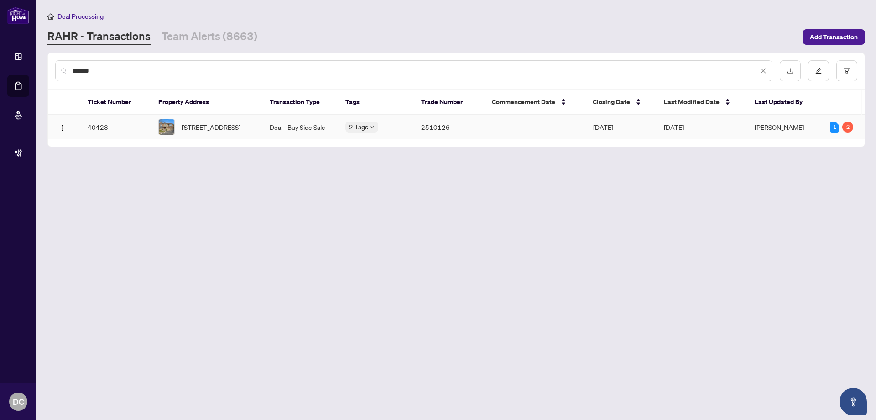
type input "*******"
click at [231, 131] on span "4208 Kane Cres, Burlington, Ontario L7M 5C1, Canada" at bounding box center [211, 127] width 58 height 10
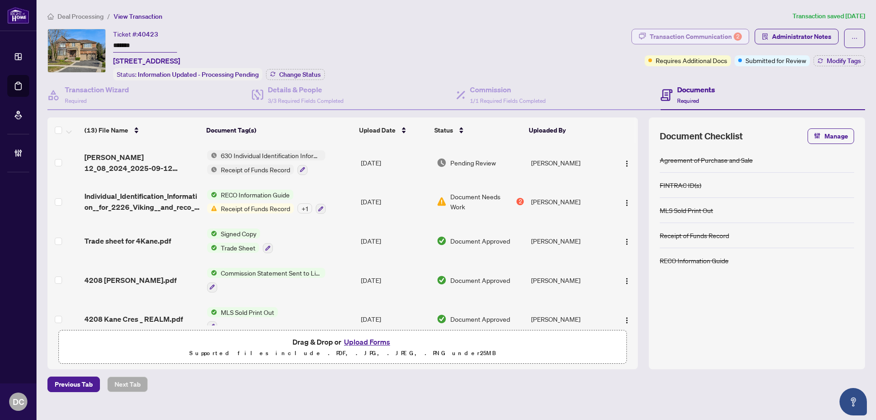
click at [725, 39] on div "Transaction Communication 2" at bounding box center [696, 36] width 92 height 15
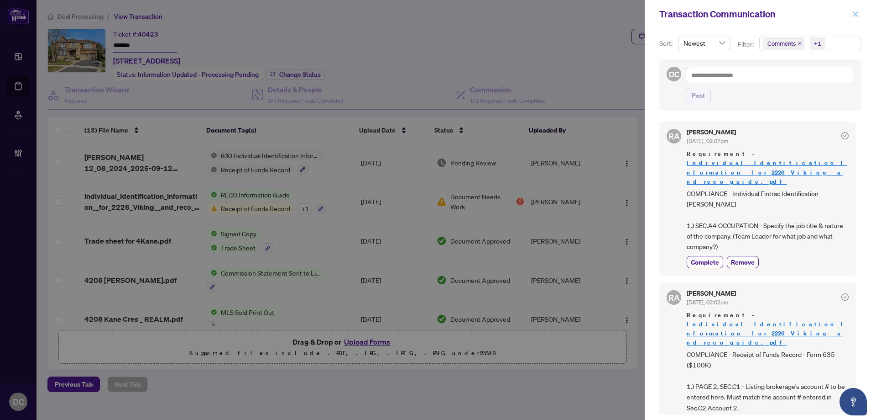
click at [860, 11] on button "button" at bounding box center [856, 14] width 12 height 11
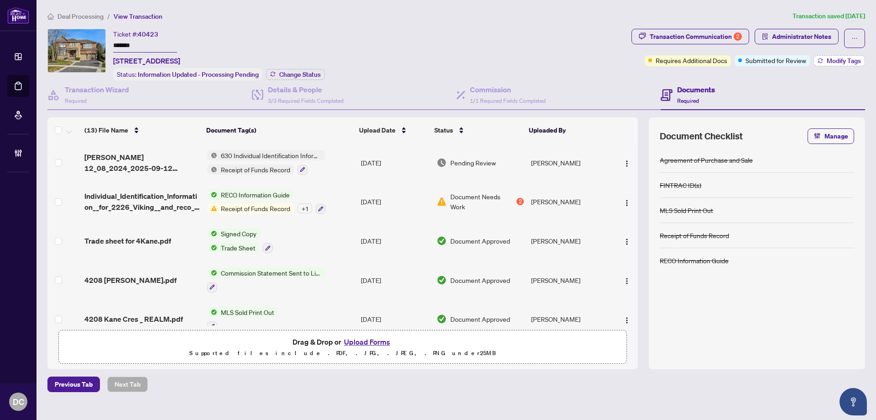
click at [844, 60] on span "Modify Tags" at bounding box center [844, 61] width 34 height 6
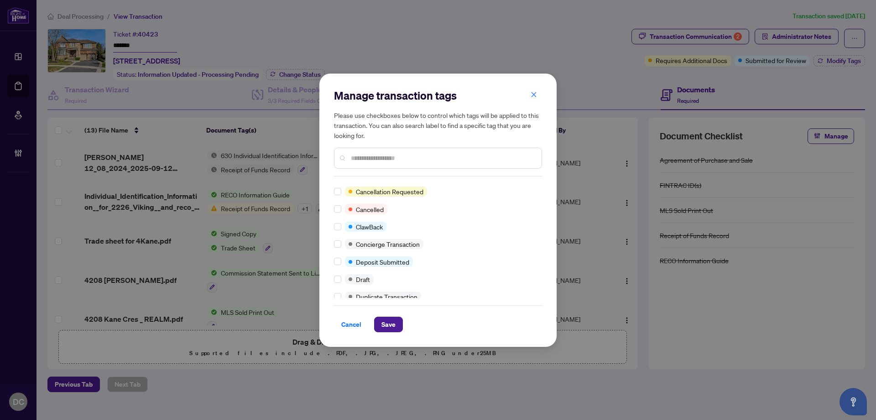
scroll to position [137, 0]
click at [390, 157] on input "text" at bounding box center [443, 158] width 184 height 10
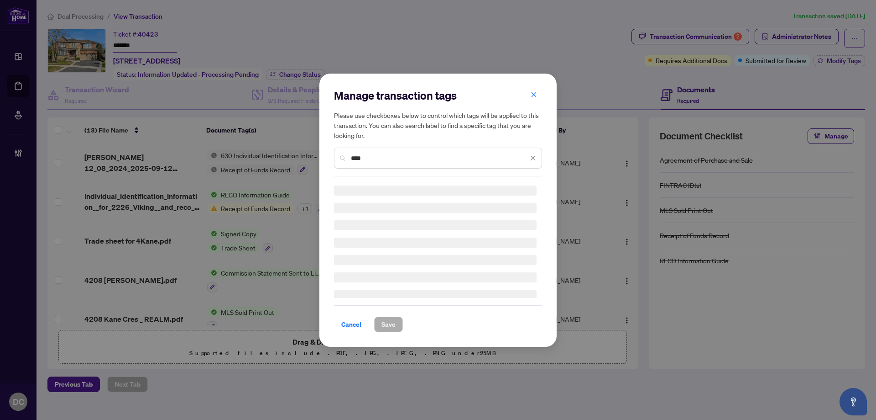
scroll to position [0, 0]
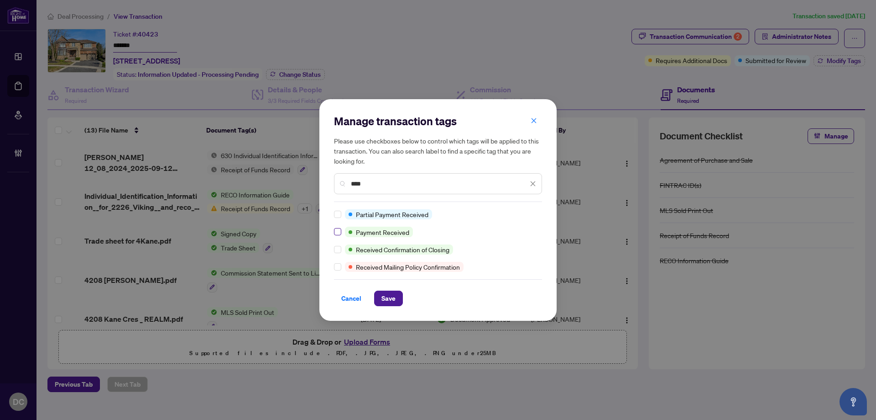
type input "****"
click at [383, 300] on span "Save" at bounding box center [389, 298] width 14 height 15
click at [280, 74] on div "Manage transaction tags Please use checkboxes below to control which tags will …" at bounding box center [438, 210] width 876 height 420
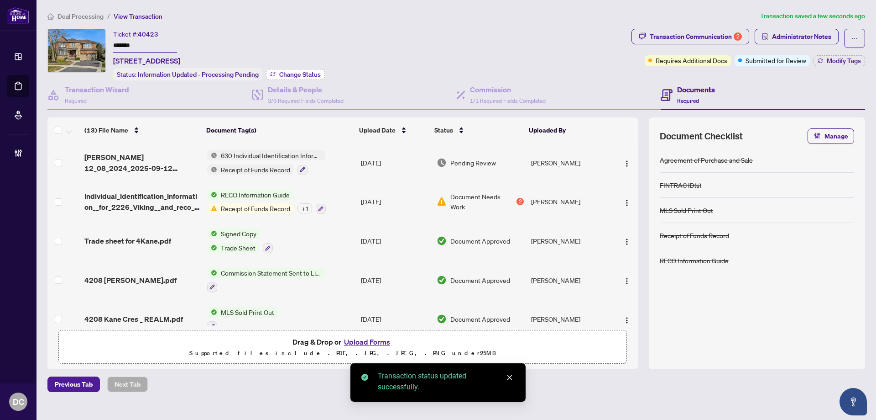
click at [292, 73] on span "Change Status" at bounding box center [300, 74] width 42 height 6
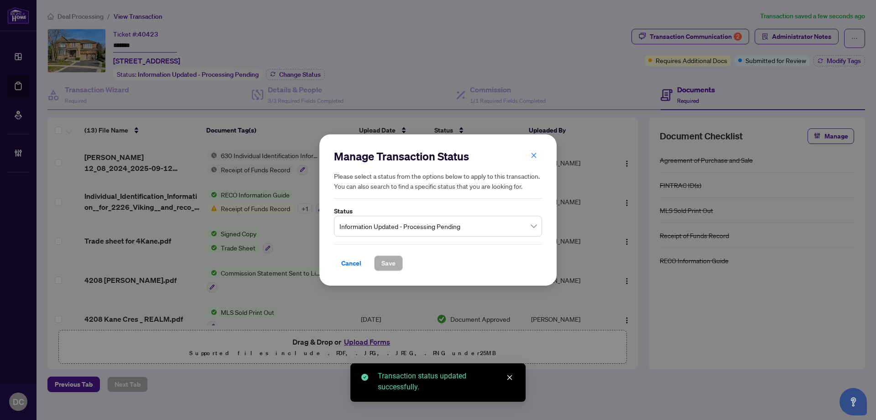
click at [420, 226] on span "Information Updated - Processing Pending" at bounding box center [438, 225] width 197 height 17
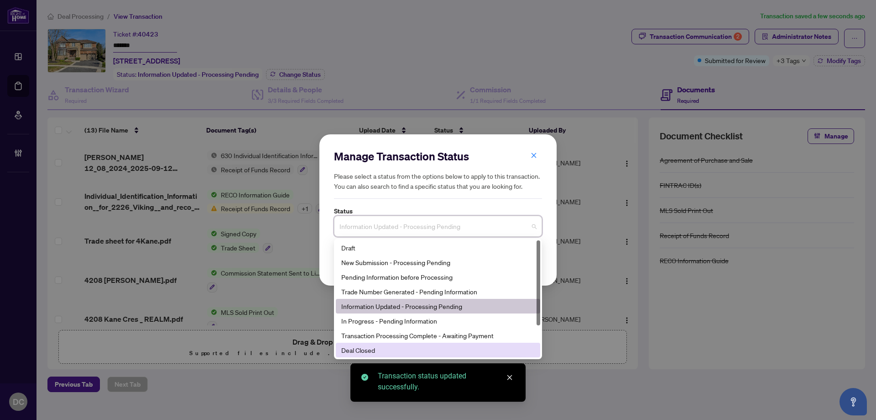
click at [399, 351] on div "Deal Closed" at bounding box center [438, 350] width 194 height 10
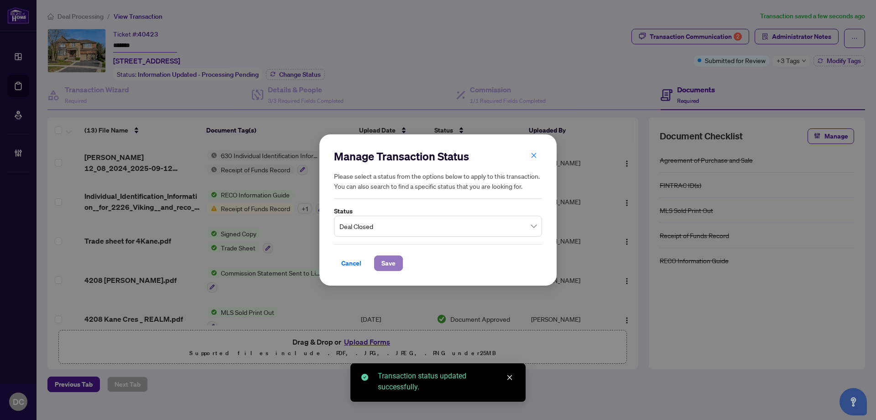
drag, startPoint x: 389, startPoint y: 263, endPoint x: 11, endPoint y: 226, distance: 379.8
click at [388, 263] on span "Save" at bounding box center [389, 263] width 14 height 15
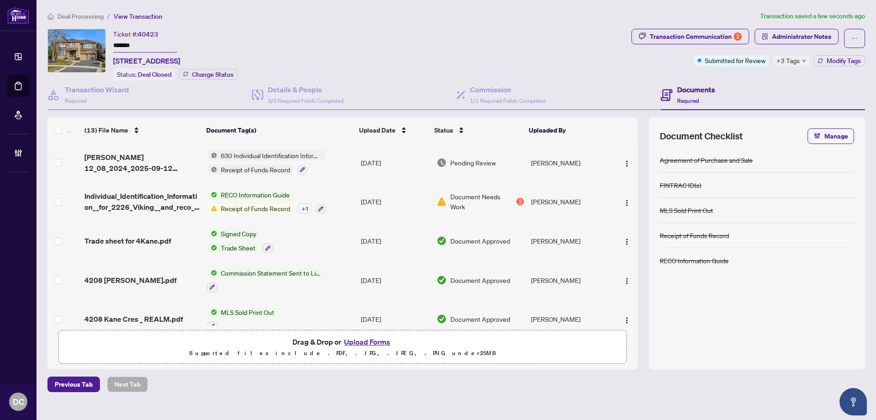
click at [781, 64] on span "+3 Tags" at bounding box center [788, 60] width 23 height 10
click at [84, 15] on span "Deal Processing" at bounding box center [81, 16] width 46 height 8
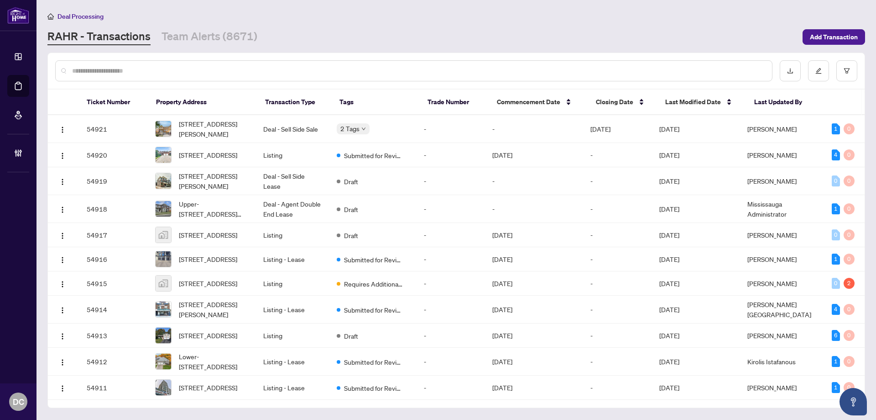
click at [189, 66] on input "text" at bounding box center [418, 71] width 693 height 10
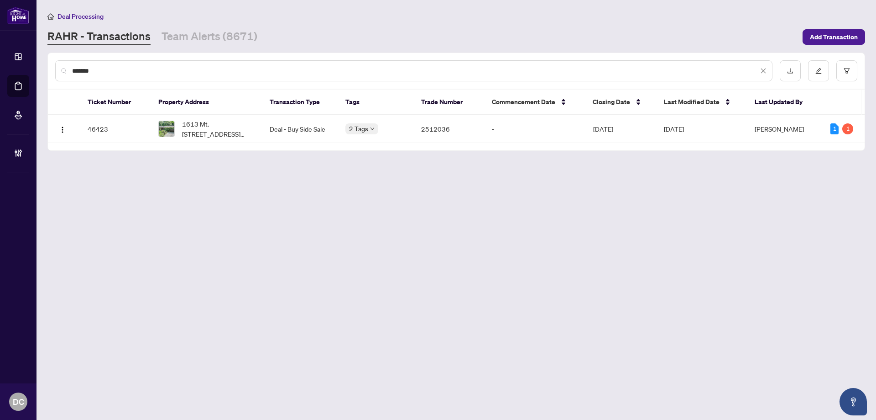
type input "*******"
click at [200, 130] on span "1613 Mt. St. Louis Rd, Oro-Medonte, Ontario L0K 1E0, Canada" at bounding box center [218, 129] width 73 height 20
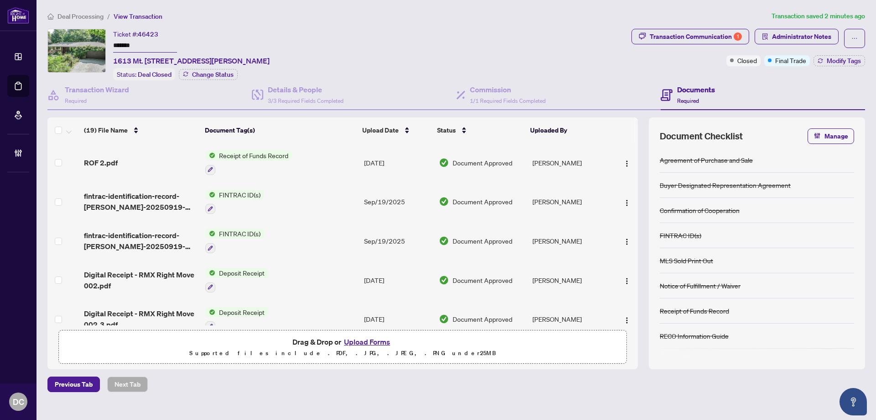
drag, startPoint x: 147, startPoint y: 45, endPoint x: 61, endPoint y: 45, distance: 85.8
click at [61, 45] on div "Ticket #: 46423 ******* 1613 Mt. St. Louis Rd, Oro-Medonte, Ontario L0K 1E0, Ca…" at bounding box center [337, 55] width 581 height 52
click at [680, 37] on div "Transaction Communication 1" at bounding box center [696, 36] width 92 height 15
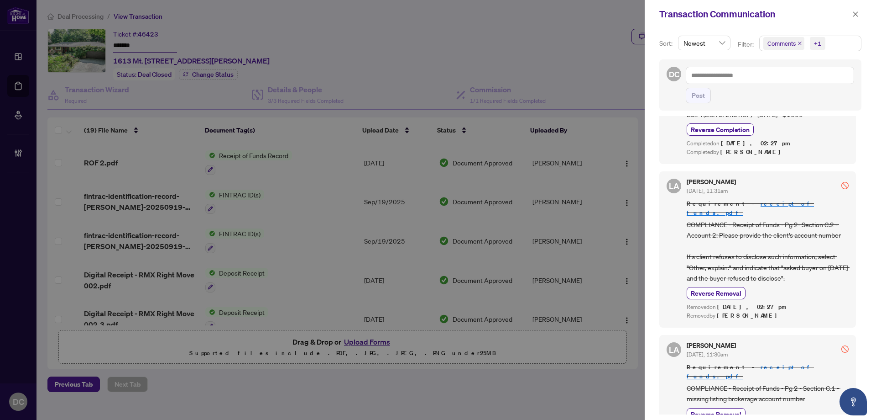
scroll to position [228, 0]
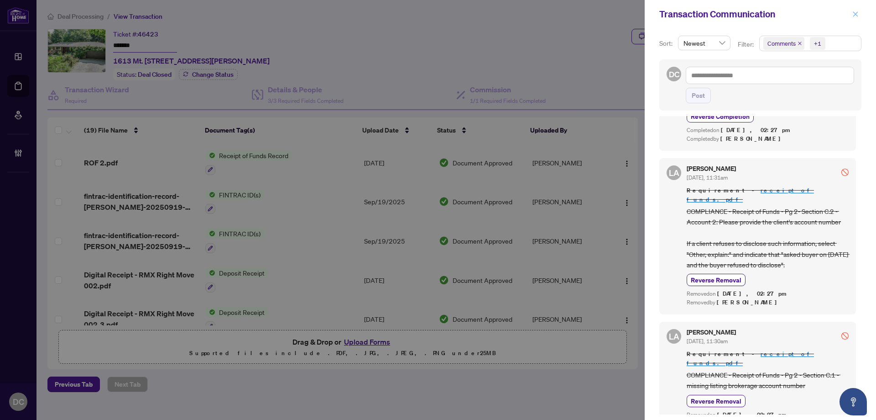
drag, startPoint x: 857, startPoint y: 11, endPoint x: 658, endPoint y: 18, distance: 199.2
click at [856, 11] on icon "close" at bounding box center [856, 14] width 6 height 6
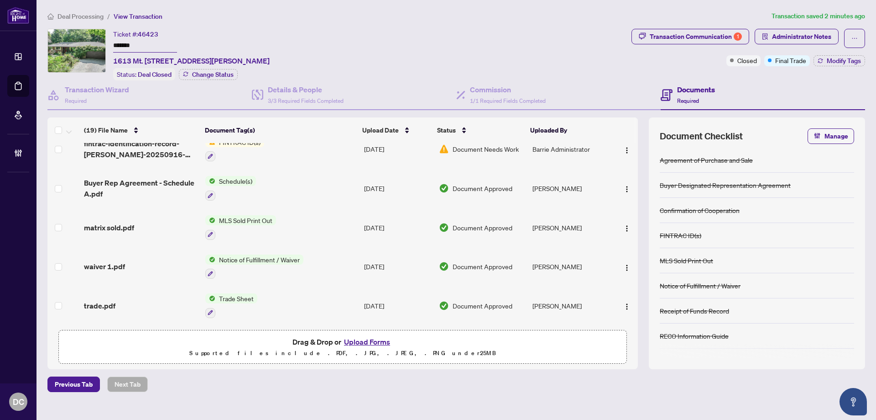
scroll to position [457, 0]
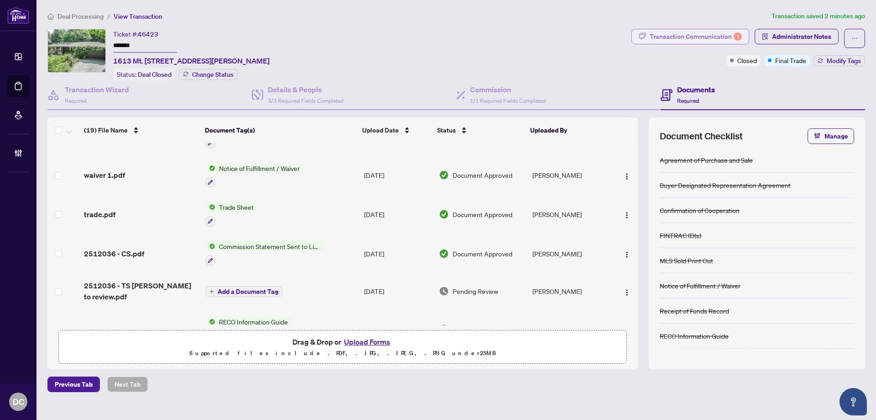
click at [658, 37] on div "Transaction Communication 1" at bounding box center [696, 36] width 92 height 15
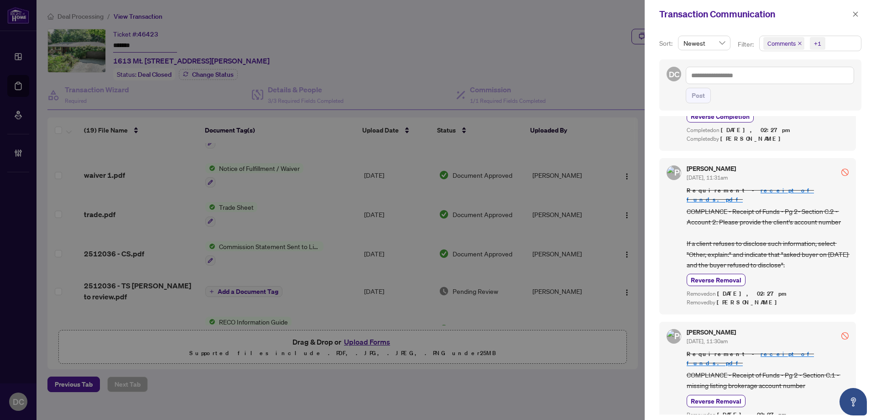
scroll to position [0, 0]
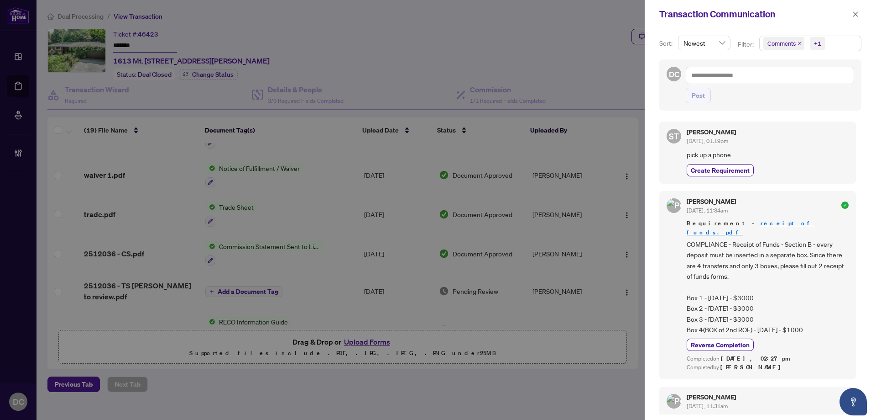
click at [834, 46] on span "Comments +1" at bounding box center [810, 43] width 101 height 15
click at [811, 82] on span "Comments" at bounding box center [814, 81] width 81 height 11
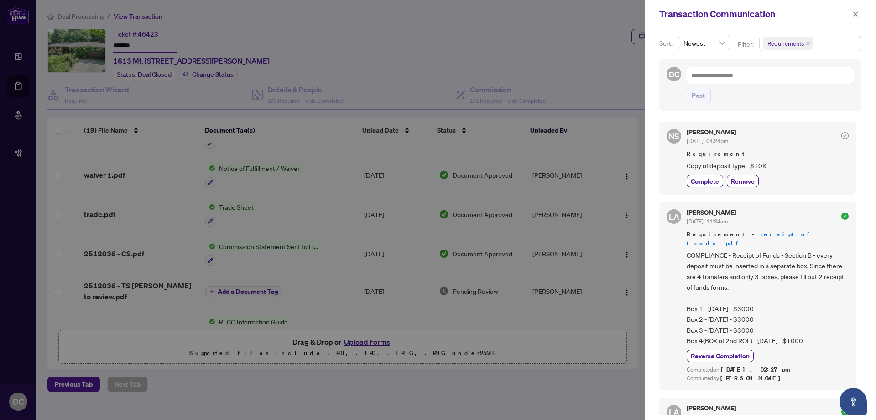
click at [818, 253] on span "COMPLIANCE - Receipt of Funds - Section B - every deposit must be inserted in a…" at bounding box center [768, 298] width 162 height 96
click at [162, 90] on div at bounding box center [438, 210] width 876 height 420
click at [855, 13] on icon "close" at bounding box center [856, 14] width 6 height 6
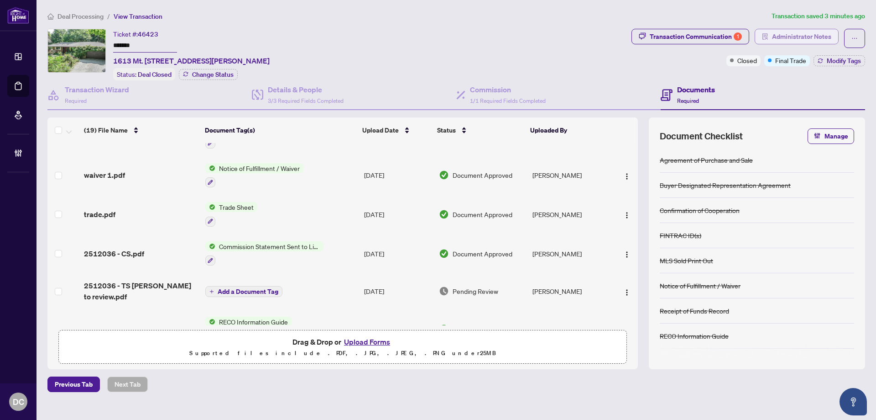
click at [824, 37] on span "Administrator Notes" at bounding box center [801, 36] width 59 height 15
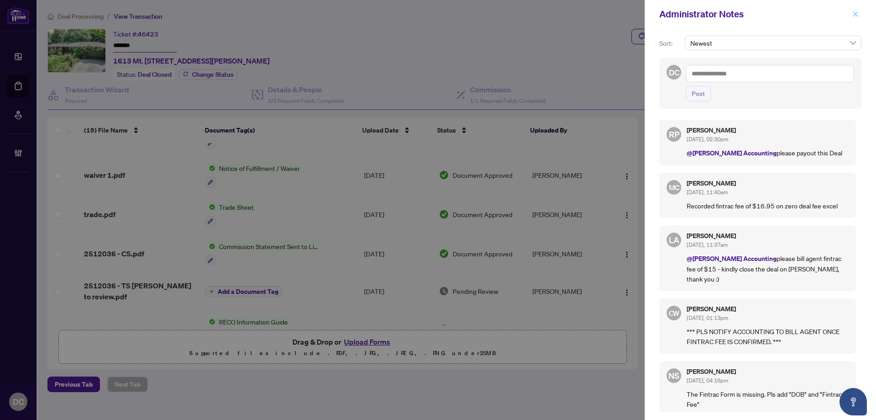
click at [856, 14] on icon "close" at bounding box center [856, 13] width 5 height 5
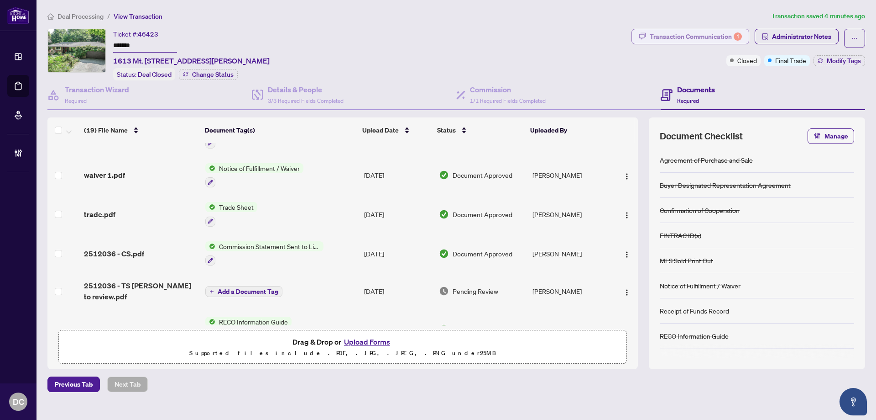
click at [708, 39] on div "Transaction Communication 1" at bounding box center [696, 36] width 92 height 15
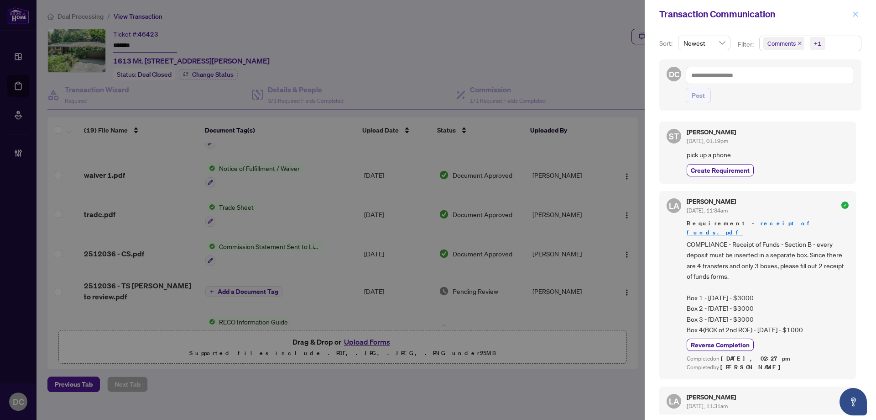
click at [851, 15] on button "button" at bounding box center [856, 14] width 12 height 11
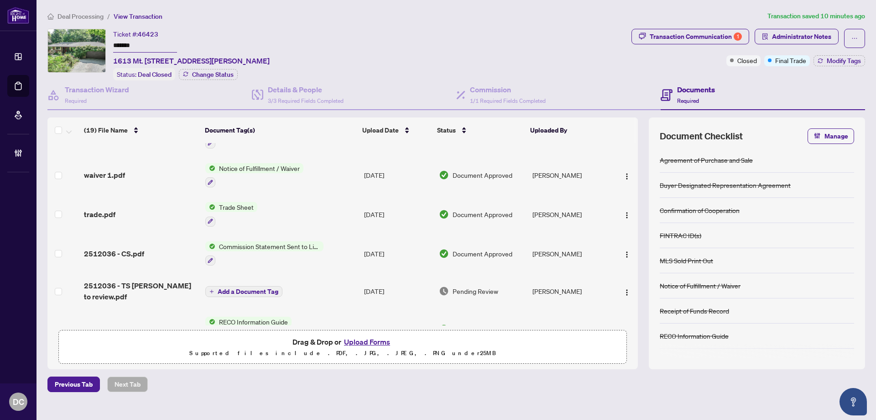
click at [558, 359] on span "Drag & Drop or Upload Forms Supported files include .PDF, .JPG, .JPEG, .PNG und…" at bounding box center [343, 347] width 568 height 34
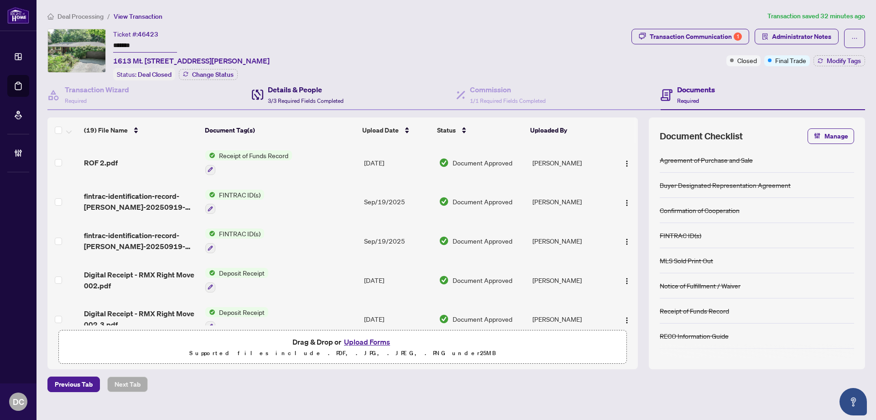
click at [273, 87] on h4 "Details & People" at bounding box center [306, 89] width 76 height 11
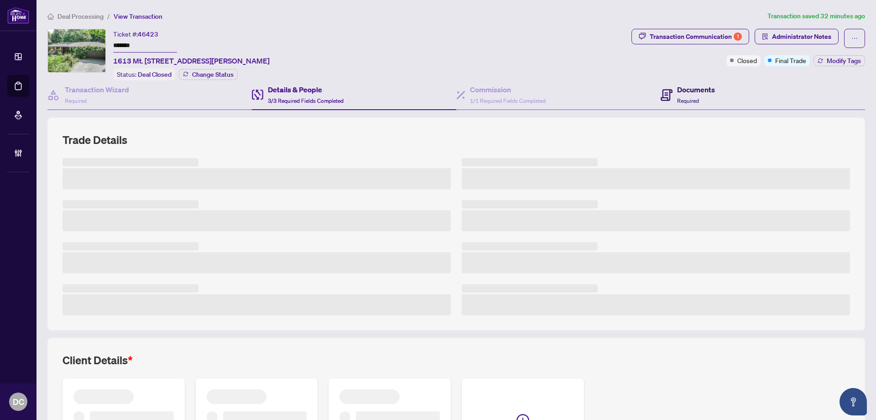
click at [689, 97] on span "Required" at bounding box center [688, 100] width 22 height 7
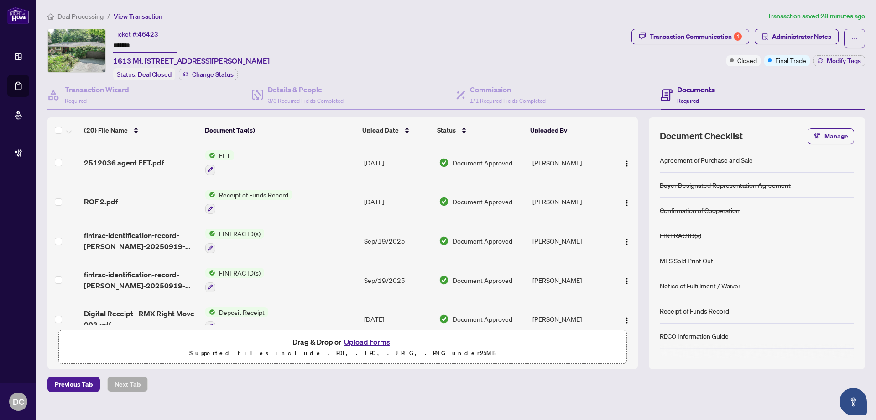
click at [84, 18] on span "Deal Processing" at bounding box center [81, 16] width 46 height 8
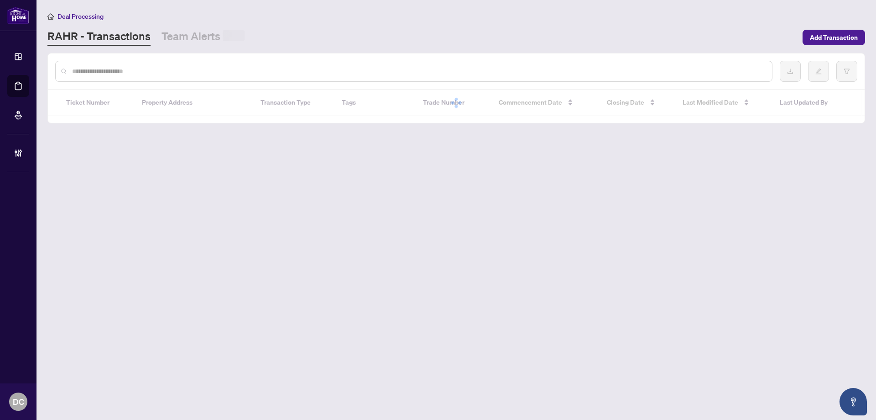
click at [139, 71] on input "text" at bounding box center [418, 71] width 693 height 10
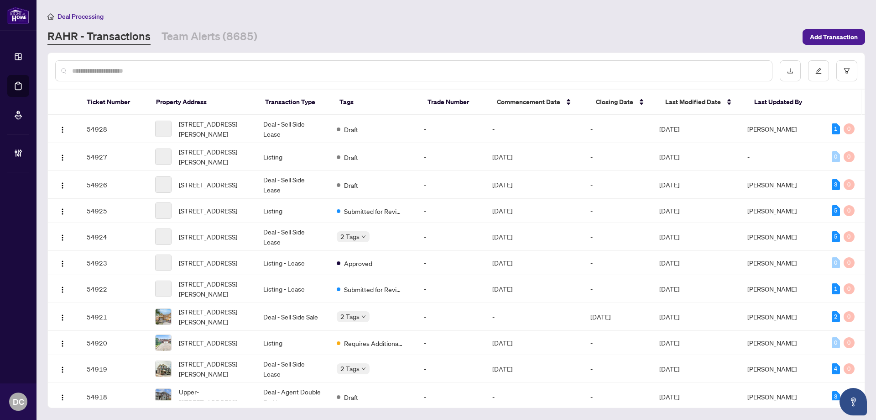
paste input "*******"
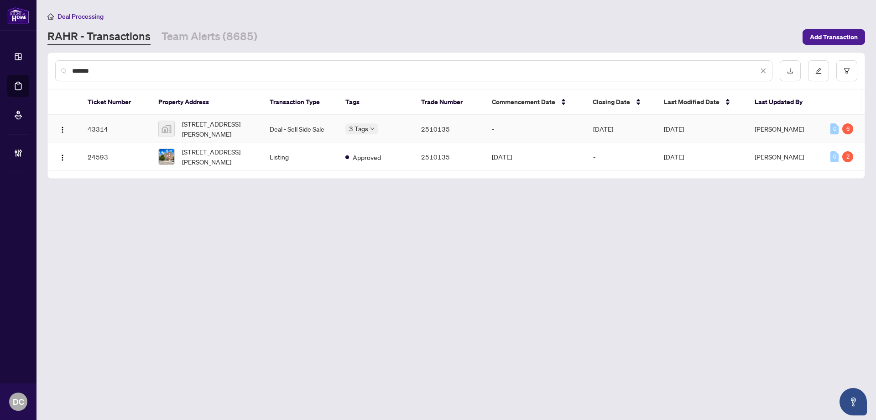
type input "*******"
click at [234, 132] on span "36 Regina Street North #402, Waterloo, ON N2J 3A2, Canada" at bounding box center [218, 129] width 73 height 20
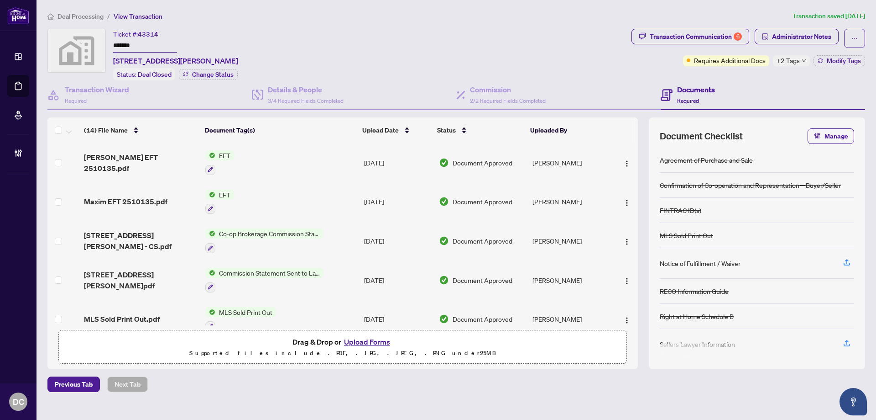
drag, startPoint x: 157, startPoint y: 46, endPoint x: 94, endPoint y: 45, distance: 62.1
click at [94, 45] on div "Ticket #: 43314 ******* 36 Regina Street North #402, Waterloo, ON N2J 3A2, Cana…" at bounding box center [337, 55] width 581 height 52
click at [734, 37] on div "Transaction Communication 6" at bounding box center [696, 36] width 92 height 15
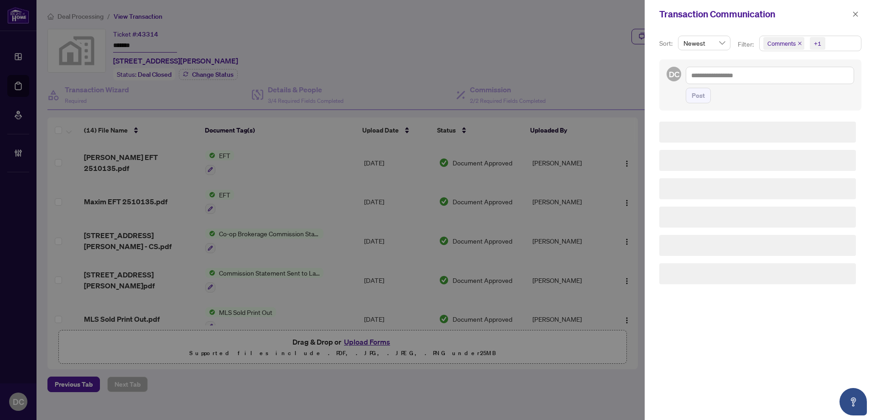
click at [846, 48] on span "Comments +1" at bounding box center [810, 43] width 101 height 15
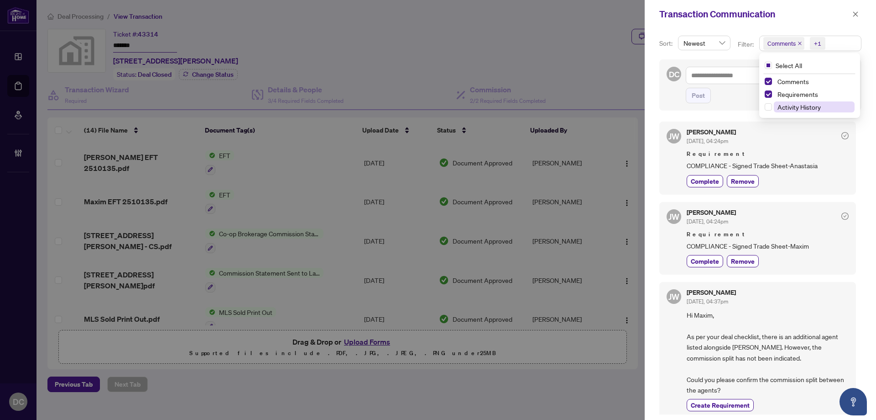
click at [818, 106] on span "Activity History" at bounding box center [799, 107] width 43 height 8
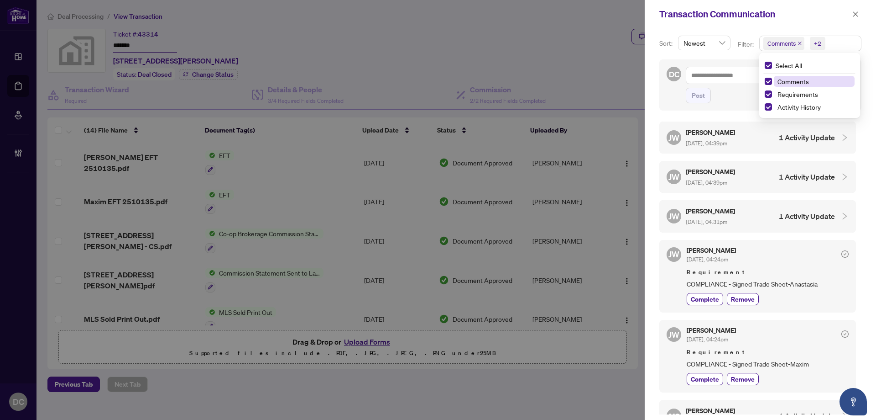
drag, startPoint x: 795, startPoint y: 93, endPoint x: 798, endPoint y: 83, distance: 11.0
click at [795, 93] on span "Requirements" at bounding box center [798, 94] width 41 height 8
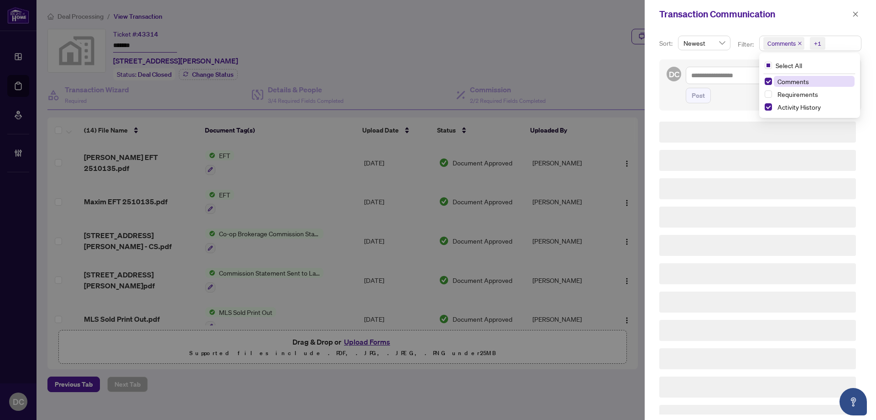
click at [798, 80] on span "Comments" at bounding box center [793, 81] width 31 height 8
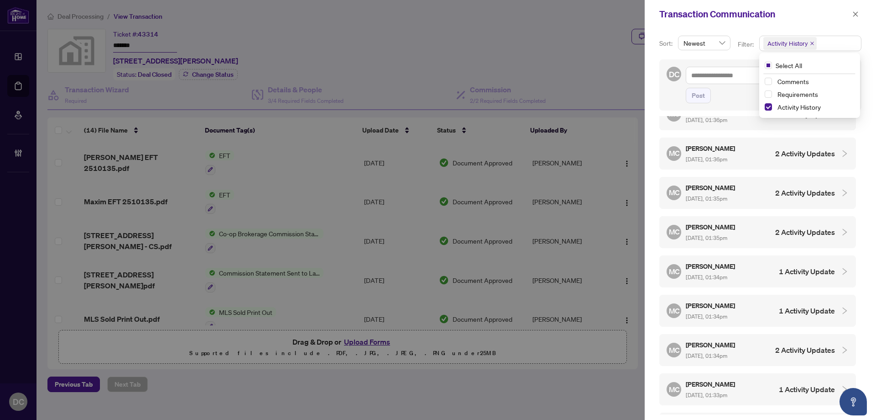
scroll to position [91, 0]
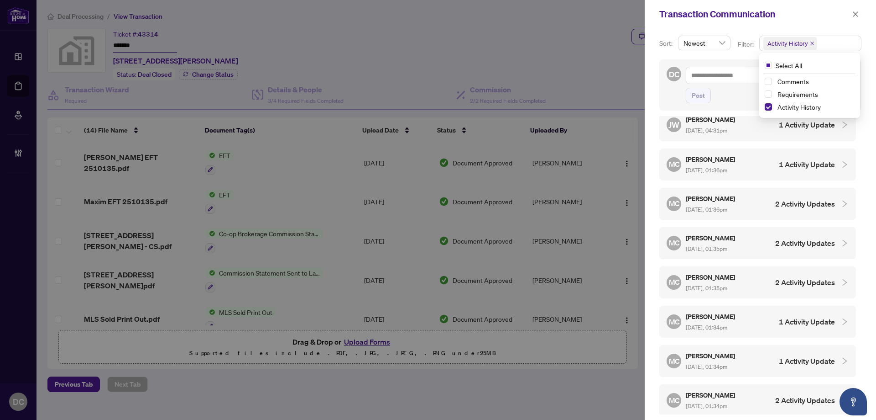
click at [737, 160] on h5 "[PERSON_NAME]" at bounding box center [711, 159] width 51 height 10
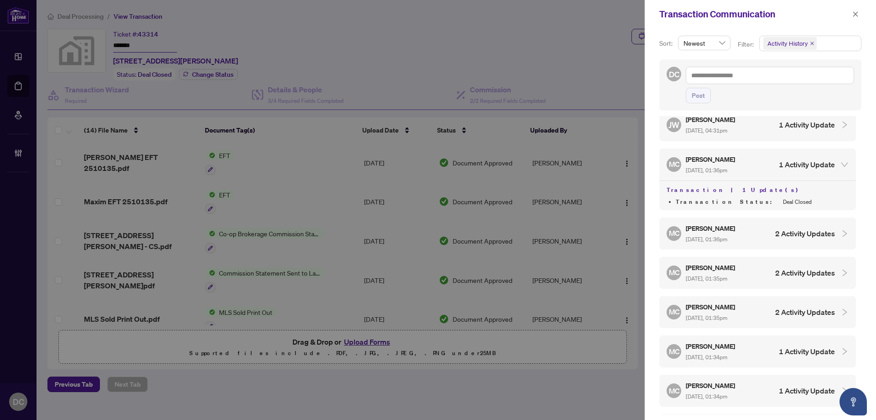
click at [737, 226] on h5 "[PERSON_NAME]" at bounding box center [711, 228] width 51 height 10
click at [737, 307] on h5 "[PERSON_NAME]" at bounding box center [711, 306] width 51 height 10
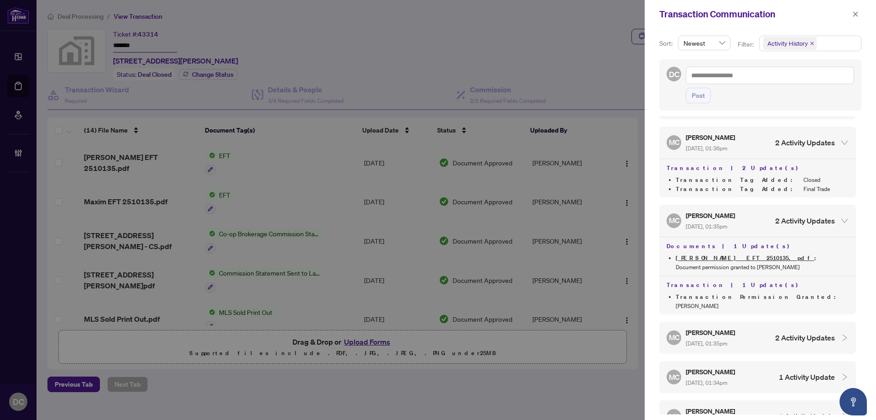
scroll to position [183, 0]
click at [749, 335] on div "MC Maria Cheng Aug/07/2025, 01:35pm 2 Activity Updates" at bounding box center [751, 336] width 168 height 21
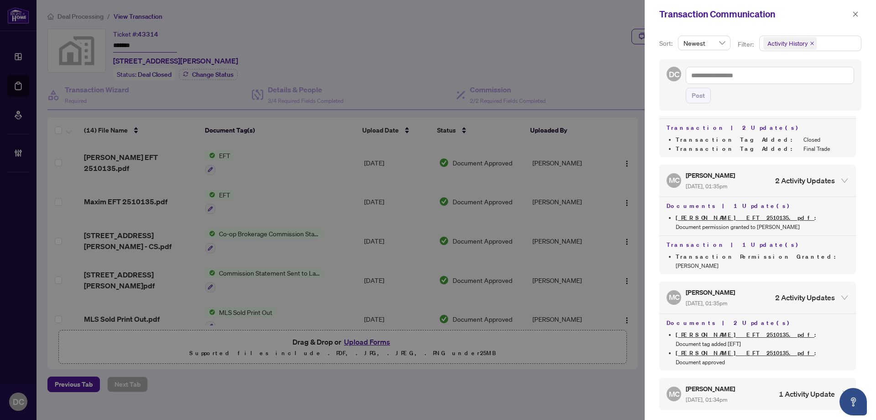
scroll to position [274, 0]
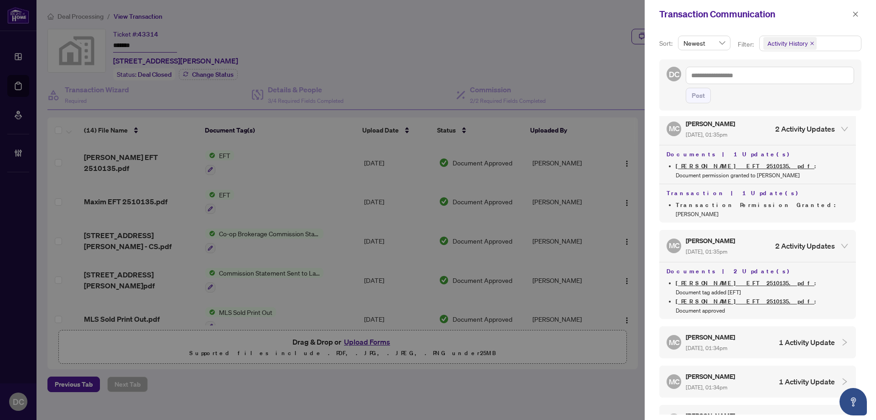
click at [737, 331] on h5 "[PERSON_NAME]" at bounding box center [711, 336] width 51 height 10
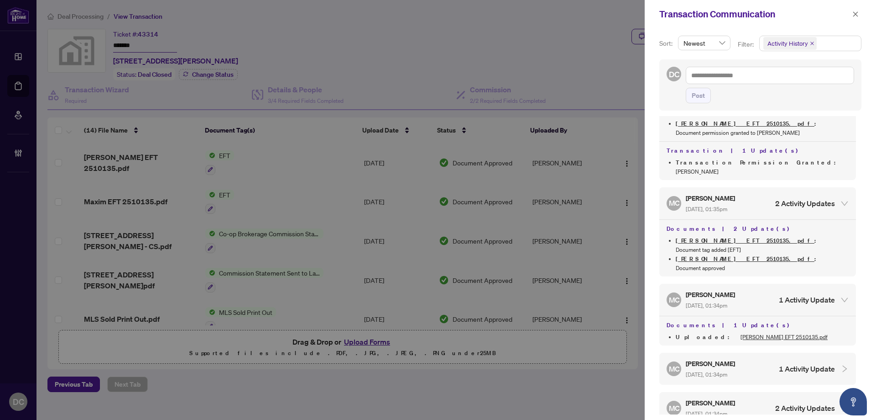
scroll to position [411, 0]
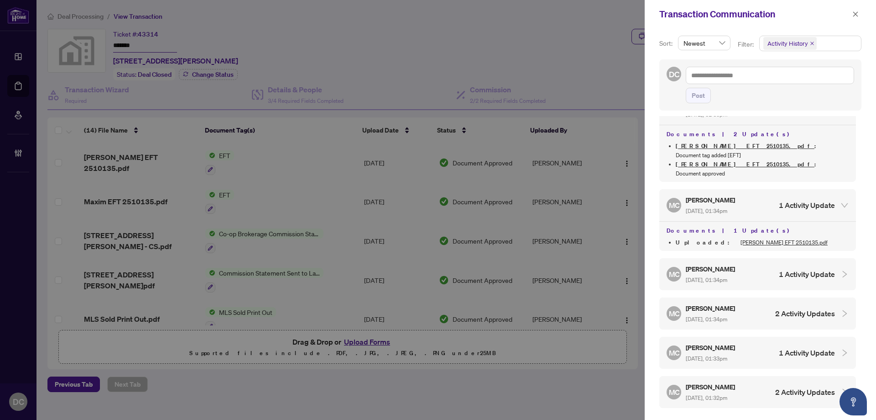
click at [725, 263] on div "Maria Cheng Aug/07/2025, 01:34pm" at bounding box center [711, 273] width 51 height 21
click at [726, 354] on span "Aug/07/2025, 01:34pm" at bounding box center [707, 357] width 42 height 7
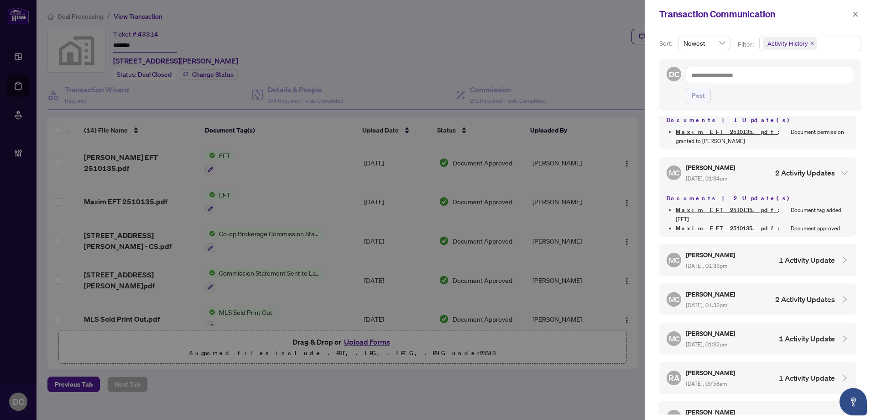
scroll to position [593, 0]
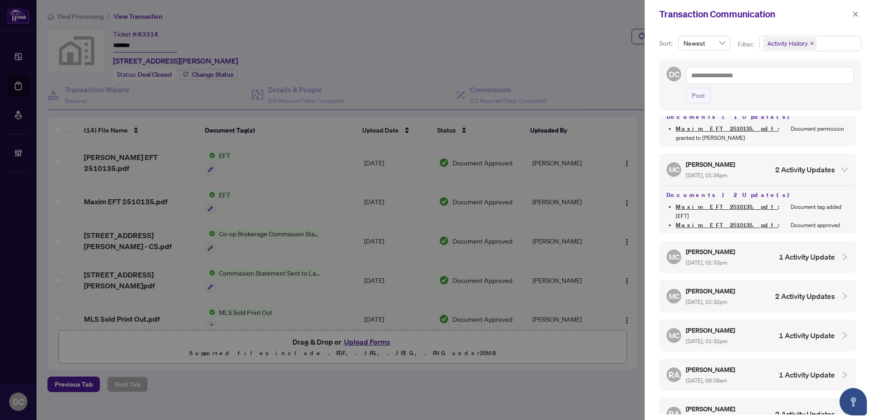
click at [763, 246] on div "MC Maria Cheng Aug/07/2025, 01:33pm 1 Activity Update" at bounding box center [751, 256] width 168 height 21
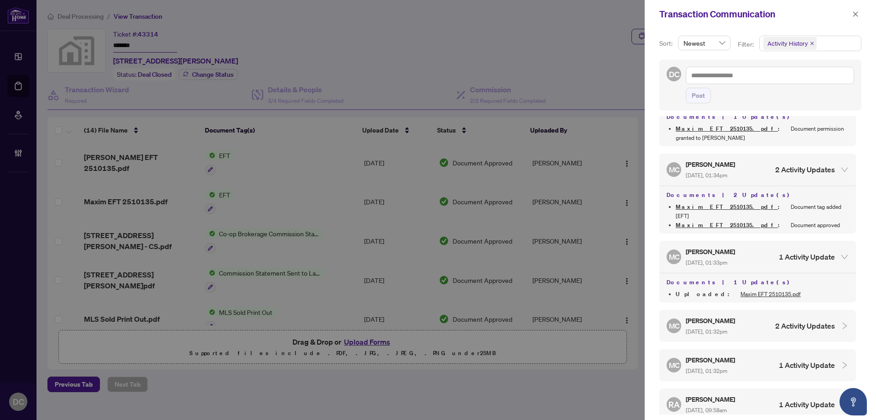
click at [737, 315] on div "Maria Cheng Aug/07/2025, 01:32pm" at bounding box center [711, 325] width 51 height 21
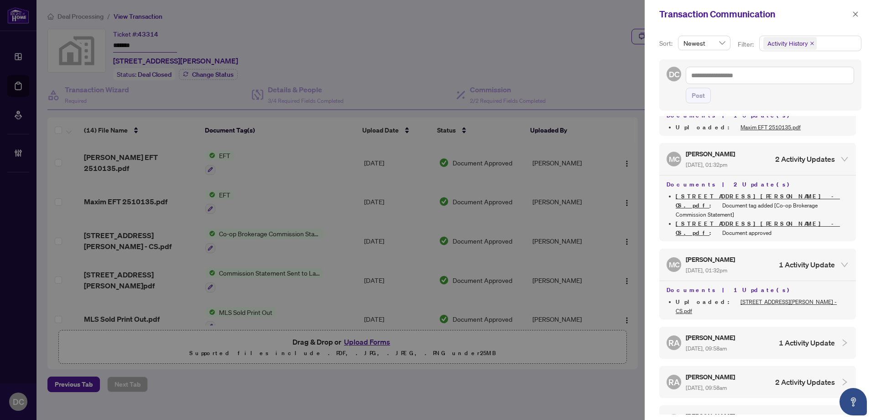
scroll to position [776, 0]
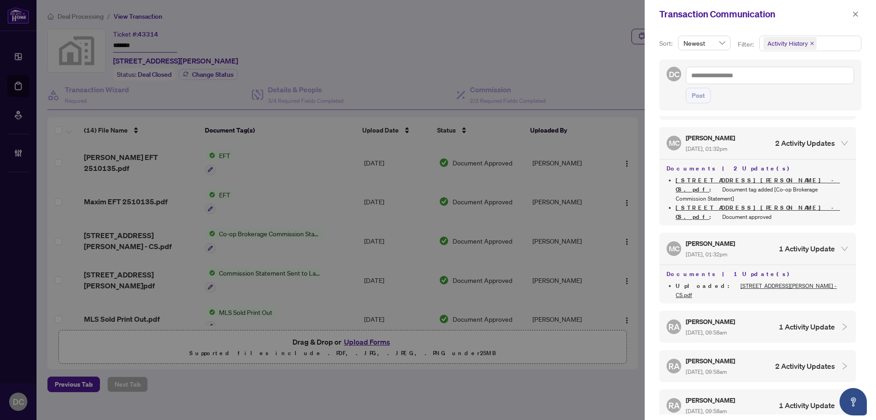
click at [755, 316] on div "RA Rhea Alipio Jul/29/2025, 09:58am 1 Activity Update" at bounding box center [751, 326] width 168 height 21
click at [750, 394] on div "RA Rhea Alipio Jul/29/2025, 09:58am 2 Activity Updates" at bounding box center [751, 404] width 168 height 21
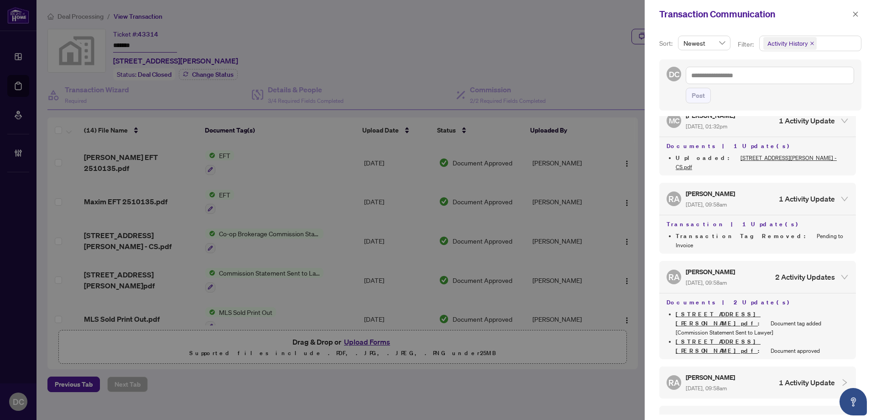
scroll to position [913, 0]
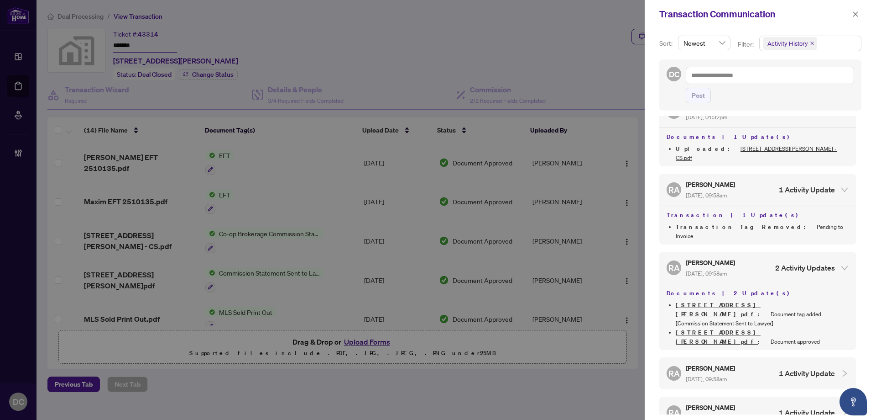
click at [758, 362] on div "RA Rhea Alipio Jul/29/2025, 09:58am 1 Activity Update" at bounding box center [751, 372] width 168 height 21
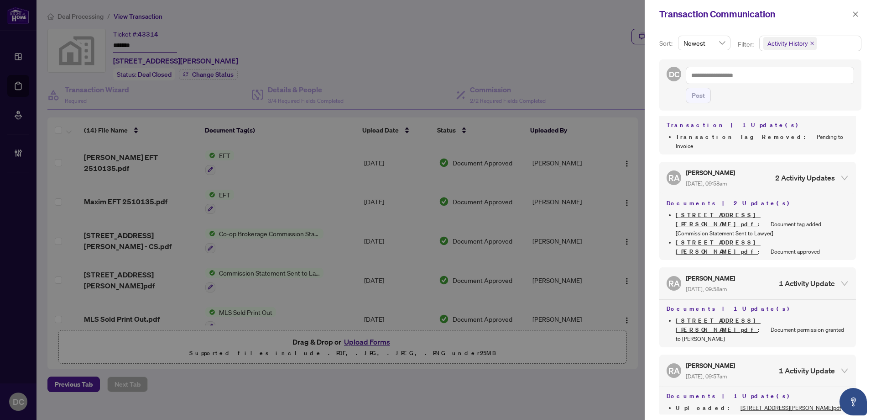
scroll to position [1031, 0]
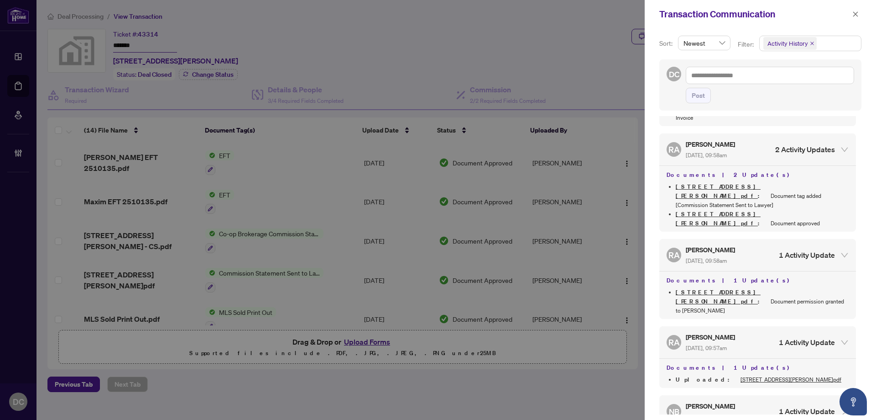
click at [770, 400] on div "NB Nicole Branch Jul/24/2025, 04:40pm 1 Activity Update" at bounding box center [751, 410] width 168 height 21
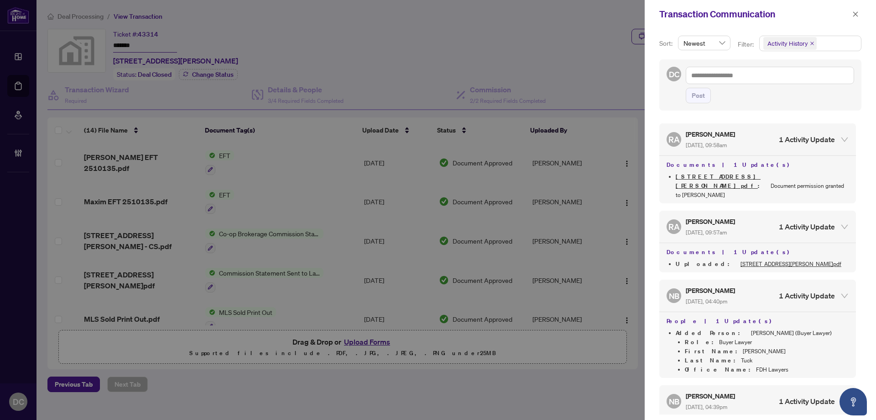
scroll to position [1214, 0]
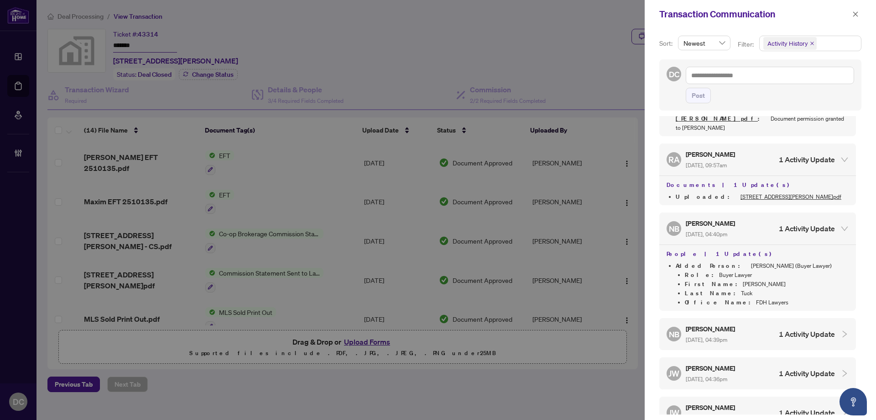
click at [754, 323] on div "NB Nicole Branch Jul/24/2025, 04:39pm 1 Activity Update" at bounding box center [751, 333] width 168 height 21
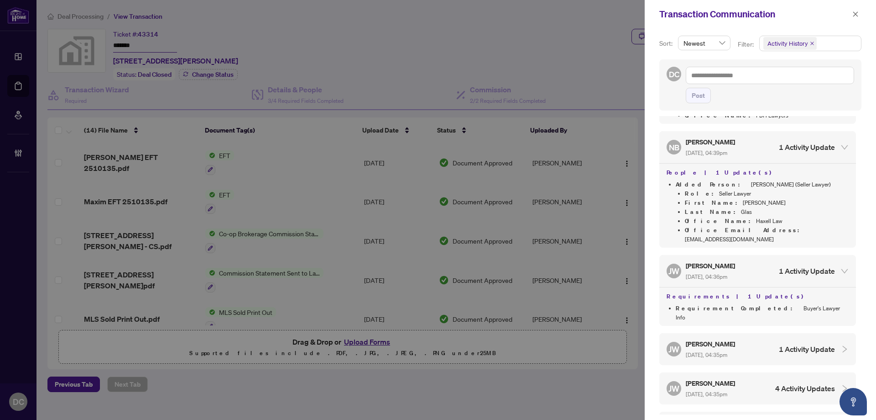
scroll to position [1442, 0]
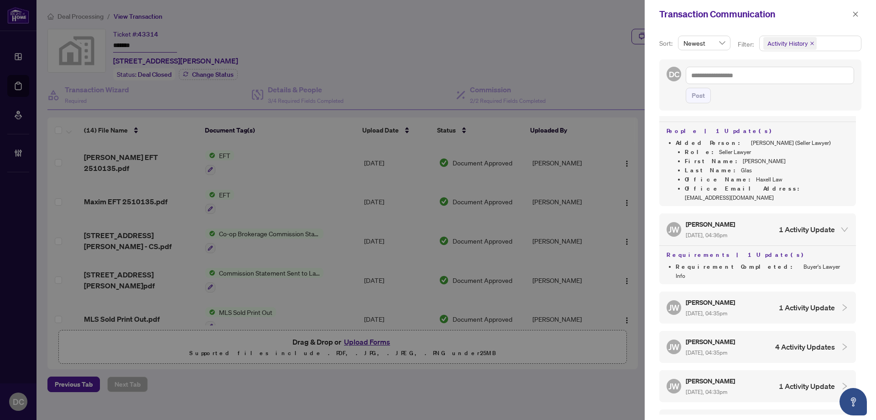
click at [754, 291] on div "JW Jocelyne Wong Jul/22/2025, 04:35pm 1 Activity Update" at bounding box center [758, 307] width 197 height 32
click at [750, 375] on div "JW Jocelyne Wong Jul/22/2025, 04:35pm 4 Activity Updates" at bounding box center [751, 385] width 168 height 21
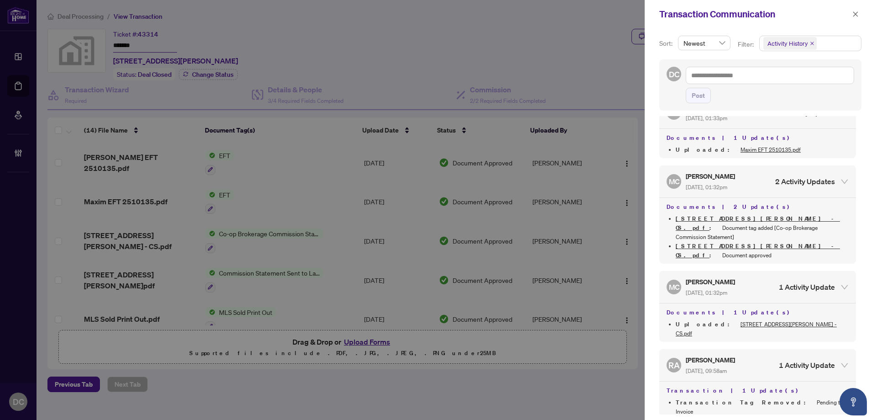
scroll to position [724, 0]
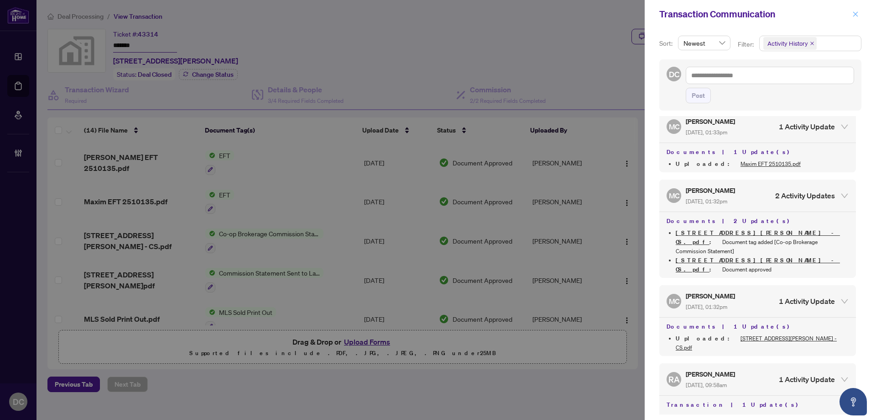
click at [853, 13] on icon "close" at bounding box center [856, 14] width 6 height 6
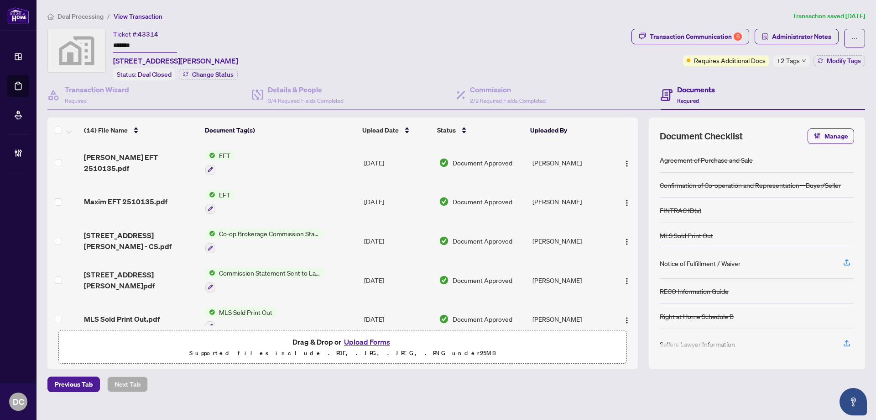
click at [793, 60] on span "+2 Tags" at bounding box center [788, 60] width 23 height 10
click at [748, 80] on div "Documents Required" at bounding box center [763, 95] width 205 height 30
click at [729, 42] on div "Transaction Communication 6" at bounding box center [696, 36] width 92 height 15
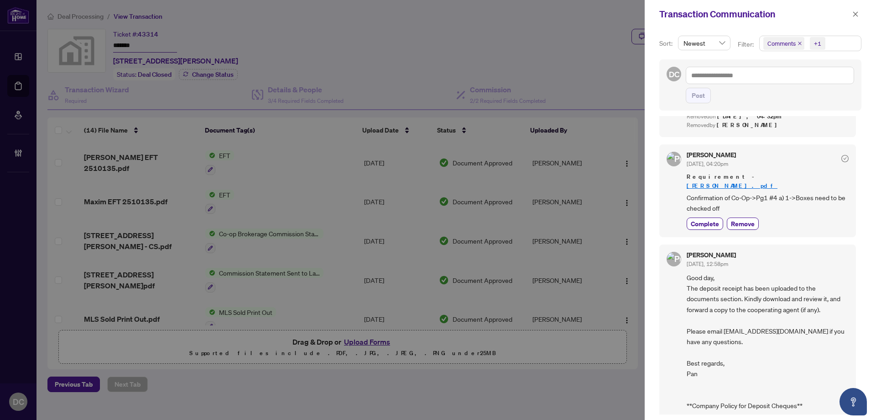
scroll to position [0, 0]
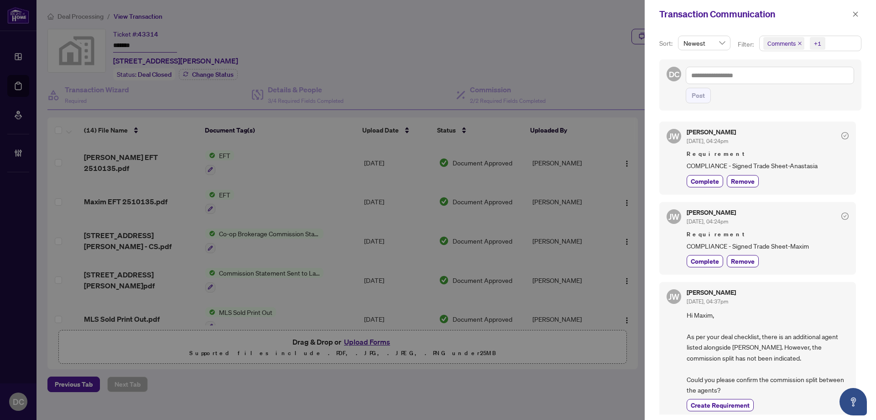
click at [842, 43] on span "Comments +1" at bounding box center [810, 43] width 101 height 15
click at [800, 105] on span "Activity History" at bounding box center [799, 107] width 43 height 8
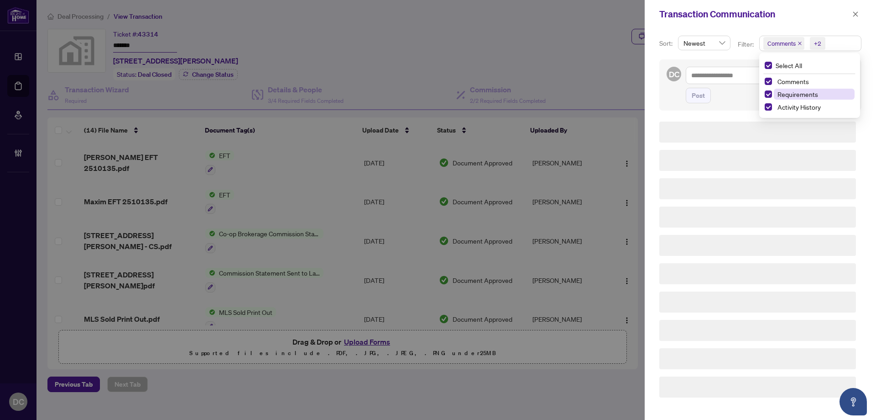
click at [800, 94] on span "Requirements" at bounding box center [798, 94] width 41 height 8
click at [800, 84] on span "Comments" at bounding box center [793, 81] width 31 height 8
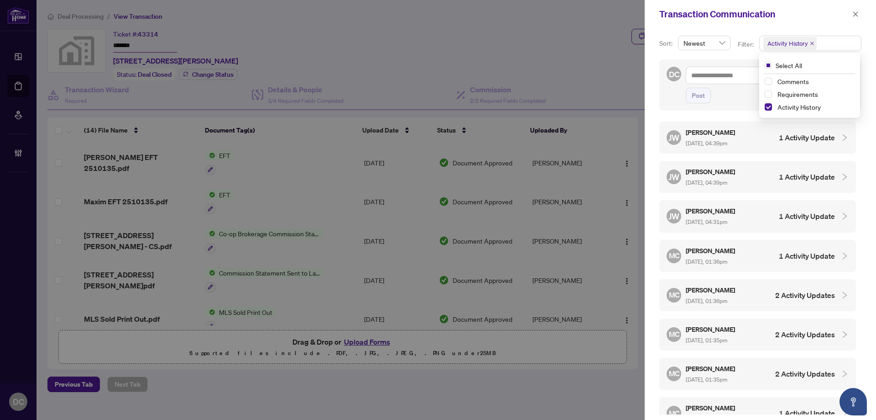
click at [761, 217] on div "JW Jocelyne Wong Sep/22/2025, 04:31pm 1 Activity Update" at bounding box center [751, 215] width 168 height 21
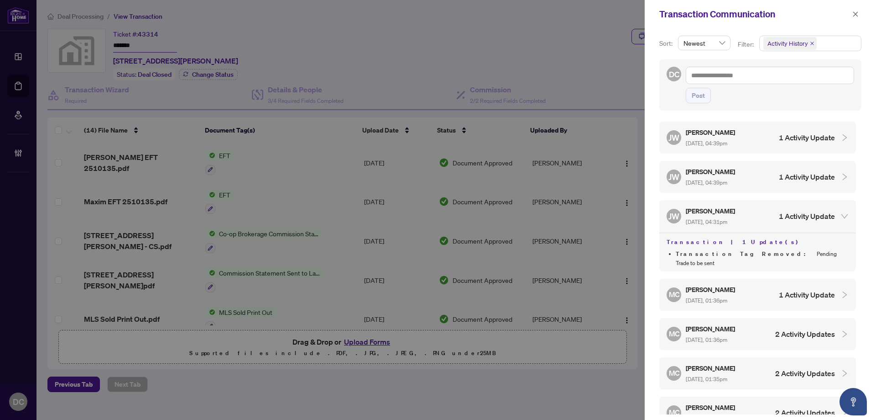
click at [793, 291] on div "MC Maria Cheng Aug/07/2025, 01:36pm 1 Activity Update" at bounding box center [751, 294] width 168 height 21
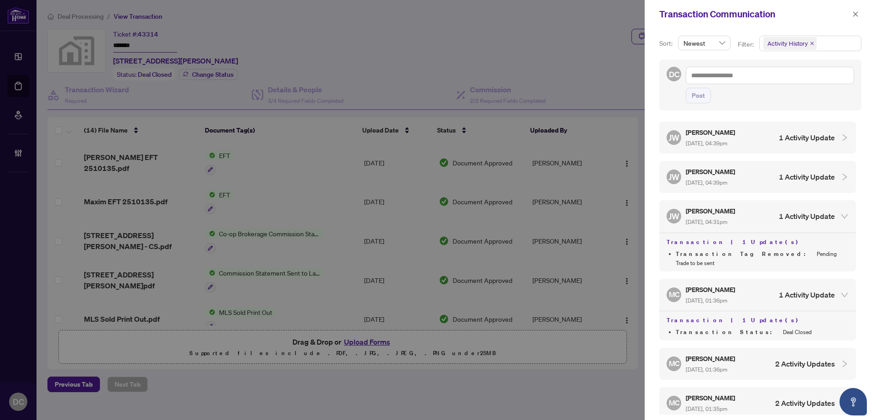
click at [793, 291] on div "MC Maria Cheng Aug/07/2025, 01:36pm 1 Activity Update" at bounding box center [751, 294] width 168 height 21
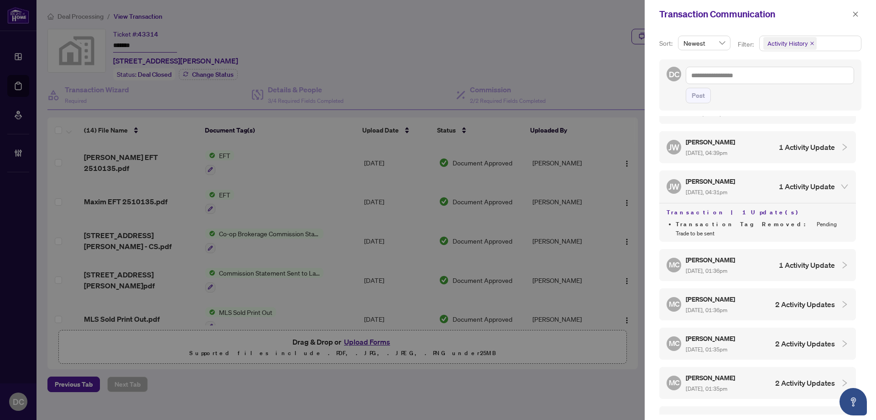
scroll to position [46, 0]
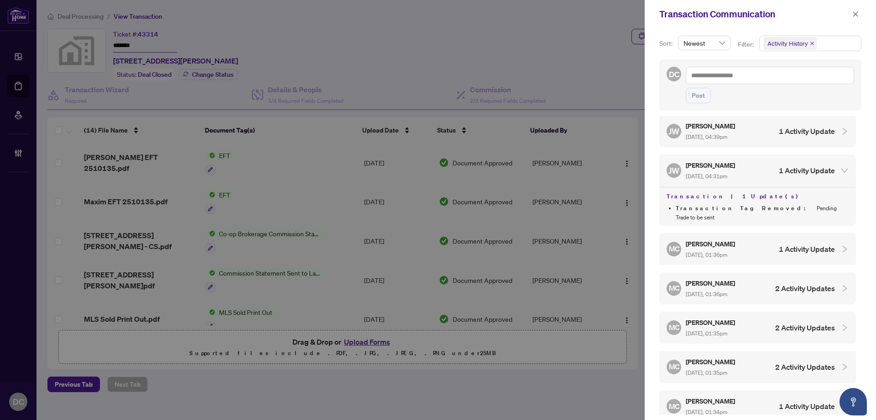
click at [777, 283] on h4 "2 Activity Updates" at bounding box center [806, 288] width 60 height 11
click at [775, 321] on div "MC Maria Cheng Aug/07/2025, 01:35pm 2 Activity Updates" at bounding box center [751, 327] width 168 height 21
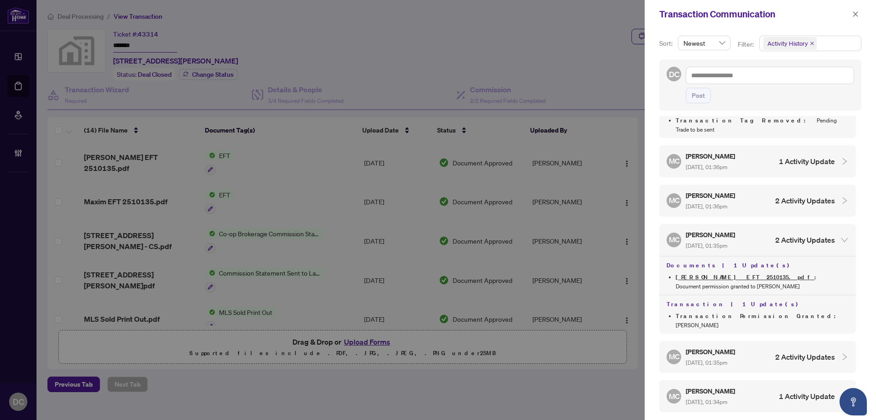
scroll to position [137, 0]
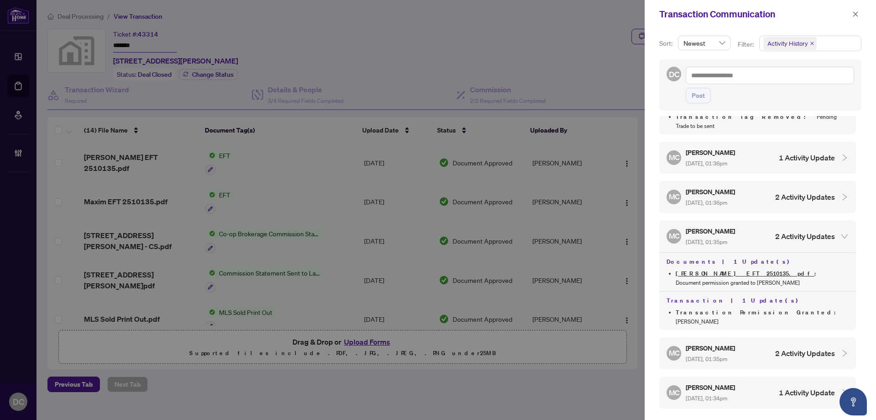
click at [775, 342] on div "MC Maria Cheng Aug/07/2025, 01:35pm 2 Activity Updates" at bounding box center [751, 352] width 168 height 21
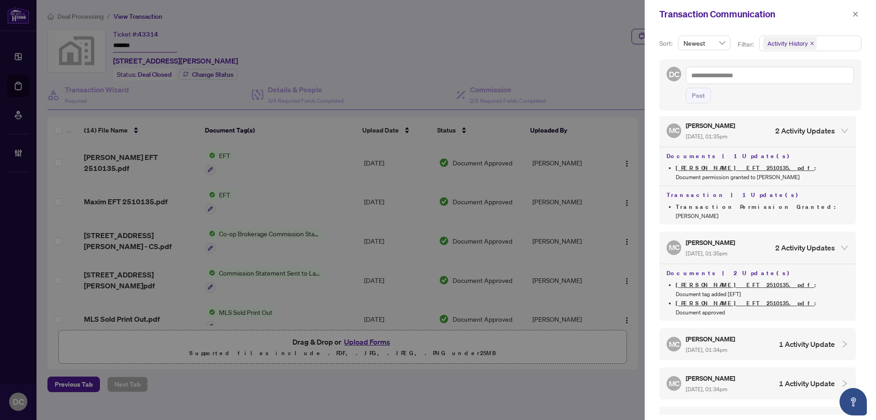
scroll to position [274, 0]
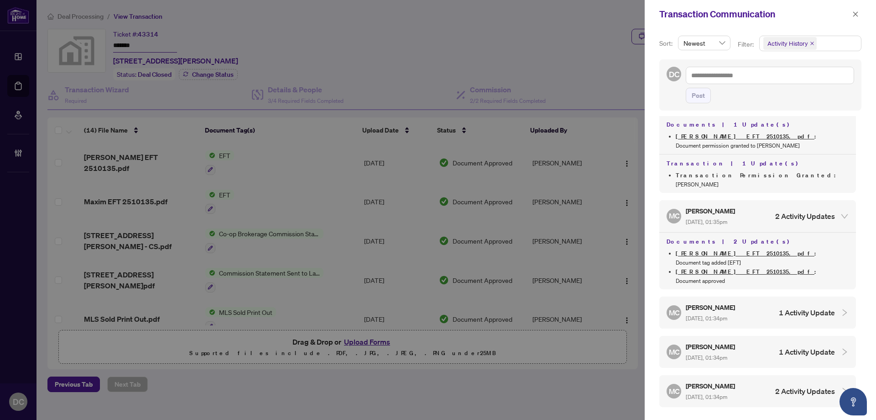
click at [784, 302] on div "MC Maria Cheng Aug/07/2025, 01:34pm 1 Activity Update" at bounding box center [751, 312] width 168 height 21
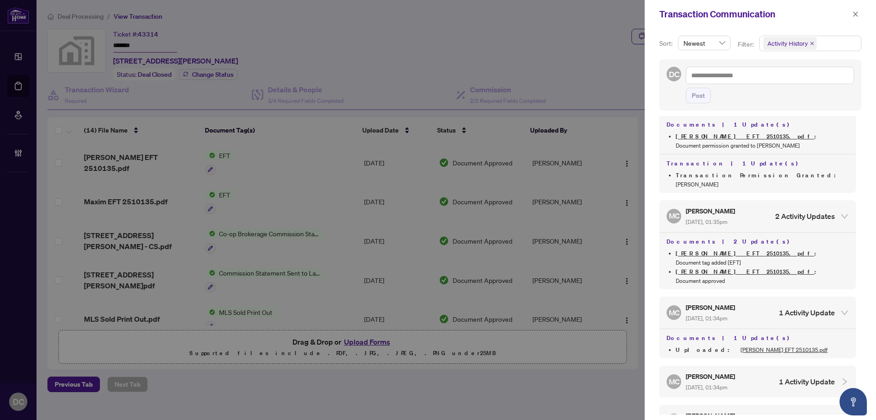
click at [771, 371] on div "MC Maria Cheng Aug/07/2025, 01:34pm 1 Activity Update" at bounding box center [751, 381] width 168 height 21
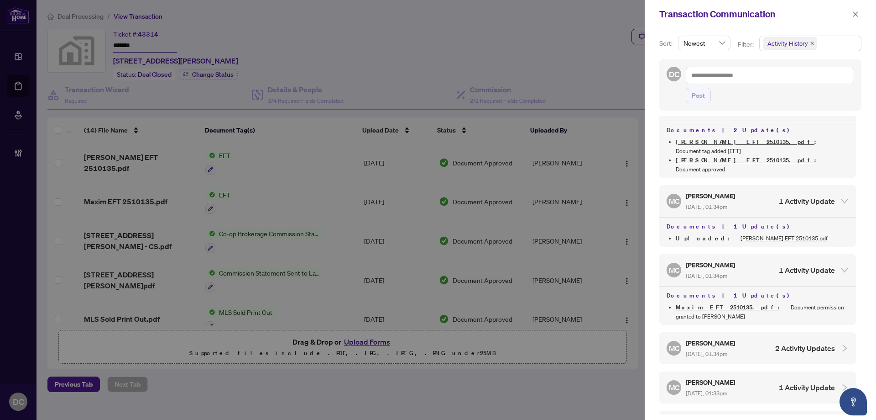
scroll to position [411, 0]
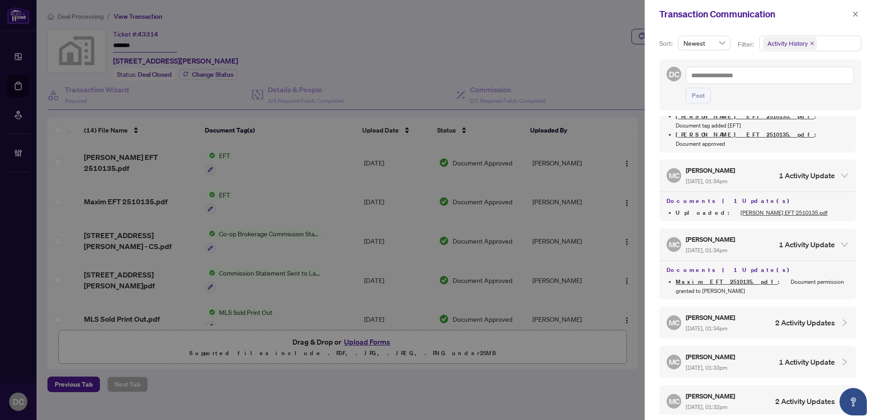
click at [771, 312] on div "MC Maria Cheng Aug/07/2025, 01:34pm 2 Activity Updates" at bounding box center [751, 322] width 168 height 21
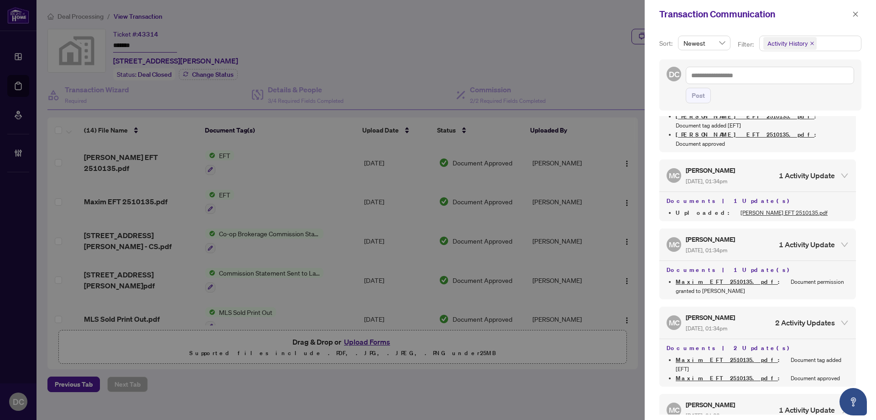
click at [770, 399] on div "MC Maria Cheng Aug/07/2025, 01:33pm 1 Activity Update" at bounding box center [751, 409] width 168 height 21
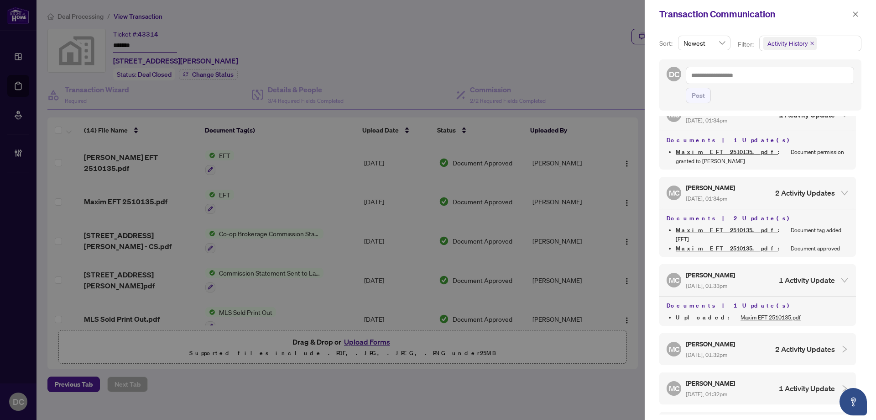
scroll to position [548, 0]
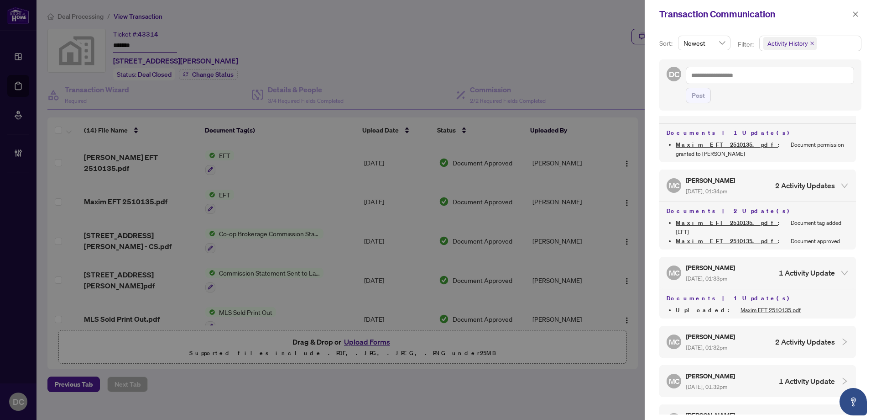
click at [782, 331] on div "MC Maria Cheng Aug/07/2025, 01:32pm 2 Activity Updates" at bounding box center [751, 341] width 168 height 21
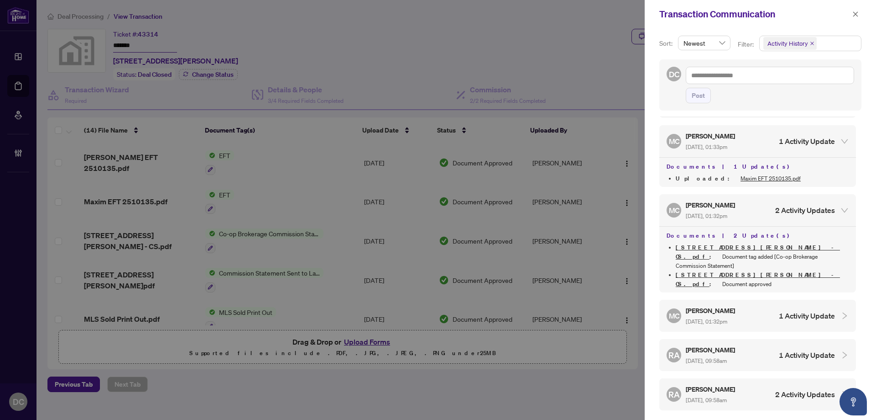
scroll to position [685, 0]
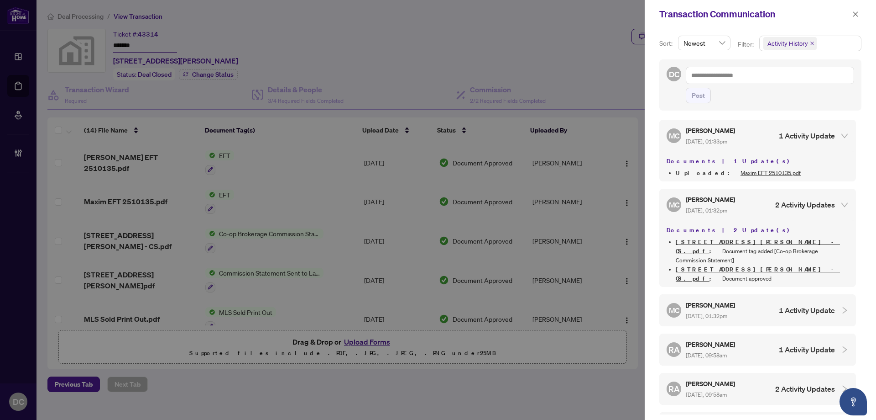
click at [761, 294] on div "MC Maria Cheng Aug/07/2025, 01:32pm 1 Activity Update" at bounding box center [758, 310] width 197 height 32
click at [771, 378] on div "RA Rhea Alipio Jul/29/2025, 09:58am 1 Activity Update" at bounding box center [751, 388] width 168 height 21
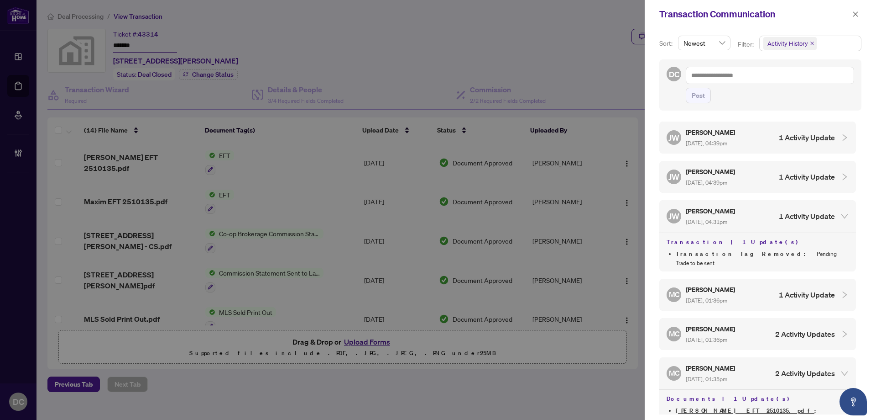
click at [771, 287] on div "MC Maria Cheng Aug/07/2025, 01:36pm 1 Activity Update" at bounding box center [751, 294] width 168 height 21
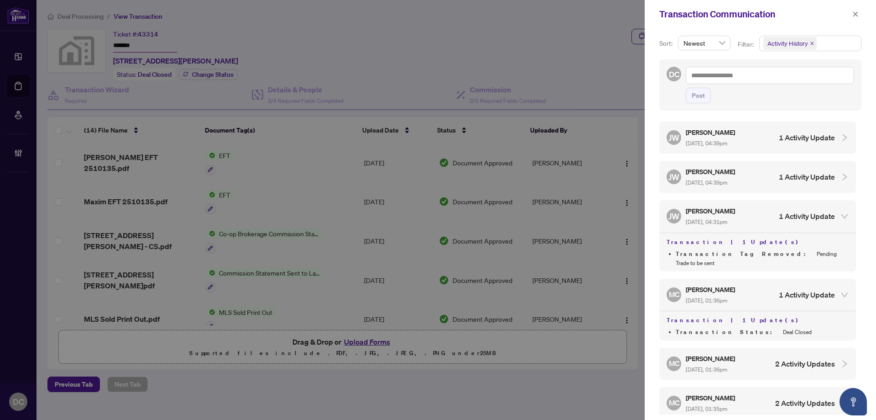
click at [771, 287] on div "MC Maria Cheng Aug/07/2025, 01:36pm 1 Activity Update" at bounding box center [751, 294] width 168 height 21
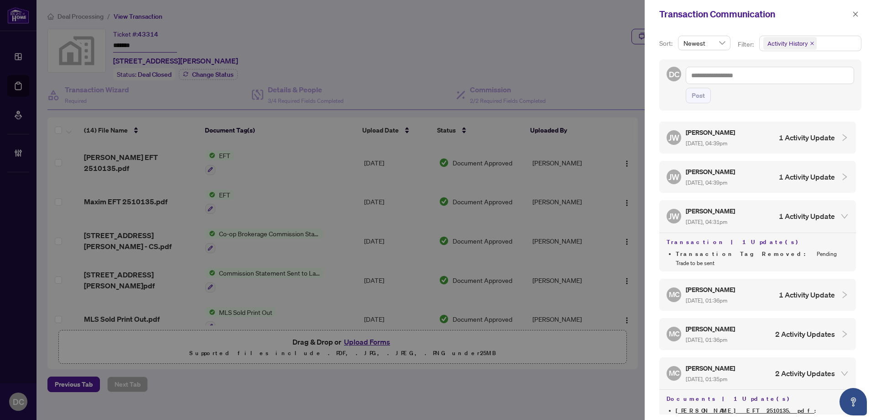
click at [761, 323] on div "MC Maria Cheng Aug/07/2025, 01:36pm 2 Activity Updates" at bounding box center [751, 333] width 168 height 21
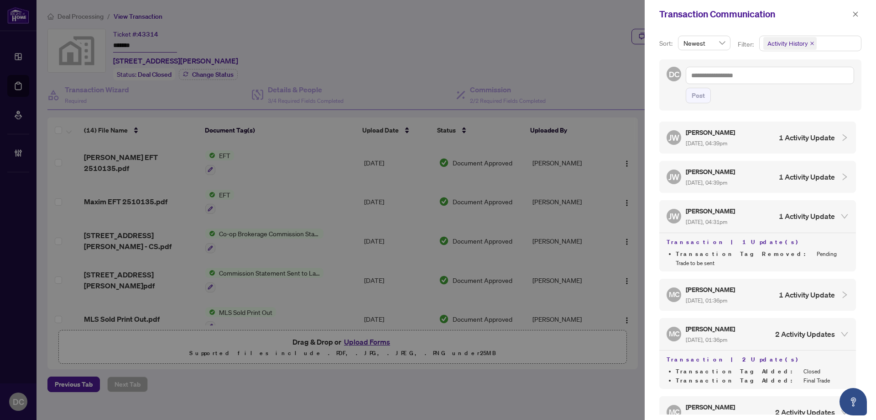
click at [761, 323] on div "MC Maria Cheng Aug/07/2025, 01:36pm 2 Activity Updates" at bounding box center [751, 333] width 168 height 21
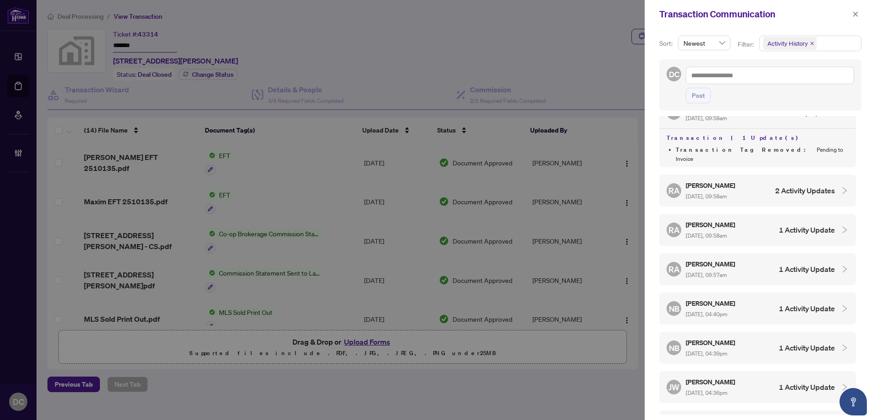
scroll to position [977, 0]
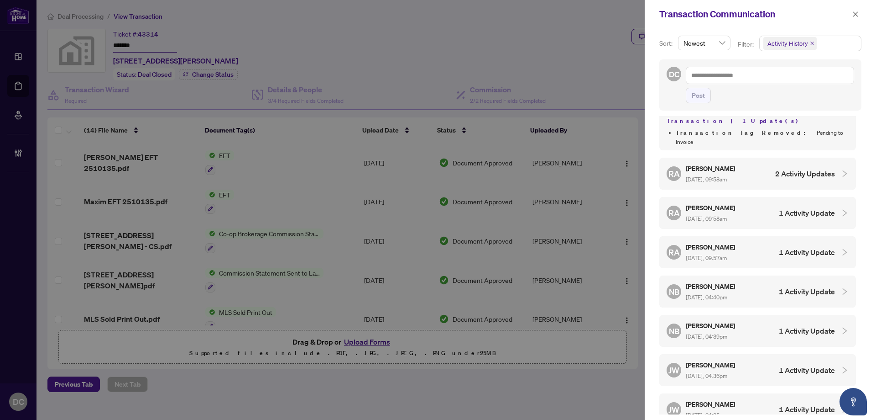
click at [816, 364] on h4 "1 Activity Update" at bounding box center [807, 369] width 56 height 11
click at [800, 404] on h4 "1 Activity Update" at bounding box center [807, 409] width 56 height 11
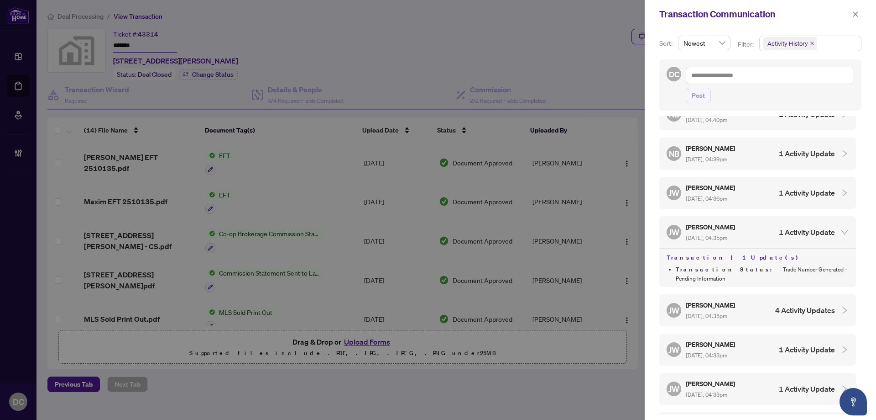
scroll to position [1160, 0]
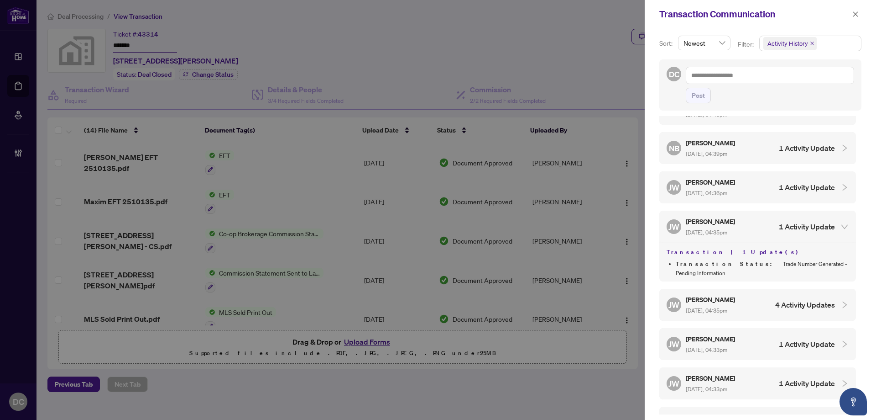
click at [788, 299] on h4 "4 Activity Updates" at bounding box center [806, 304] width 60 height 11
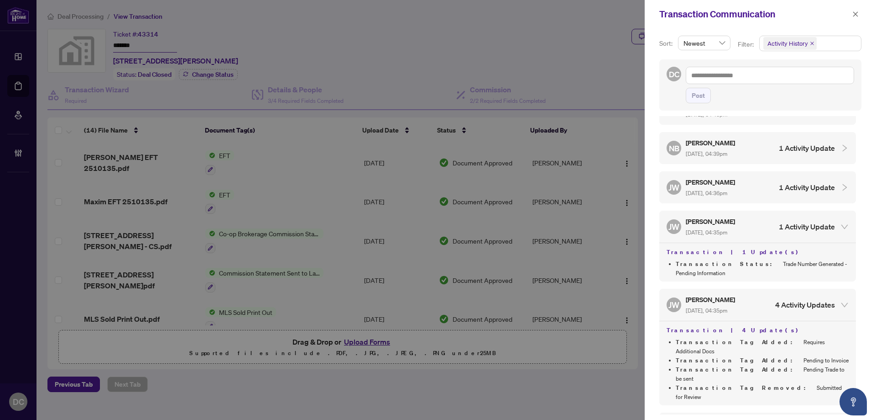
click at [788, 299] on h4 "4 Activity Updates" at bounding box center [806, 304] width 60 height 11
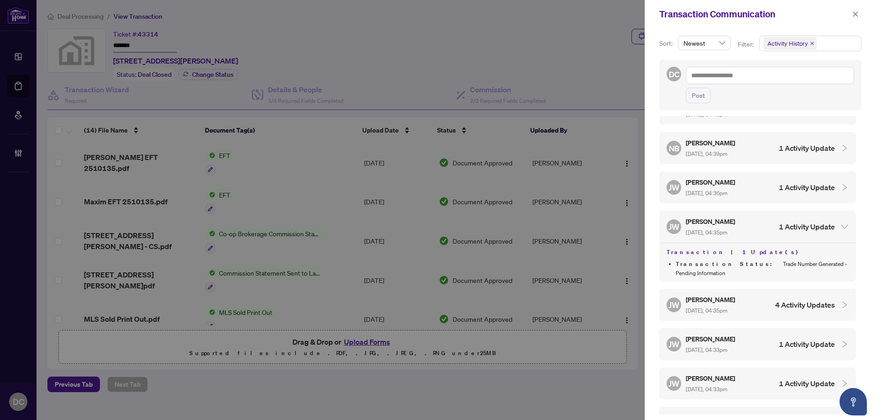
click at [802, 338] on h4 "1 Activity Update" at bounding box center [807, 343] width 56 height 11
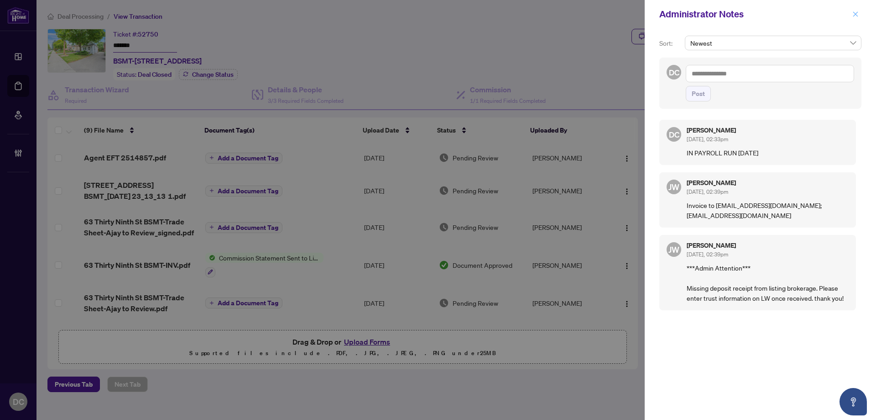
click at [853, 12] on icon "close" at bounding box center [856, 14] width 6 height 6
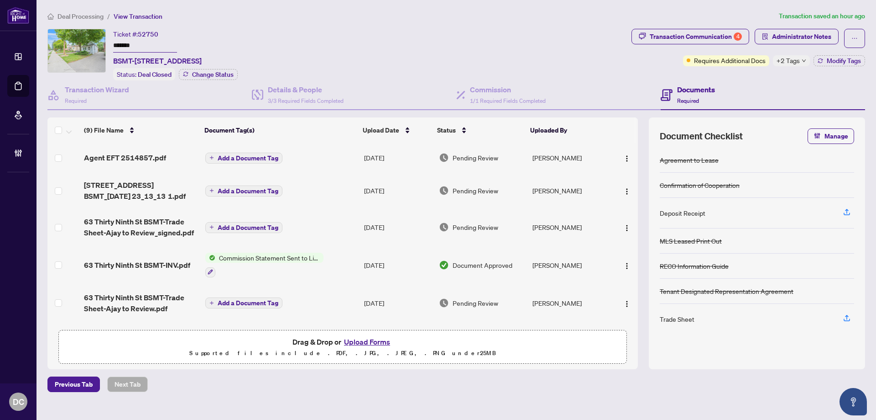
click at [97, 19] on span "Deal Processing" at bounding box center [81, 16] width 46 height 8
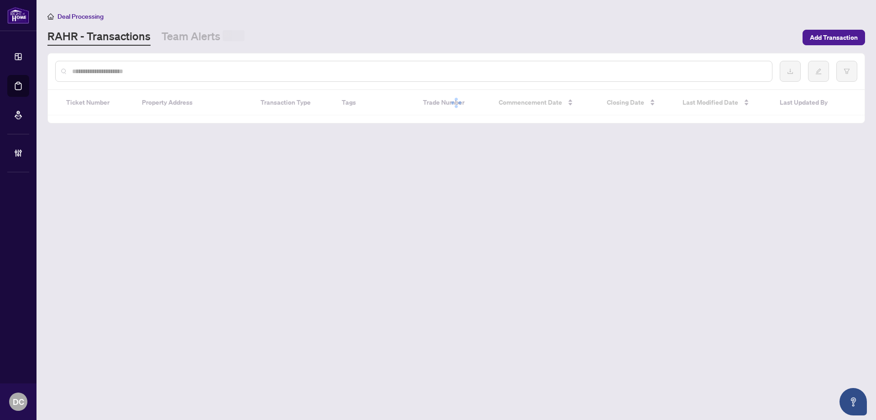
click at [134, 68] on input "text" at bounding box center [418, 71] width 693 height 10
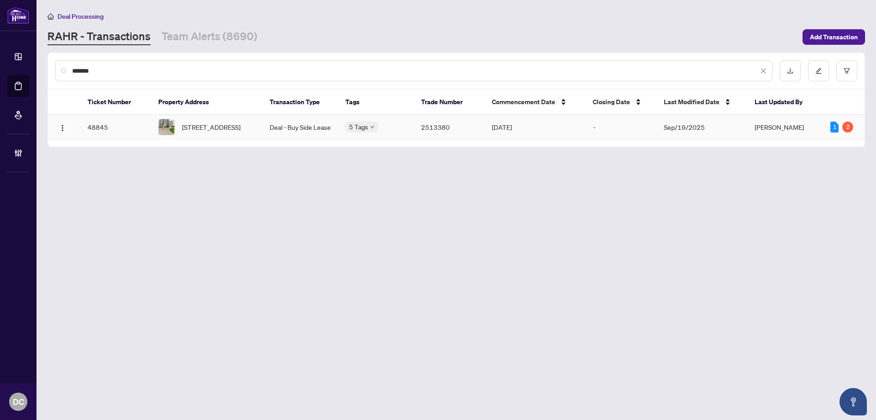
type input "*******"
click at [267, 132] on td "Deal - Buy Side Lease" at bounding box center [300, 127] width 76 height 24
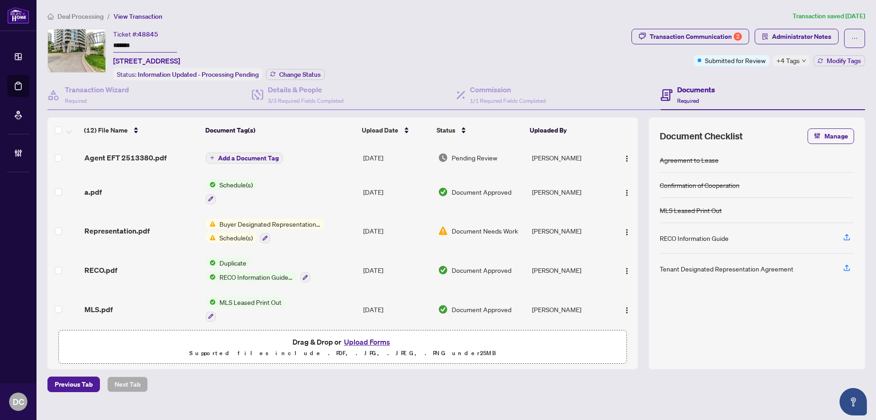
click at [309, 158] on td "Add a Document Tag" at bounding box center [280, 157] width 157 height 29
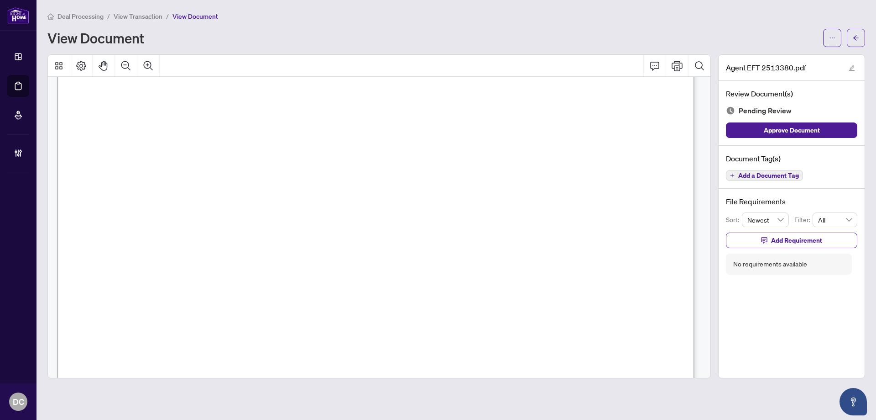
scroll to position [183, 0]
drag, startPoint x: 862, startPoint y: 40, endPoint x: 675, endPoint y: 1, distance: 191.2
click at [862, 40] on button "button" at bounding box center [856, 38] width 18 height 18
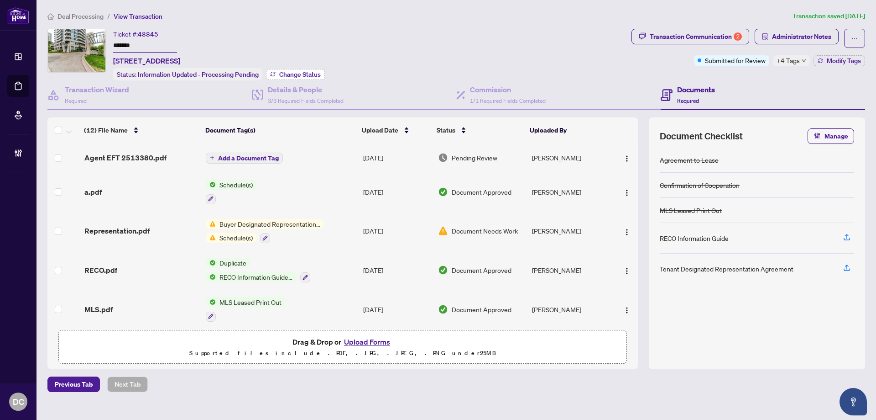
click at [291, 74] on span "Change Status" at bounding box center [300, 74] width 42 height 6
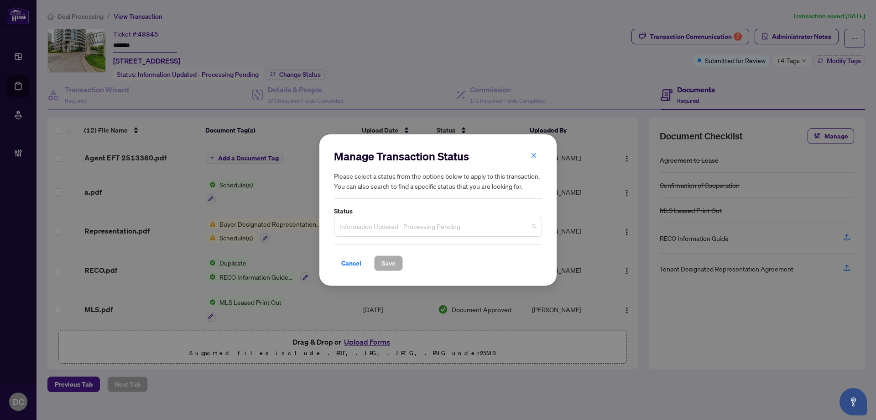
click at [421, 225] on span "Information Updated - Processing Pending" at bounding box center [438, 225] width 197 height 17
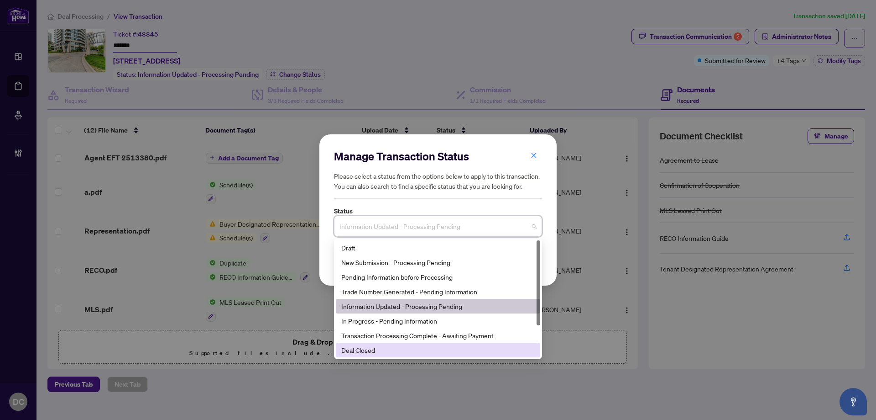
click at [373, 349] on div "Deal Closed" at bounding box center [438, 350] width 194 height 10
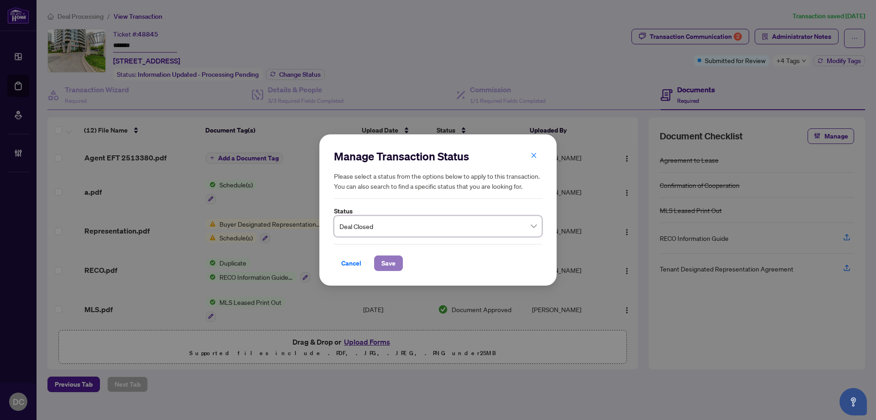
click at [394, 262] on span "Save" at bounding box center [389, 263] width 14 height 15
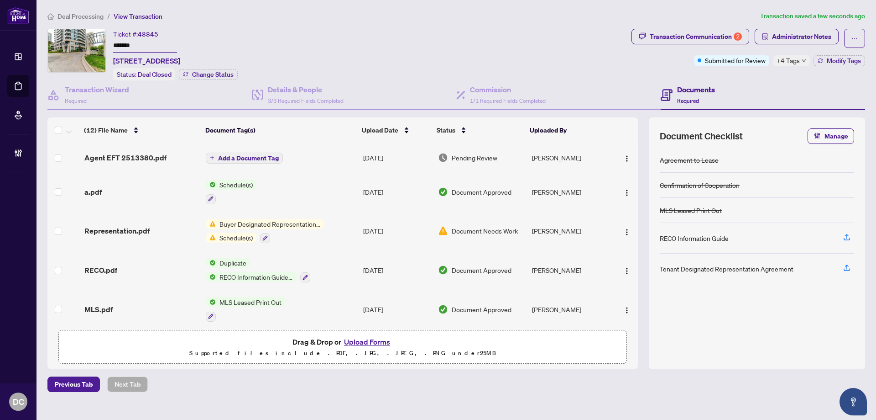
click at [88, 15] on span "Deal Processing" at bounding box center [81, 16] width 46 height 8
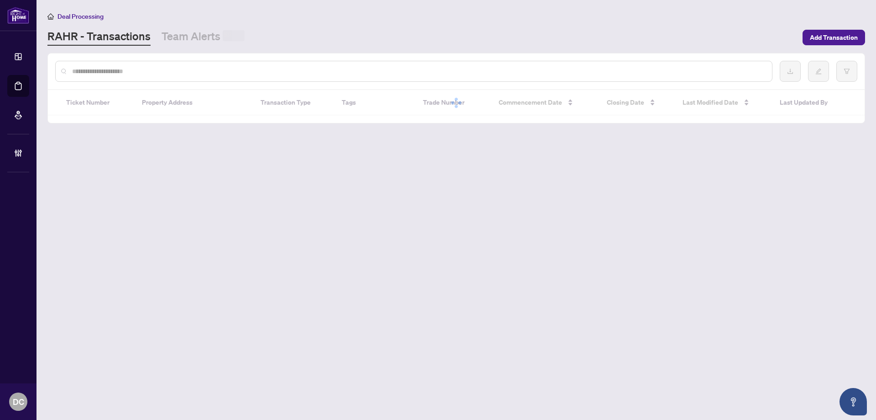
click at [114, 70] on input "text" at bounding box center [418, 71] width 693 height 10
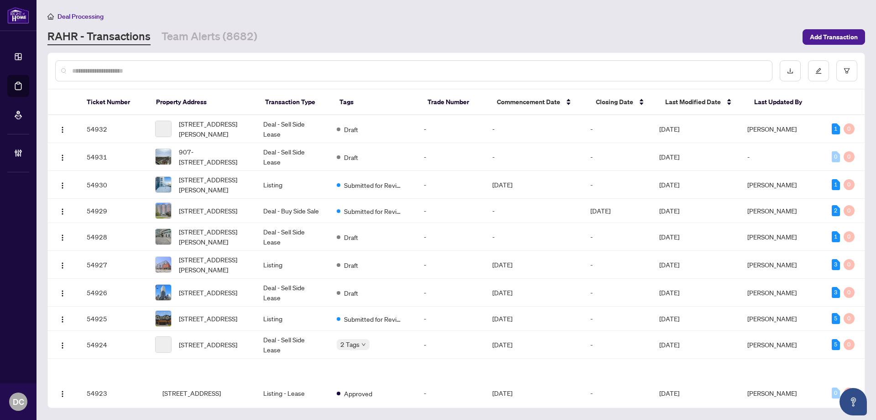
paste input "*******"
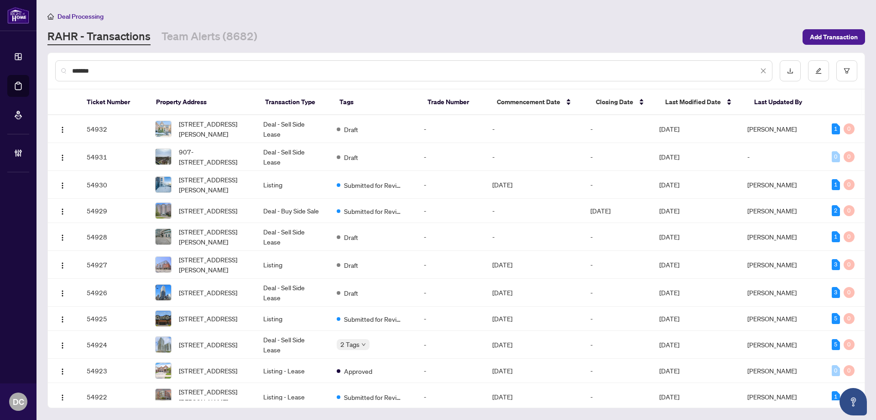
type input "*******"
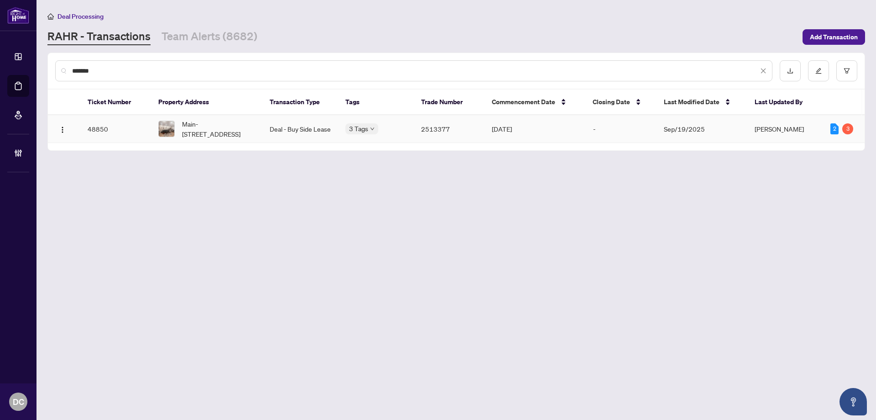
click at [227, 129] on span "Main-[STREET_ADDRESS]" at bounding box center [218, 129] width 73 height 20
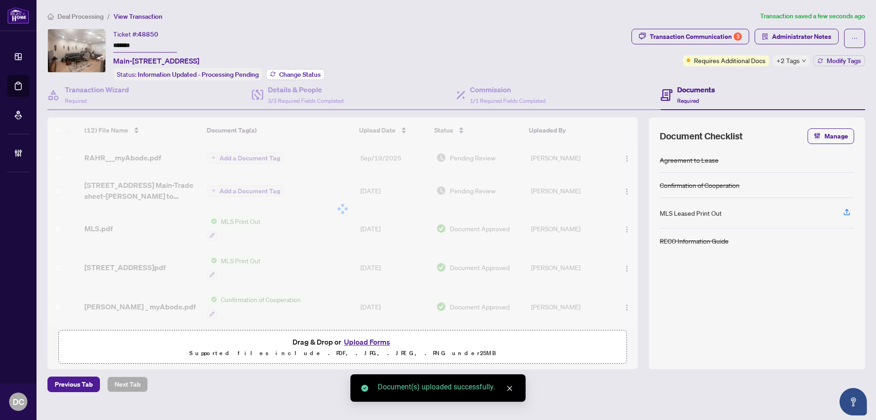
click at [313, 71] on span "Change Status" at bounding box center [300, 74] width 42 height 6
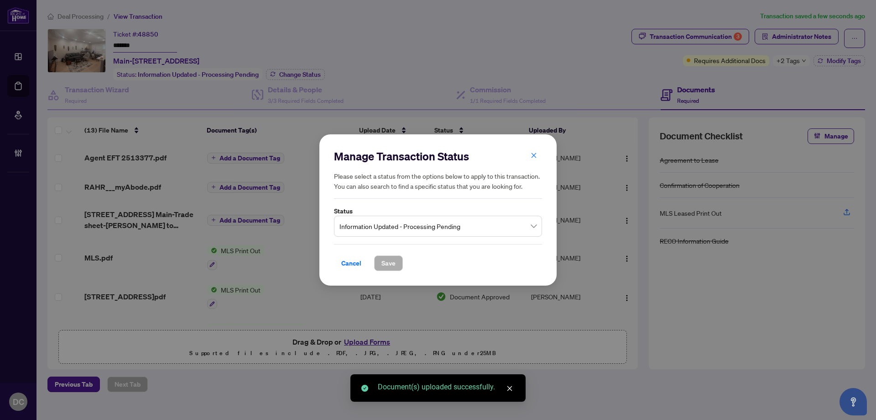
click at [512, 220] on span "Information Updated - Processing Pending" at bounding box center [438, 225] width 197 height 17
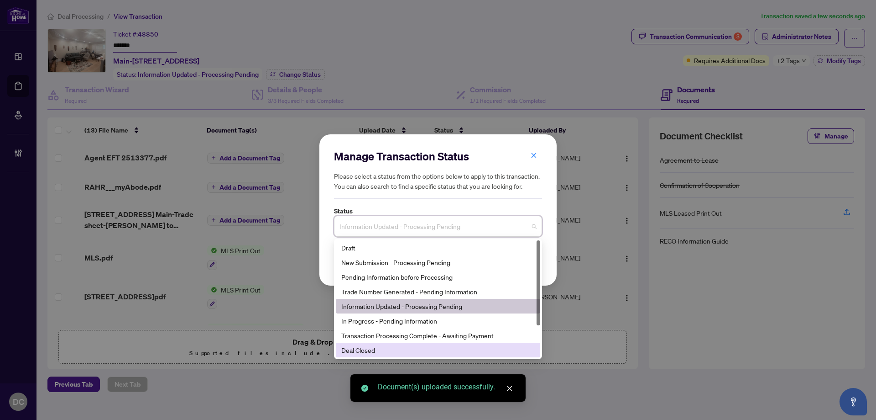
click at [409, 352] on div "Deal Closed" at bounding box center [438, 350] width 194 height 10
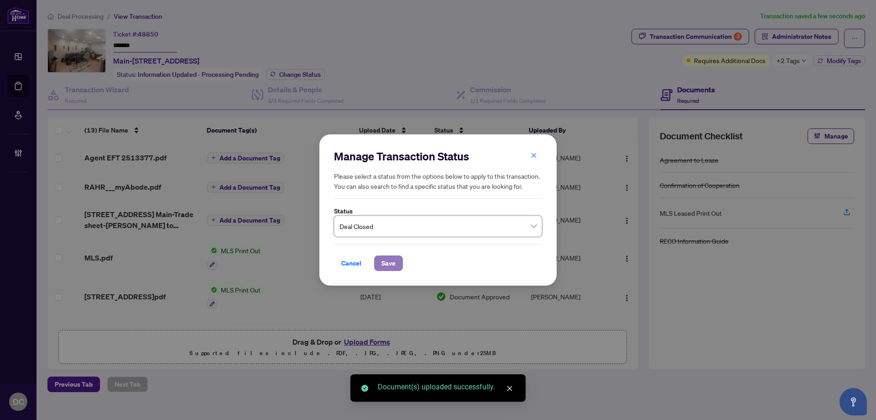
click at [386, 262] on span "Save" at bounding box center [389, 263] width 14 height 15
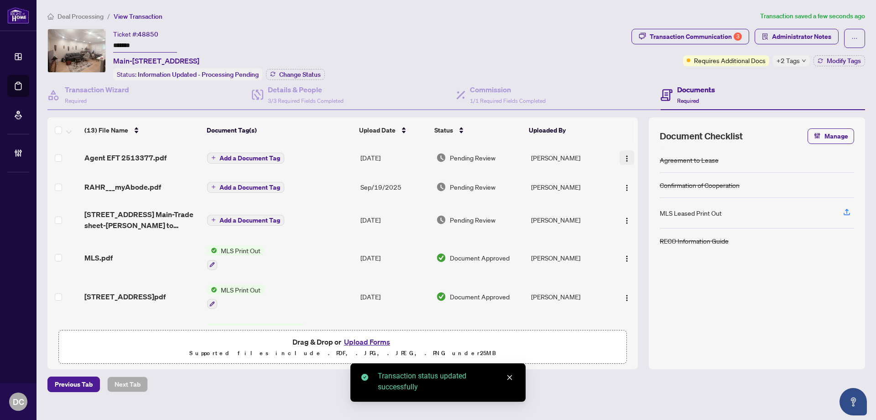
click at [627, 157] on img "button" at bounding box center [627, 158] width 7 height 7
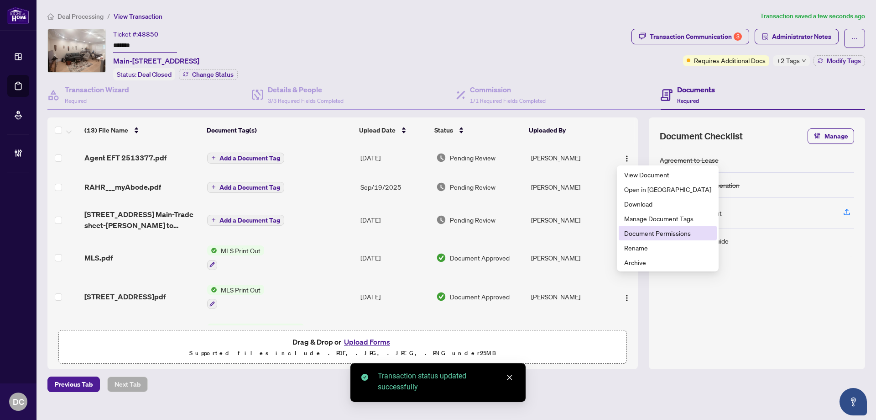
click at [634, 227] on li "Document Permissions" at bounding box center [668, 233] width 98 height 15
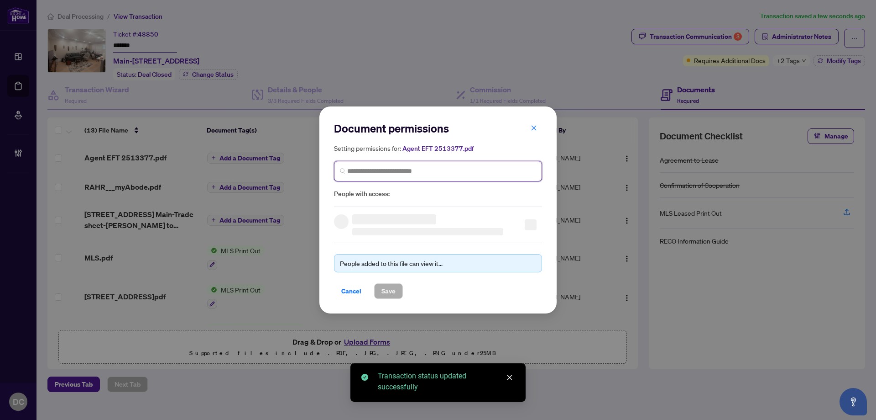
click at [436, 173] on input "search" at bounding box center [441, 171] width 189 height 10
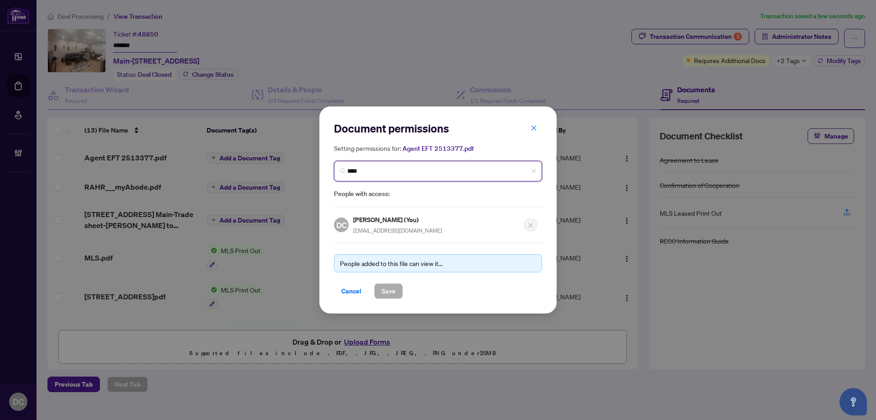
type input "*****"
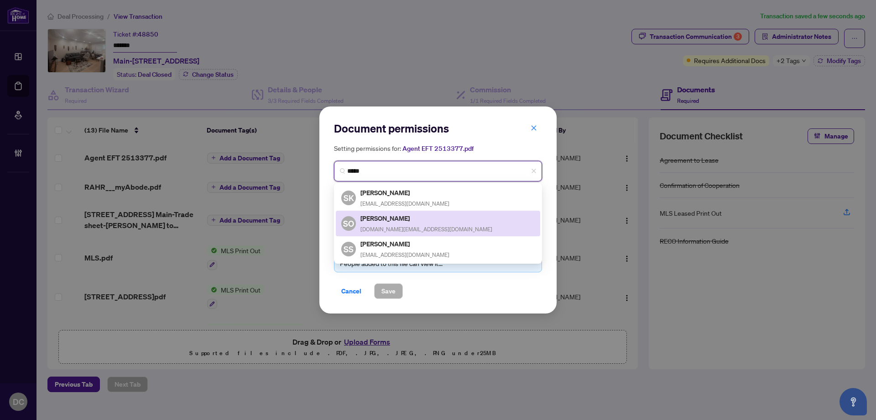
click at [388, 219] on h5 "[PERSON_NAME]" at bounding box center [427, 218] width 132 height 10
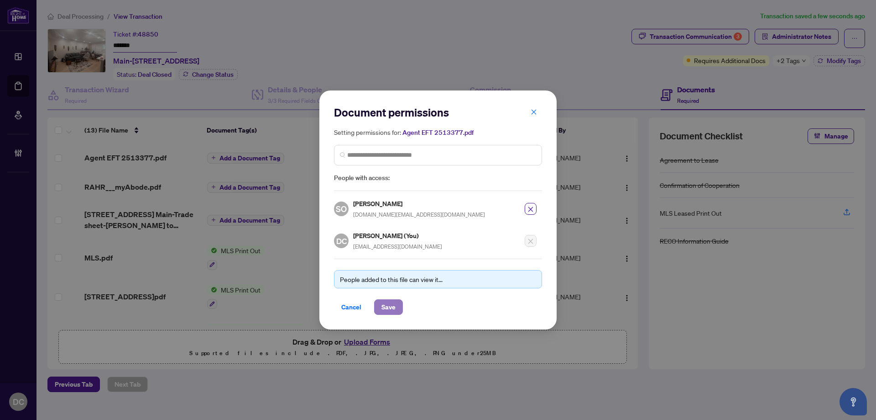
click at [389, 306] on span "Save" at bounding box center [389, 306] width 14 height 15
click at [802, 63] on div "Document permissions Setting permissions for: Agent EFT 2513377.pdf 2974 SK [PE…" at bounding box center [438, 210] width 876 height 420
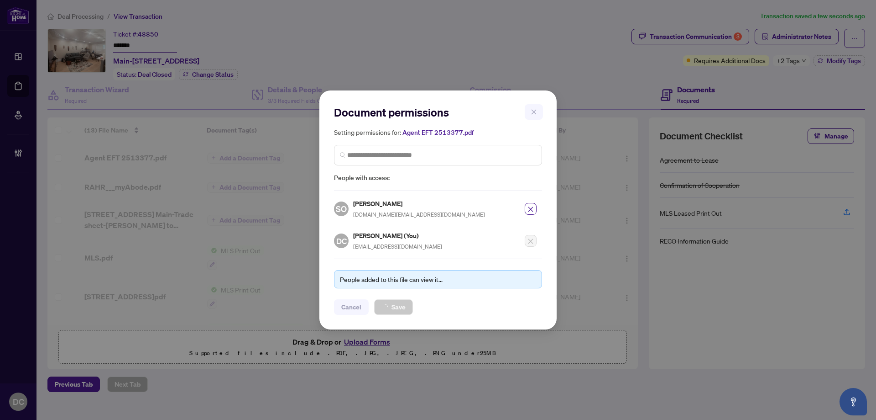
click at [800, 62] on div "Document permissions Setting permissions for: Agent EFT 2513377.pdf 2974 SK [PE…" at bounding box center [438, 210] width 876 height 420
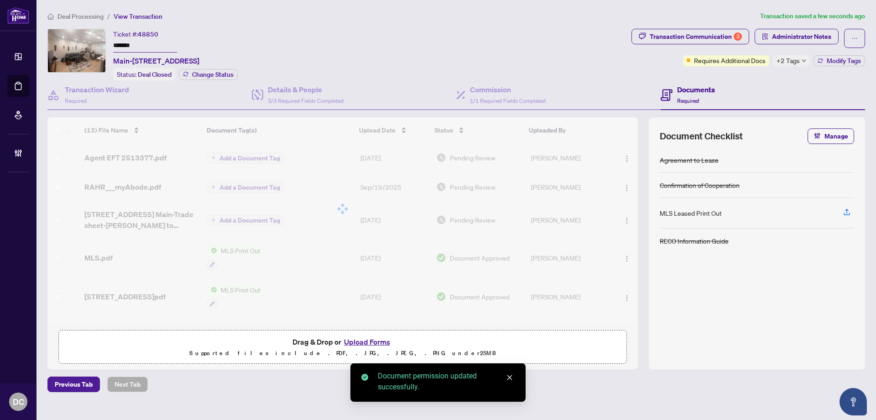
click at [798, 62] on span "+2 Tags" at bounding box center [788, 60] width 23 height 10
click at [769, 74] on div "Transaction Communication 3 Administrator Notes Requires Additional Docs +2 Tag…" at bounding box center [748, 55] width 237 height 52
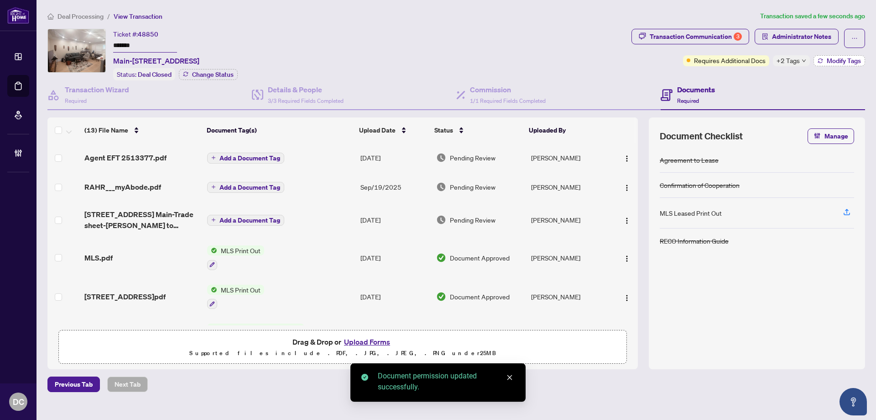
click at [853, 64] on span "Modify Tags" at bounding box center [844, 61] width 34 height 6
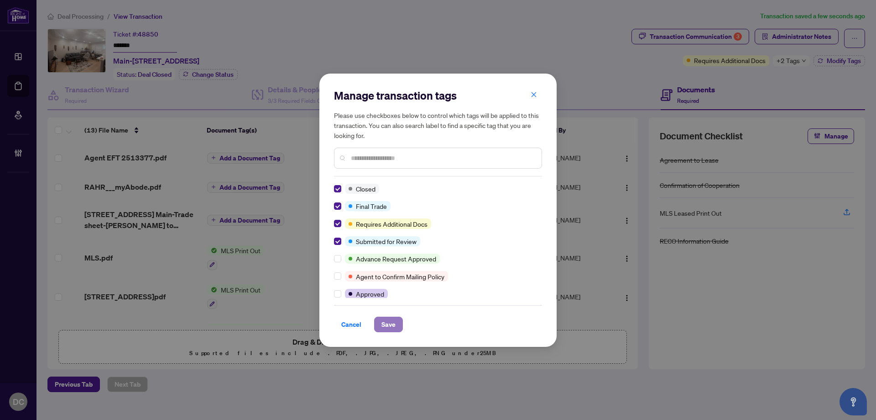
click at [386, 328] on span "Save" at bounding box center [389, 324] width 14 height 15
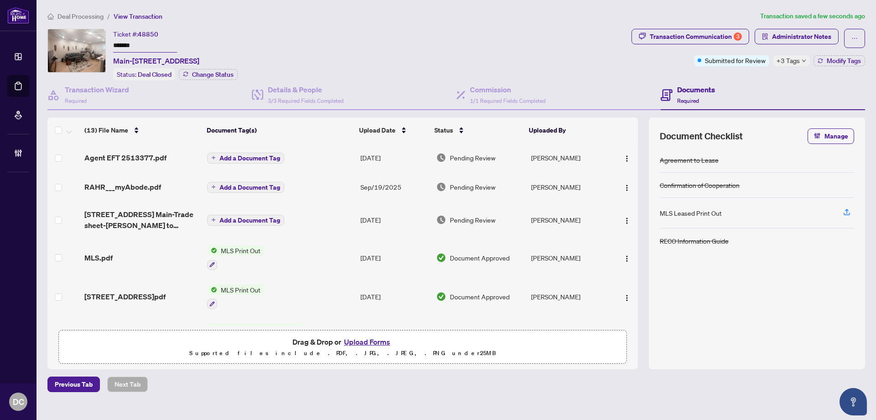
click at [788, 61] on span "+3 Tags" at bounding box center [788, 60] width 23 height 10
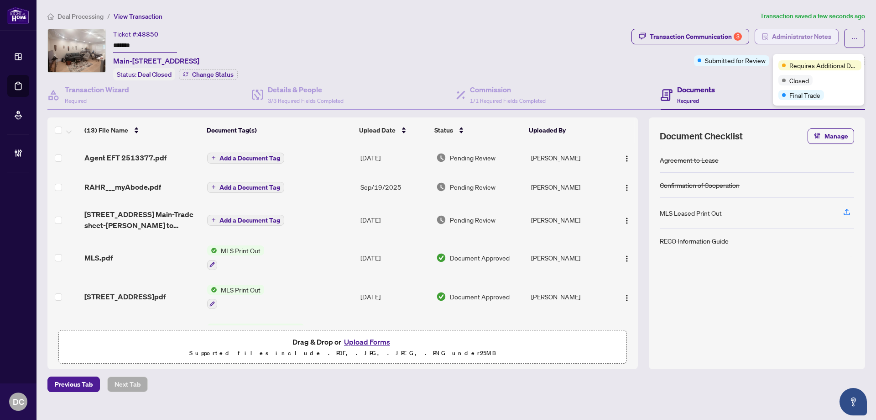
click at [805, 36] on span "Administrator Notes" at bounding box center [801, 36] width 59 height 15
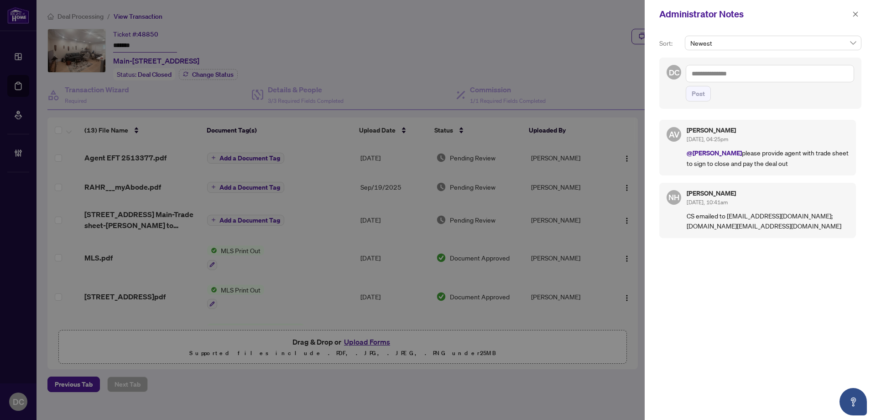
click at [737, 74] on textarea at bounding box center [770, 73] width 168 height 17
paste textarea "**********"
type textarea "**********"
click at [705, 98] on button "Post" at bounding box center [698, 94] width 25 height 16
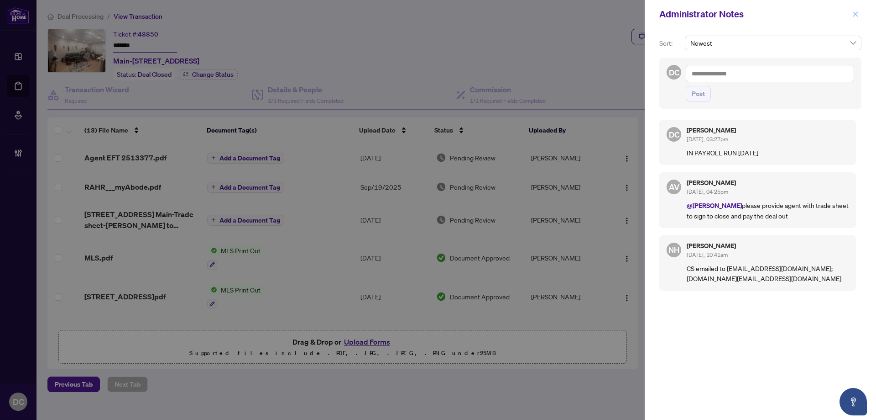
click at [856, 16] on icon "close" at bounding box center [856, 14] width 6 height 6
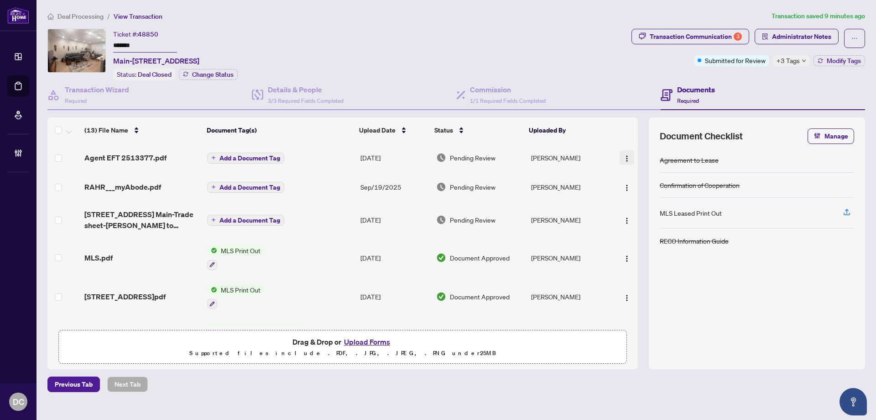
click at [626, 157] on img "button" at bounding box center [627, 158] width 7 height 7
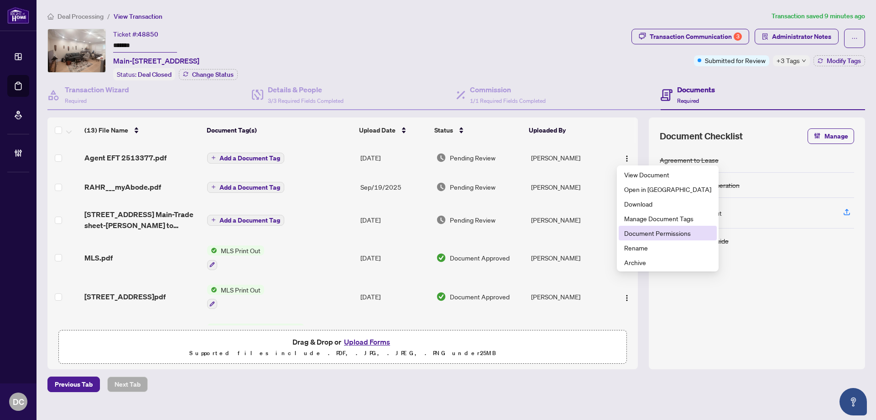
click at [638, 232] on span "Document Permissions" at bounding box center [667, 233] width 87 height 10
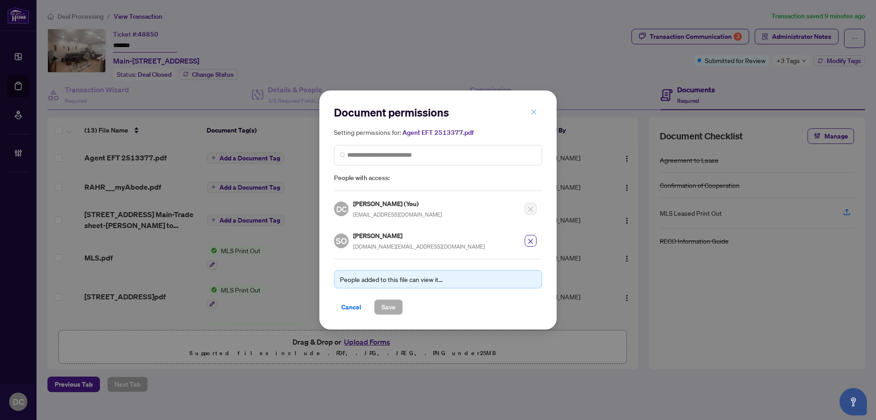
click at [535, 113] on icon "close" at bounding box center [534, 111] width 5 height 5
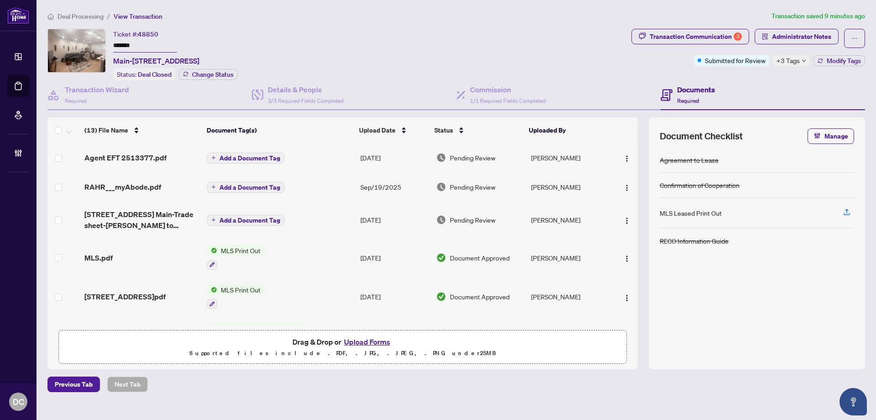
click at [93, 13] on span "Deal Processing" at bounding box center [81, 16] width 46 height 8
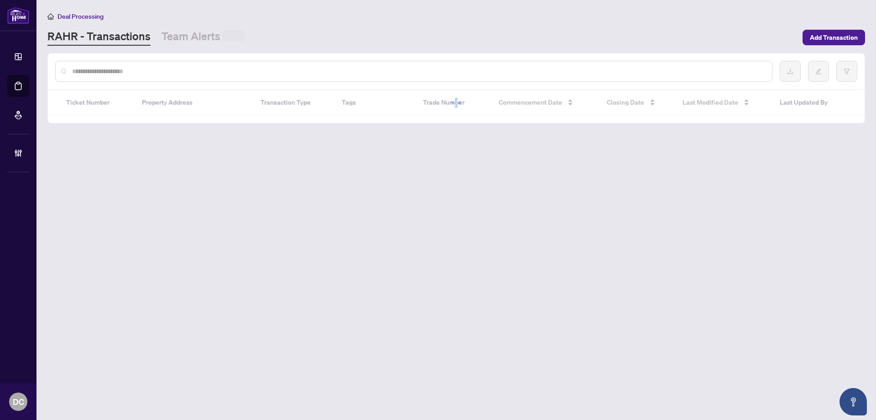
click at [143, 76] on div at bounding box center [414, 71] width 718 height 21
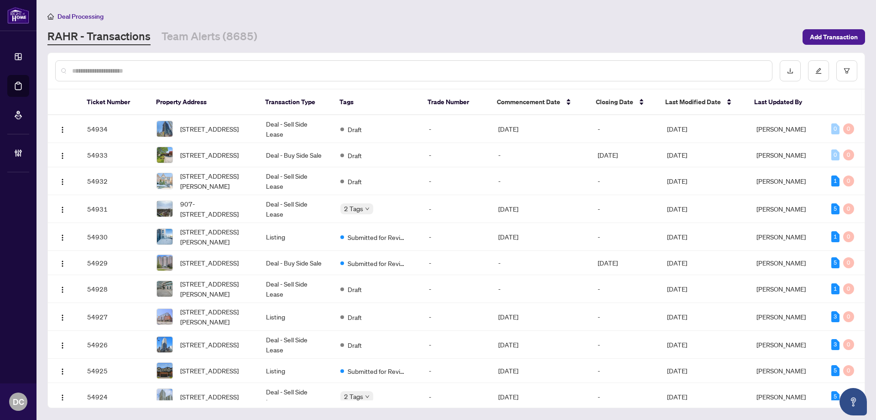
click at [150, 74] on input "text" at bounding box center [418, 71] width 693 height 10
type input "*******"
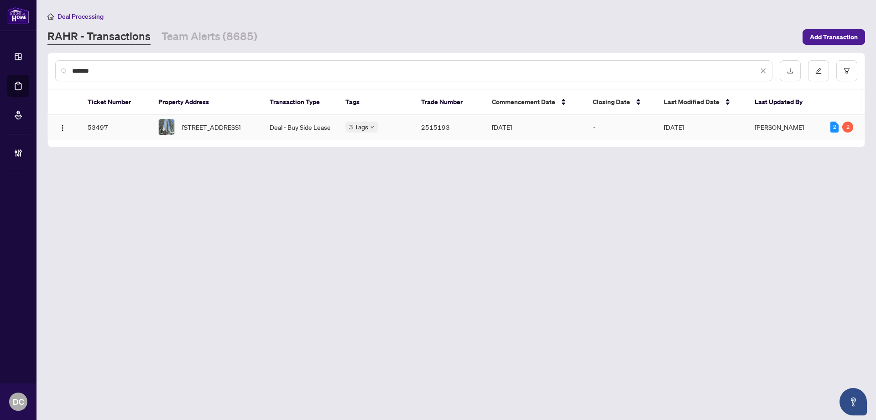
click at [211, 126] on span "[STREET_ADDRESS]" at bounding box center [211, 127] width 58 height 10
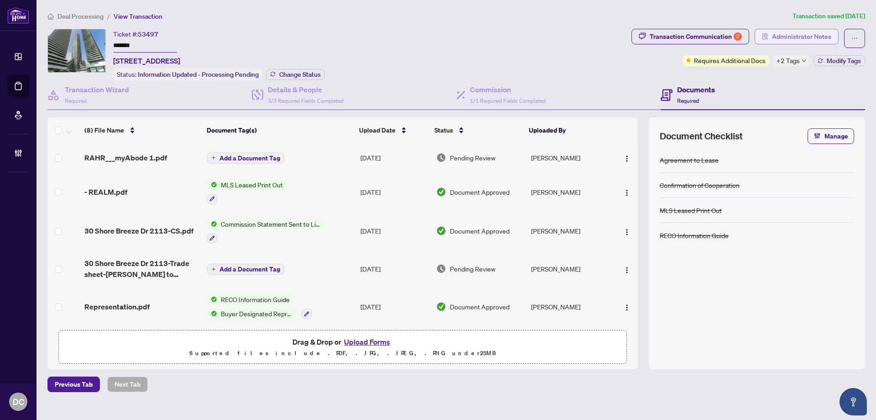
click at [809, 34] on span "Administrator Notes" at bounding box center [801, 36] width 59 height 15
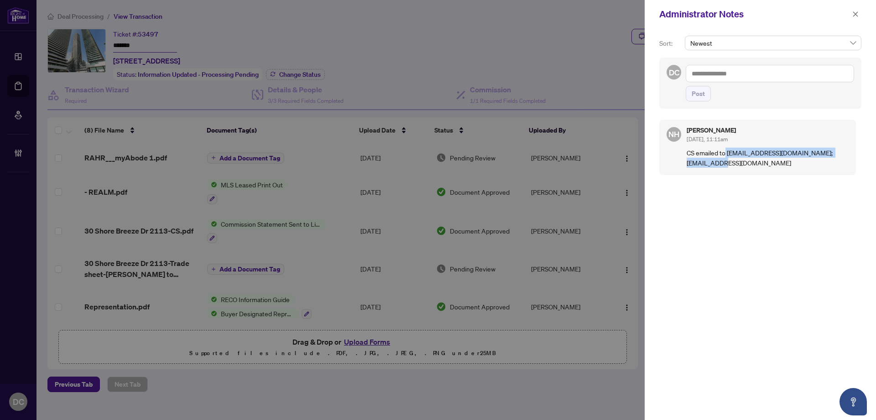
drag, startPoint x: 850, startPoint y: 153, endPoint x: 727, endPoint y: 157, distance: 122.8
click at [727, 157] on p "CS emailed to [EMAIL_ADDRESS][DOMAIN_NAME]; [EMAIL_ADDRESS][DOMAIN_NAME]" at bounding box center [768, 157] width 162 height 20
copy p "[EMAIL_ADDRESS][DOMAIN_NAME]; [EMAIL_ADDRESS][DOMAIN_NAME]"
click at [862, 14] on div "Administrator Notes" at bounding box center [760, 14] width 231 height 28
click at [855, 14] on icon "close" at bounding box center [856, 13] width 5 height 5
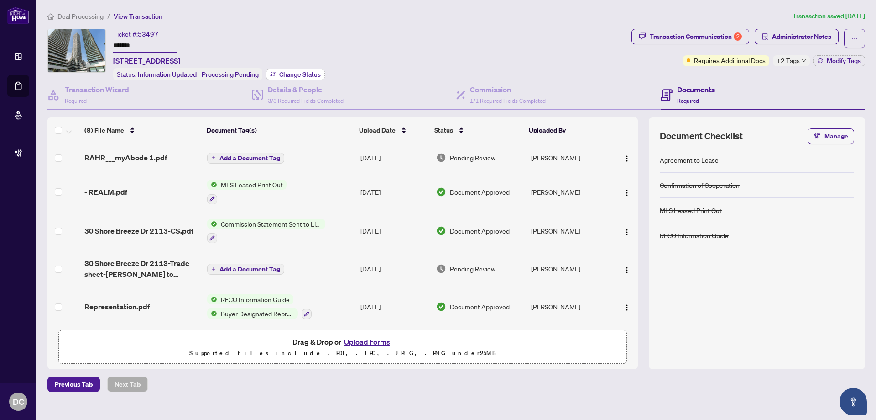
click at [311, 71] on span "Change Status" at bounding box center [300, 74] width 42 height 6
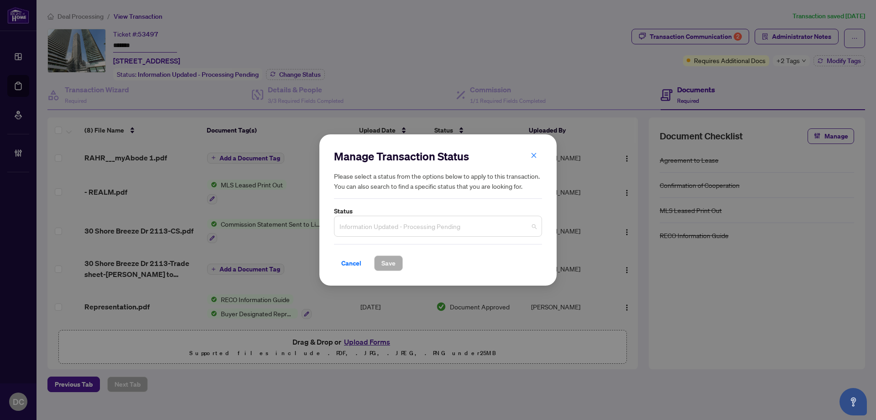
click at [451, 233] on span "Information Updated - Processing Pending" at bounding box center [438, 225] width 197 height 17
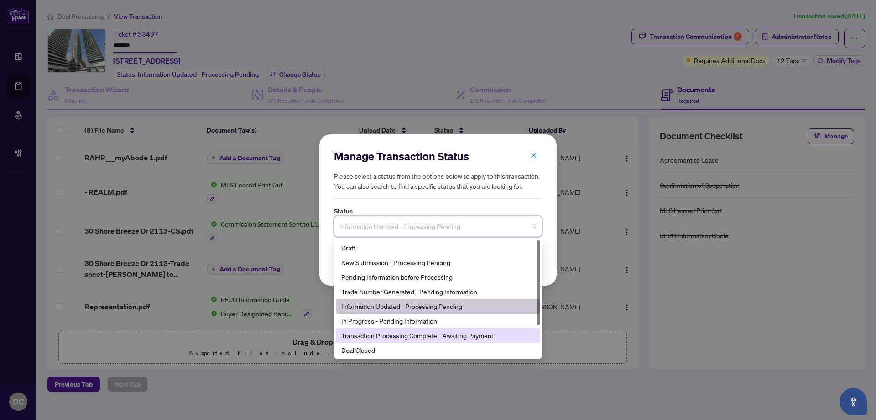
click at [430, 336] on div "Transaction Processing Complete - Awaiting Payment" at bounding box center [438, 335] width 194 height 10
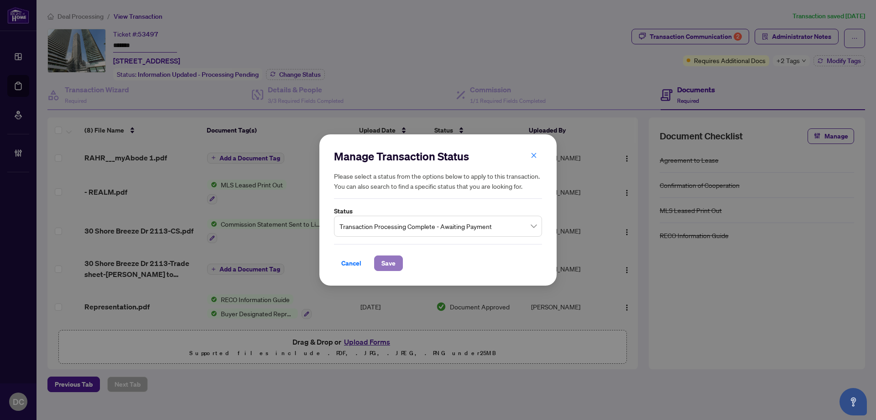
drag, startPoint x: 398, startPoint y: 260, endPoint x: 388, endPoint y: 262, distance: 10.4
click at [388, 262] on button "Save" at bounding box center [388, 263] width 29 height 16
